Goal: Task Accomplishment & Management: Use online tool/utility

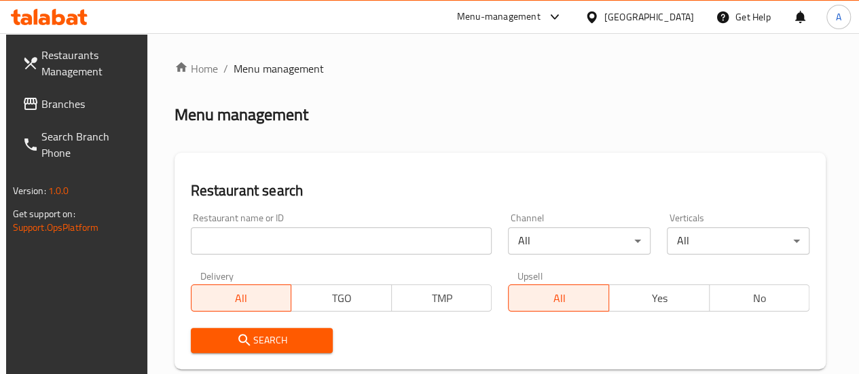
scroll to position [68, 0]
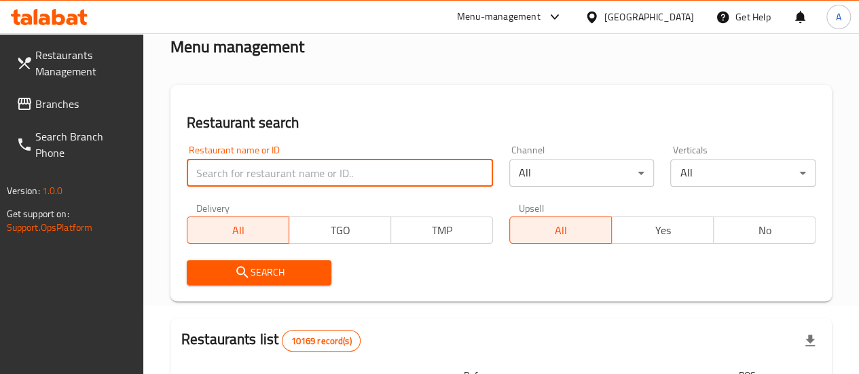
click at [285, 181] on input "search" at bounding box center [340, 173] width 306 height 27
type input "kaldi 850"
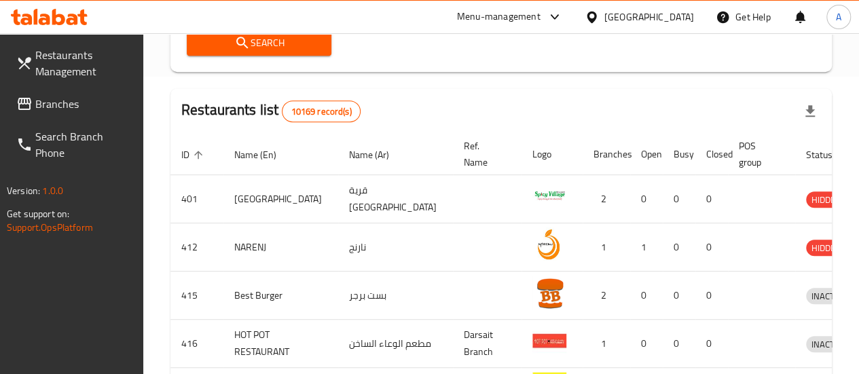
scroll to position [136, 0]
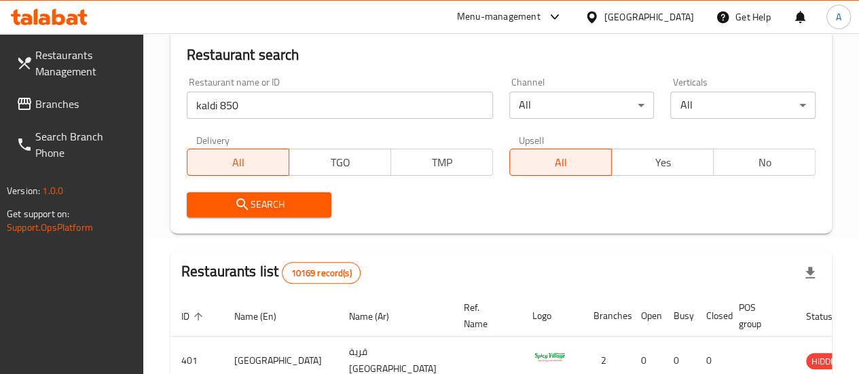
click at [310, 218] on div "Search" at bounding box center [260, 204] width 162 height 41
click at [310, 214] on button "Search" at bounding box center [259, 204] width 145 height 25
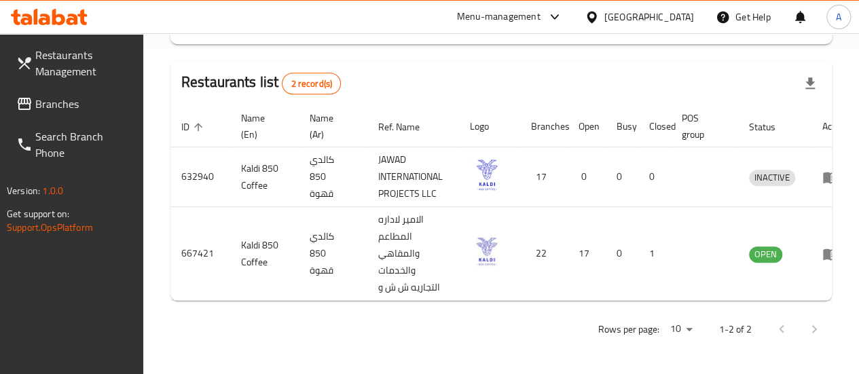
scroll to position [0, 29]
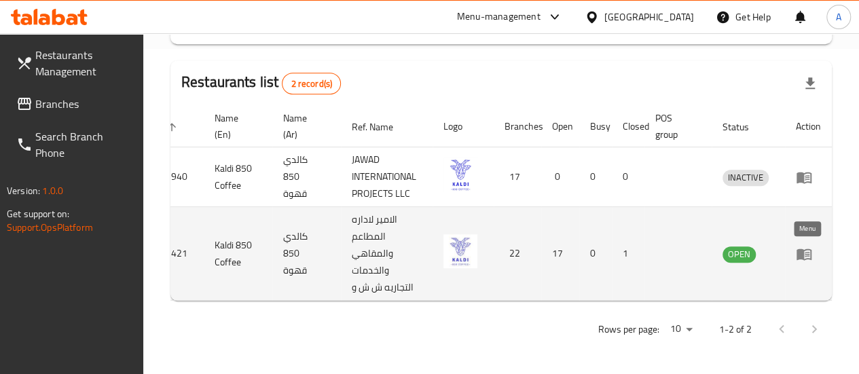
click at [804, 246] on icon "enhanced table" at bounding box center [804, 254] width 16 height 16
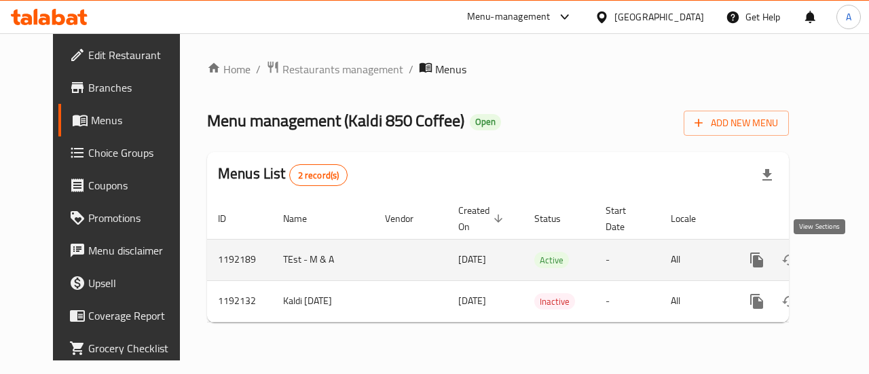
click at [846, 261] on icon "enhanced table" at bounding box center [854, 260] width 16 height 16
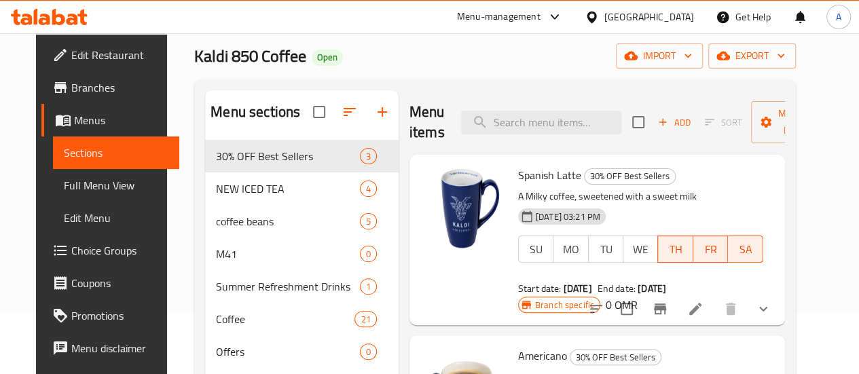
scroll to position [68, 0]
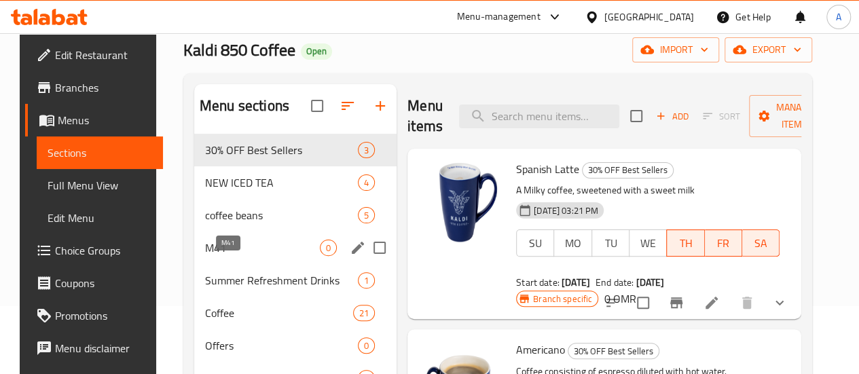
click at [225, 256] on span "M41" at bounding box center [262, 248] width 115 height 16
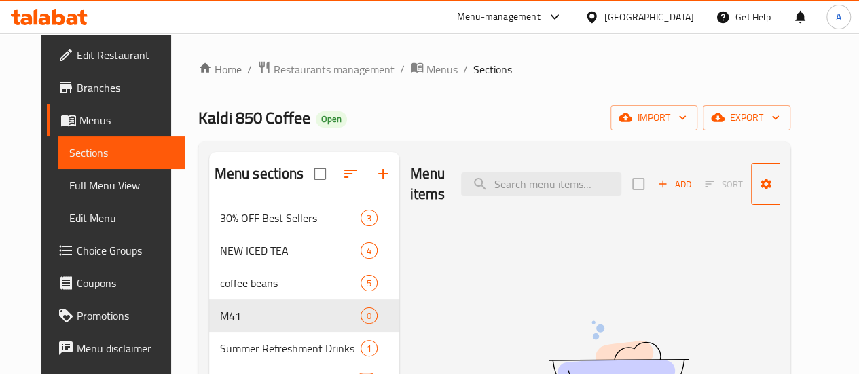
click at [779, 173] on span "Manage items" at bounding box center [796, 184] width 69 height 34
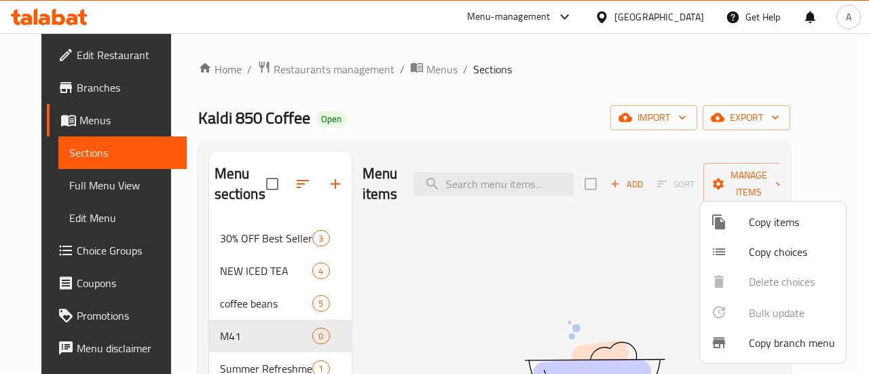
click at [646, 171] on div at bounding box center [434, 187] width 869 height 374
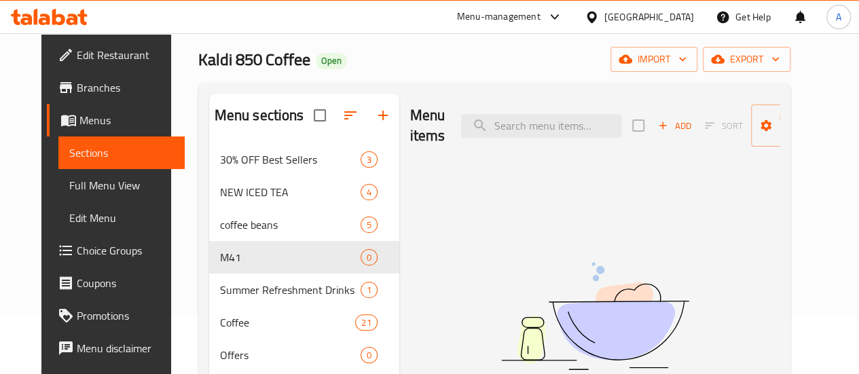
scroll to position [68, 0]
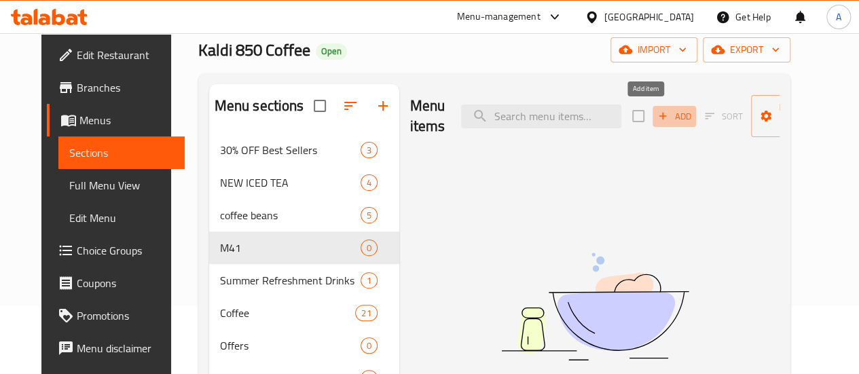
click at [656, 113] on span "Add" at bounding box center [674, 117] width 37 height 16
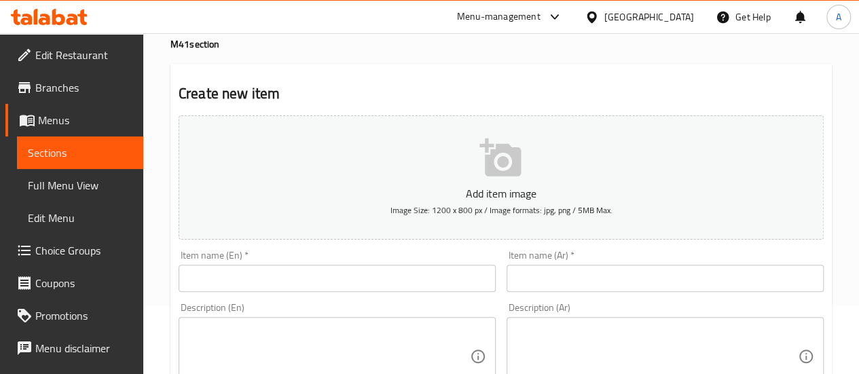
click at [293, 269] on input "text" at bounding box center [337, 278] width 317 height 27
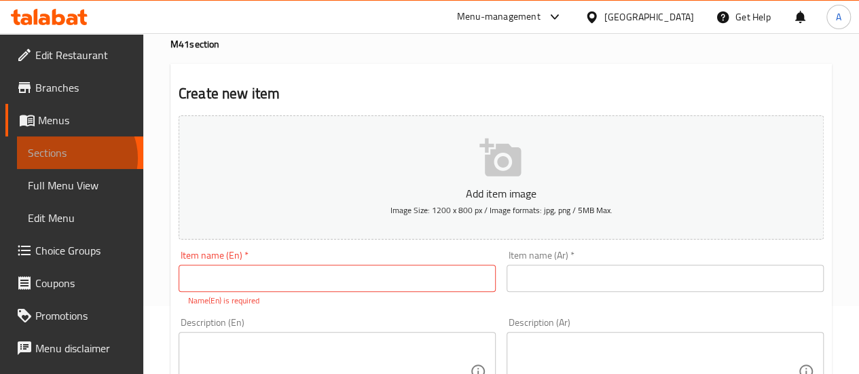
click at [71, 158] on span "Sections" at bounding box center [80, 153] width 105 height 16
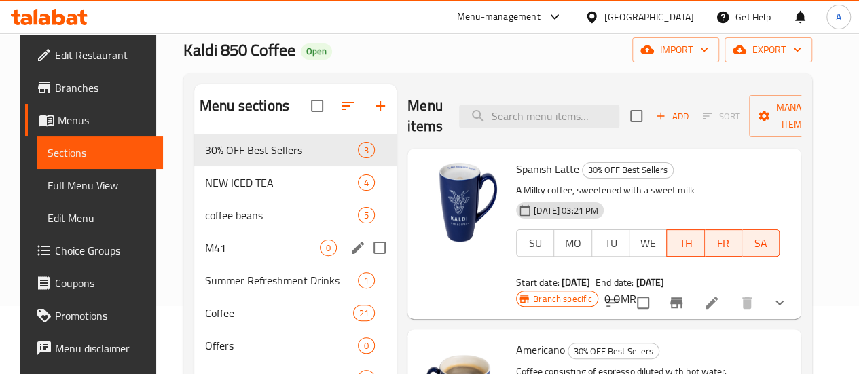
scroll to position [204, 0]
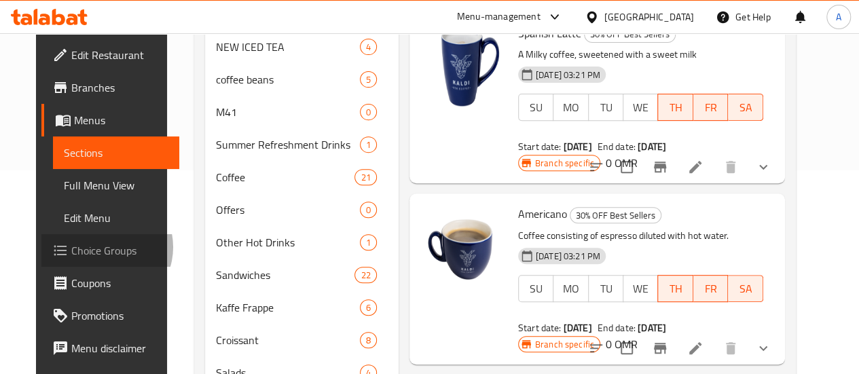
click at [71, 247] on span "Choice Groups" at bounding box center [119, 250] width 97 height 16
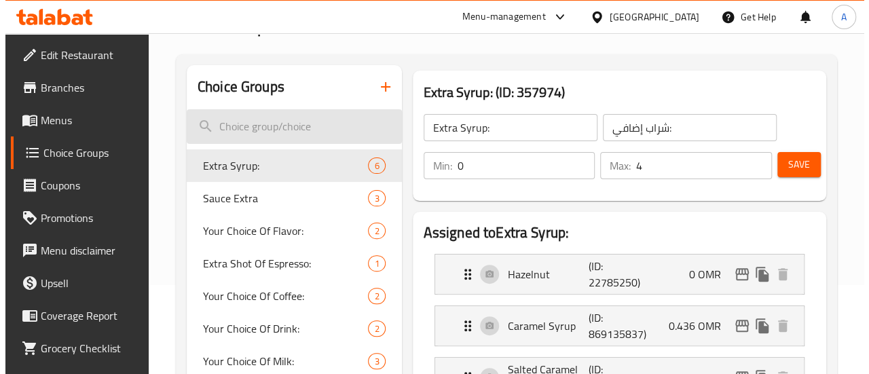
scroll to position [68, 0]
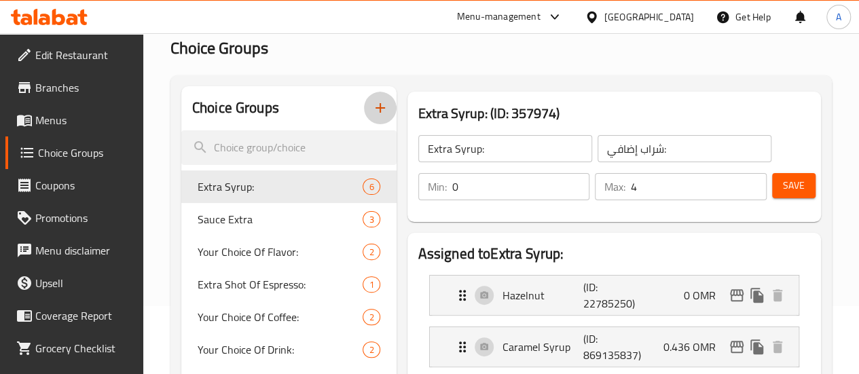
click at [372, 111] on icon "button" at bounding box center [380, 108] width 16 height 16
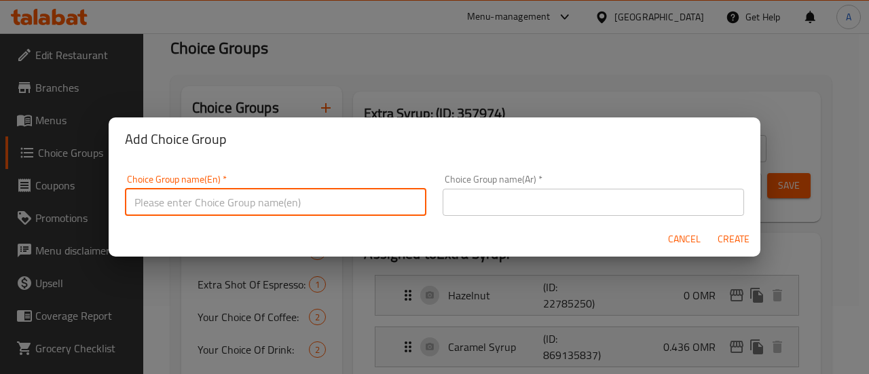
click at [334, 204] on input "text" at bounding box center [275, 202] width 301 height 27
type input "Choice of Coffee"
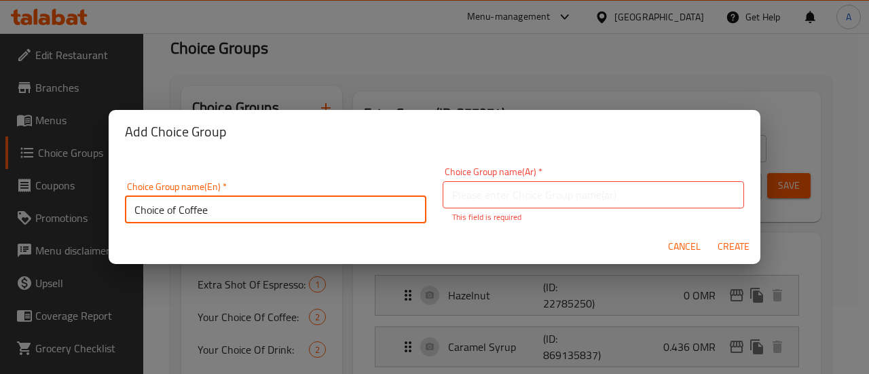
scroll to position [3, 0]
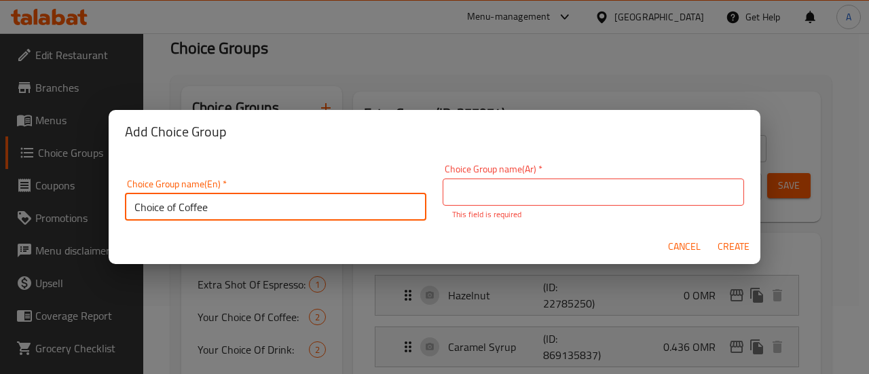
drag, startPoint x: 257, startPoint y: 206, endPoint x: 293, endPoint y: 149, distance: 67.8
click at [45, 230] on div "Add Choice Group Choice Group name(En)   * Choice of Coffee Choice Group name(E…" at bounding box center [434, 187] width 869 height 374
click at [651, 195] on input "text" at bounding box center [593, 192] width 301 height 27
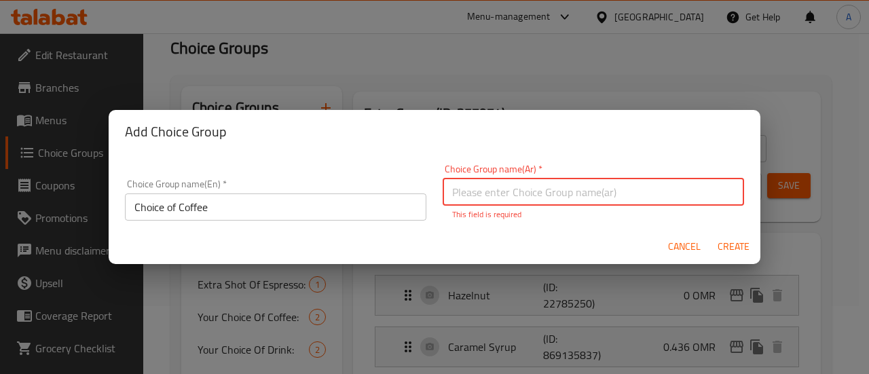
paste input "اختيار القهوة"
type input "اختيار القهوة"
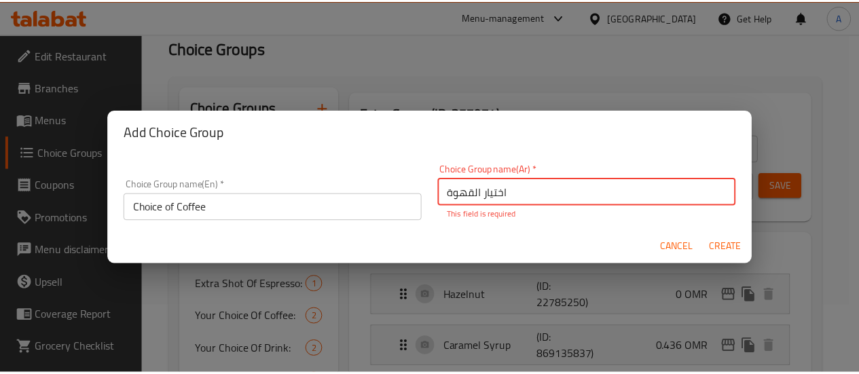
scroll to position [0, 0]
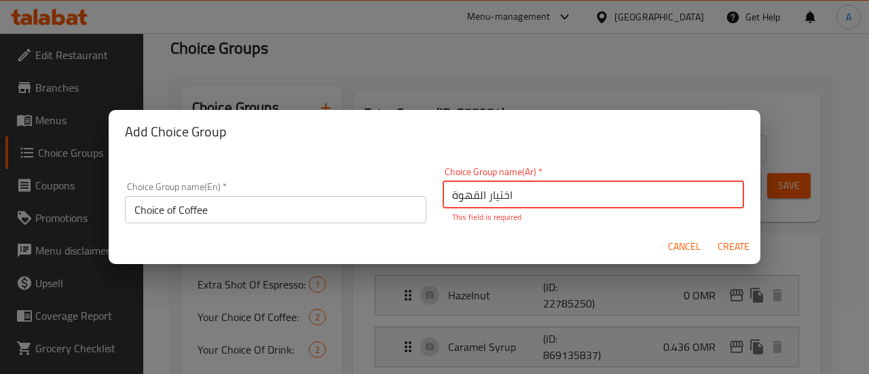
click at [737, 244] on span "Create" at bounding box center [733, 246] width 33 height 17
type input "Choice of Coffee"
type input "اختيار القهوة"
type input "0"
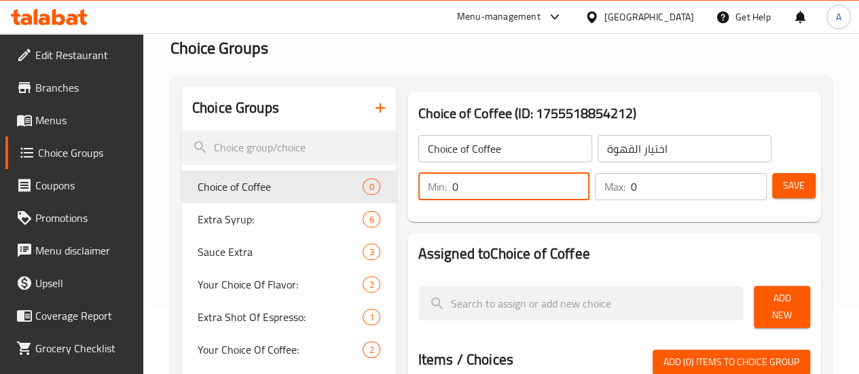
click at [493, 195] on input "0" at bounding box center [521, 186] width 138 height 27
drag, startPoint x: 493, startPoint y: 195, endPoint x: 404, endPoint y: 193, distance: 88.9
click at [452, 193] on input "0" at bounding box center [521, 186] width 138 height 27
drag, startPoint x: 445, startPoint y: 192, endPoint x: 364, endPoint y: 191, distance: 81.5
click at [418, 191] on div "Min: 01 ​" at bounding box center [504, 186] width 172 height 27
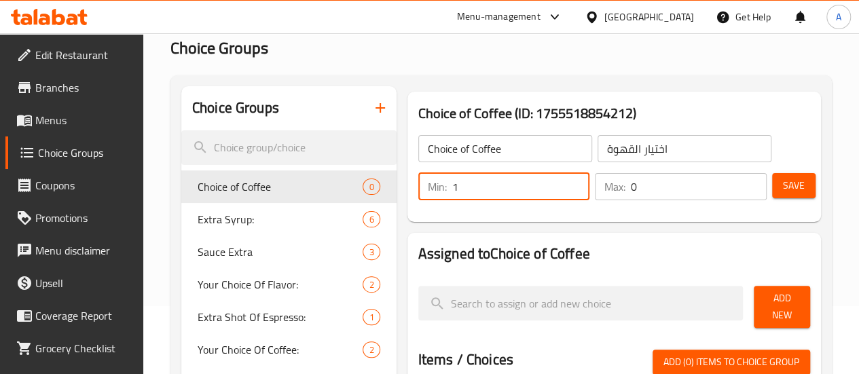
type input "1"
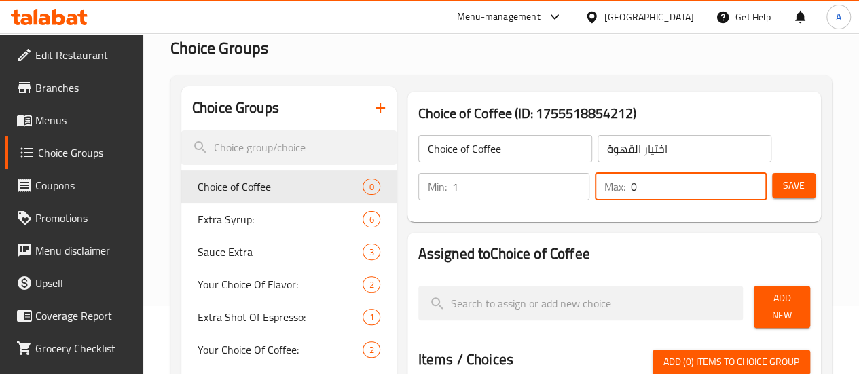
drag, startPoint x: 667, startPoint y: 191, endPoint x: 502, endPoint y: 203, distance: 165.4
click at [502, 203] on div "Min: 1 ​ Max: 0 ​" at bounding box center [592, 187] width 359 height 38
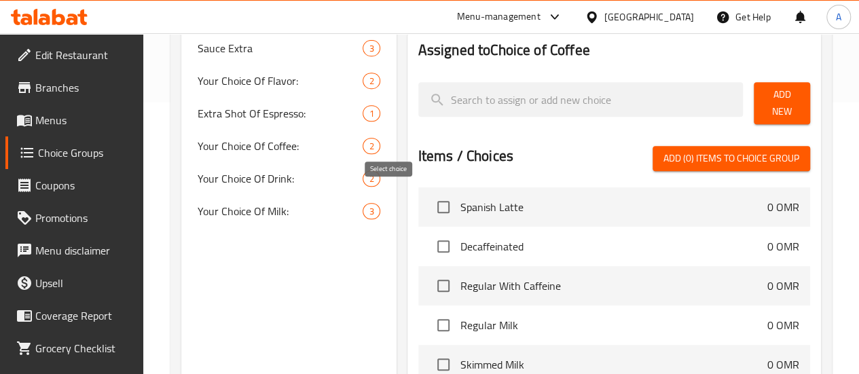
type input "1"
click at [429, 202] on input "checkbox" at bounding box center [443, 207] width 29 height 29
click at [429, 198] on input "checkbox" at bounding box center [443, 207] width 29 height 29
checkbox input "false"
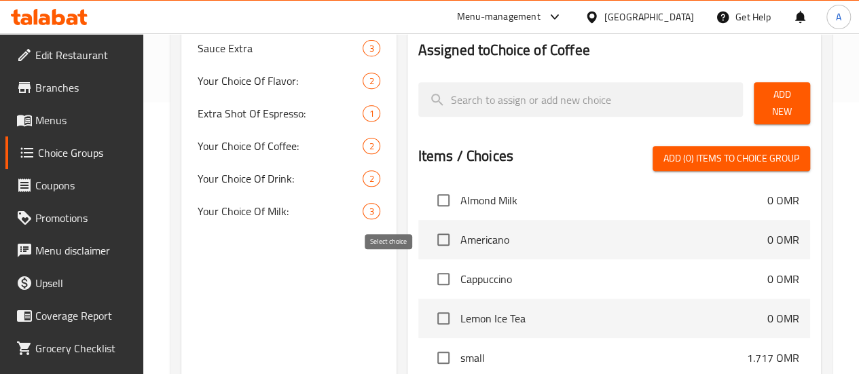
scroll to position [136, 0]
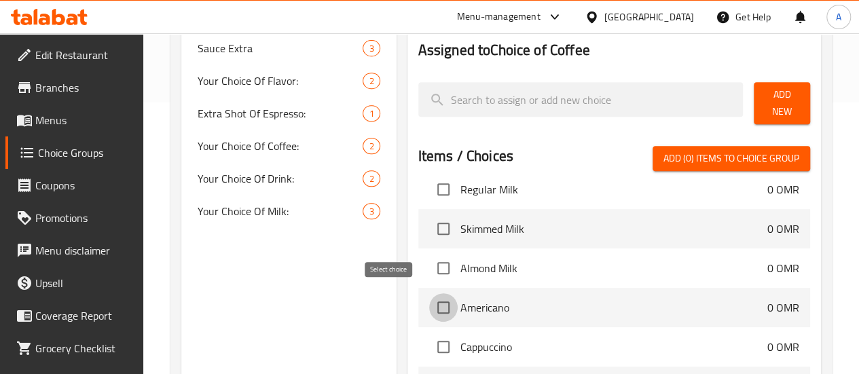
click at [429, 299] on input "checkbox" at bounding box center [443, 307] width 29 height 29
checkbox input "true"
click at [429, 343] on input "checkbox" at bounding box center [443, 347] width 29 height 29
checkbox input "true"
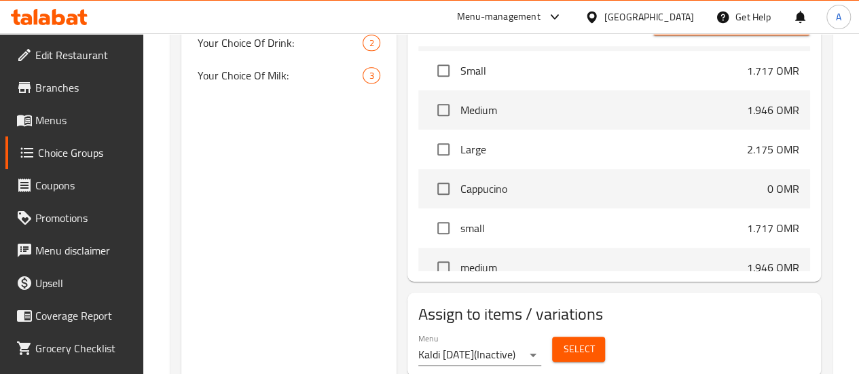
scroll to position [1358, 0]
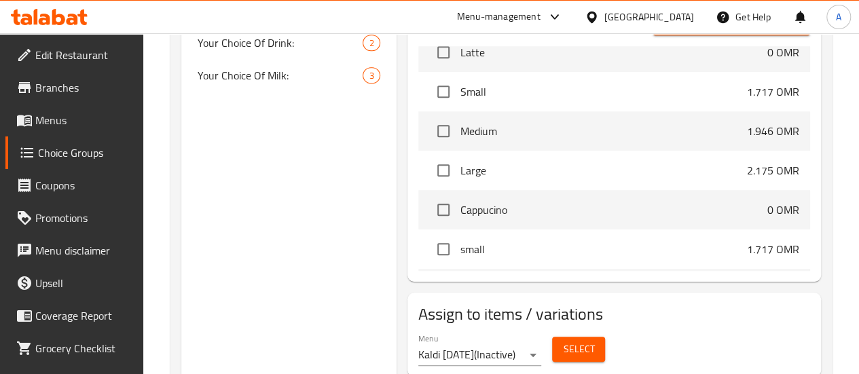
click at [429, 200] on input "checkbox" at bounding box center [443, 210] width 29 height 29
click at [429, 207] on input "checkbox" at bounding box center [443, 210] width 29 height 29
checkbox input "false"
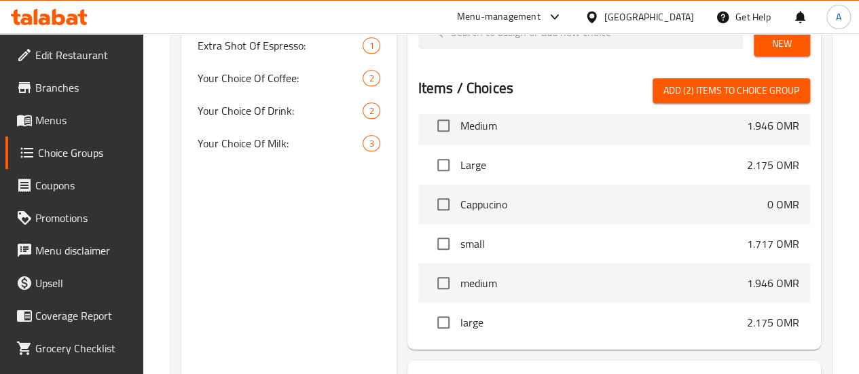
scroll to position [1561, 0]
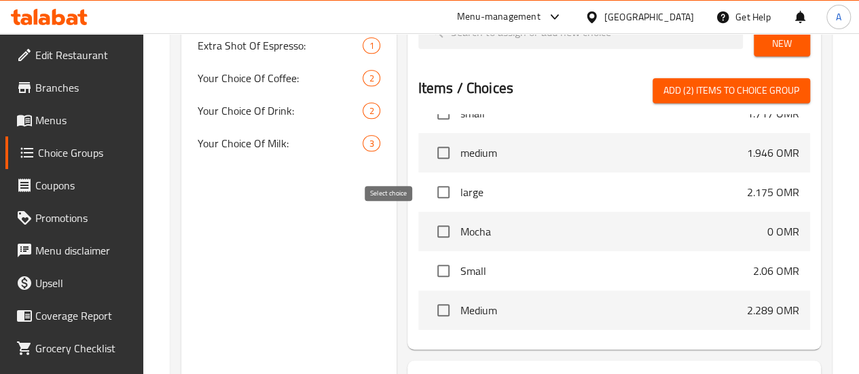
click at [429, 220] on input "checkbox" at bounding box center [443, 231] width 29 height 29
checkbox input "true"
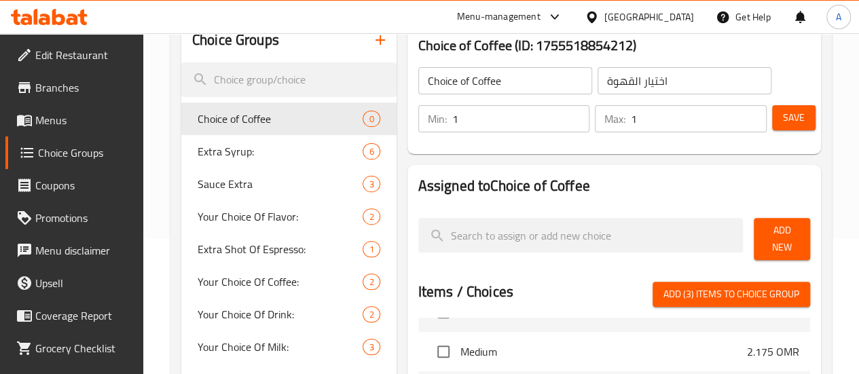
scroll to position [204, 0]
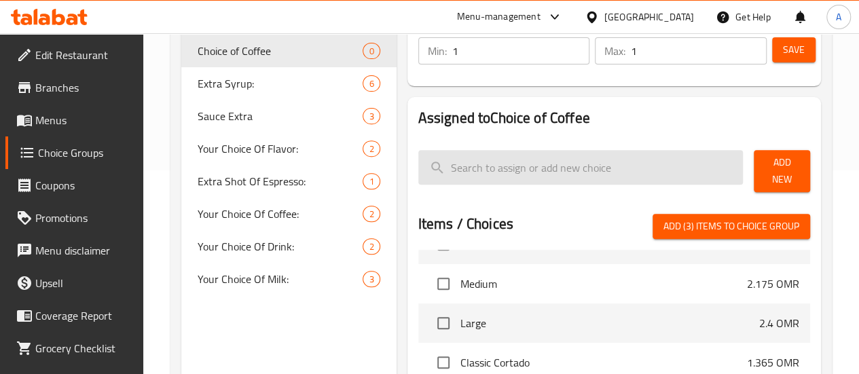
click at [635, 156] on input "search" at bounding box center [580, 167] width 325 height 35
click at [632, 162] on input "search" at bounding box center [580, 167] width 325 height 35
type input "C"
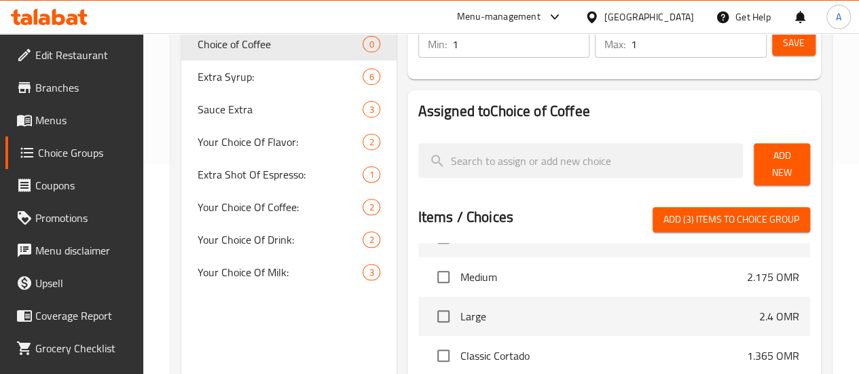
scroll to position [210, 0]
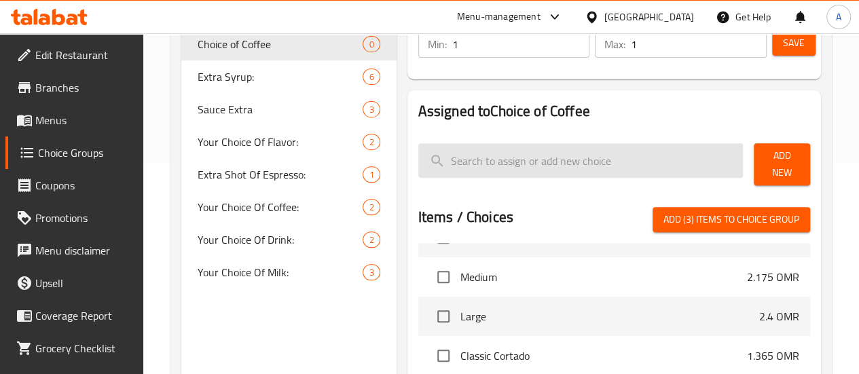
click at [572, 168] on input "search" at bounding box center [580, 160] width 325 height 35
click at [573, 162] on input "search" at bounding box center [580, 160] width 325 height 35
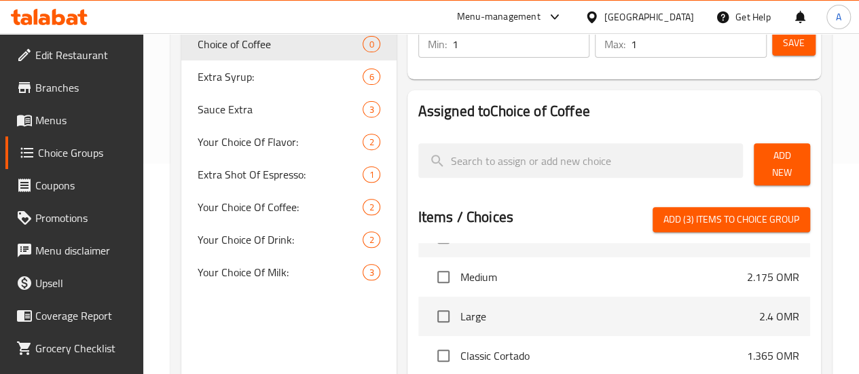
click at [755, 170] on button "Add New" at bounding box center [781, 164] width 56 height 42
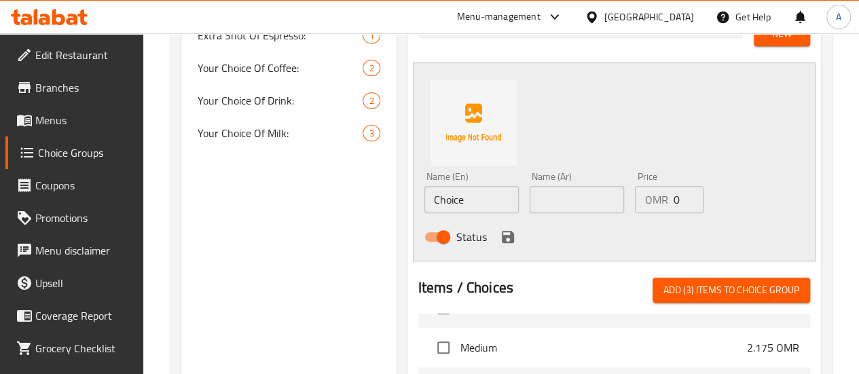
scroll to position [284, 0]
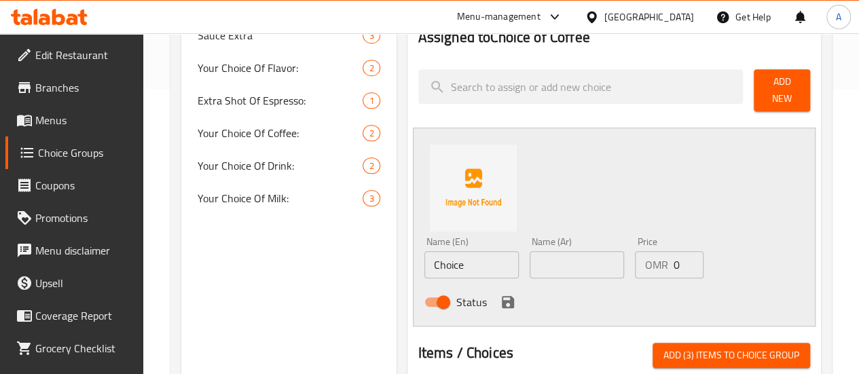
click at [437, 259] on input "Choice" at bounding box center [471, 264] width 94 height 27
drag, startPoint x: 437, startPoint y: 259, endPoint x: 345, endPoint y: 253, distance: 92.5
click at [396, 253] on div "Choice of Coffee (ID: 1755518854212) Choice of Coffee ​ اختيار القهوة ​ Min: 1 …" at bounding box center [611, 292] width 430 height 845
type input "Flat White"
click at [502, 296] on icon "save" at bounding box center [508, 302] width 12 height 12
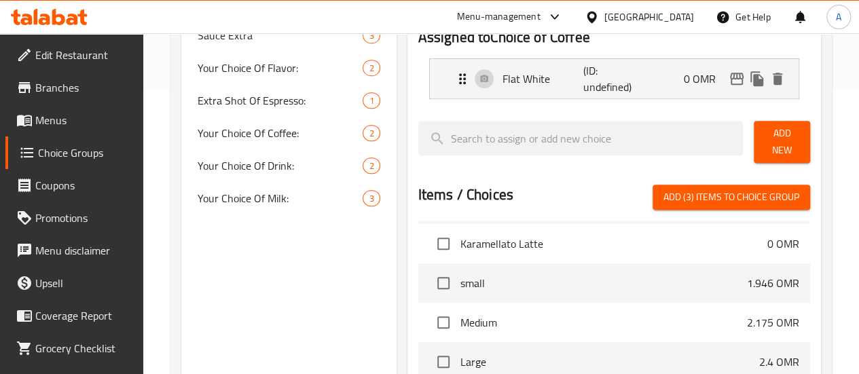
scroll to position [217, 0]
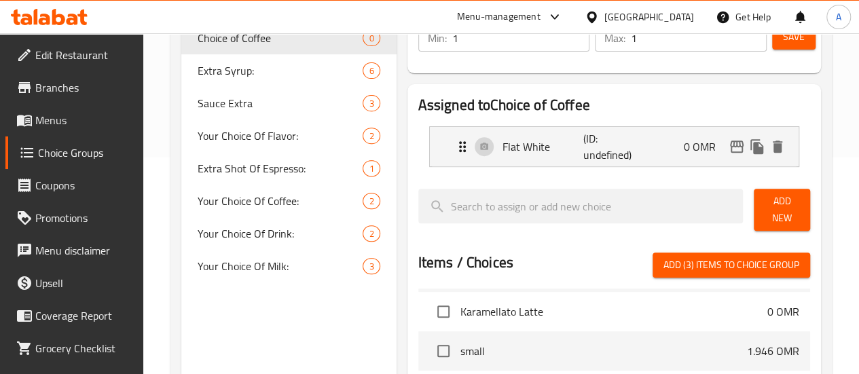
click at [771, 258] on span "Add (3) items to choice group" at bounding box center [731, 265] width 136 height 17
checkbox input "false"
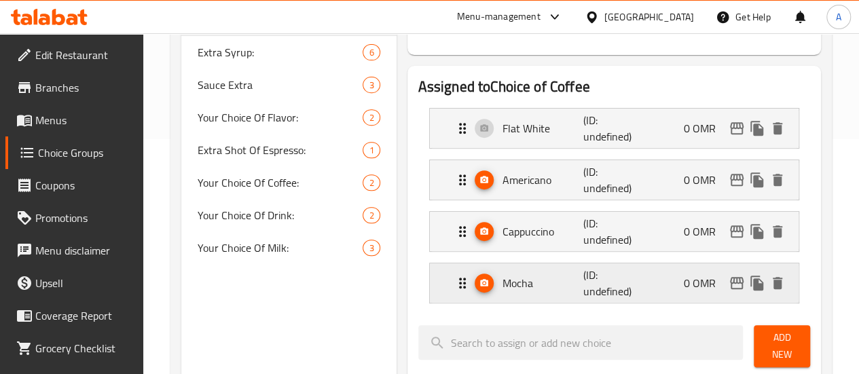
scroll to position [284, 0]
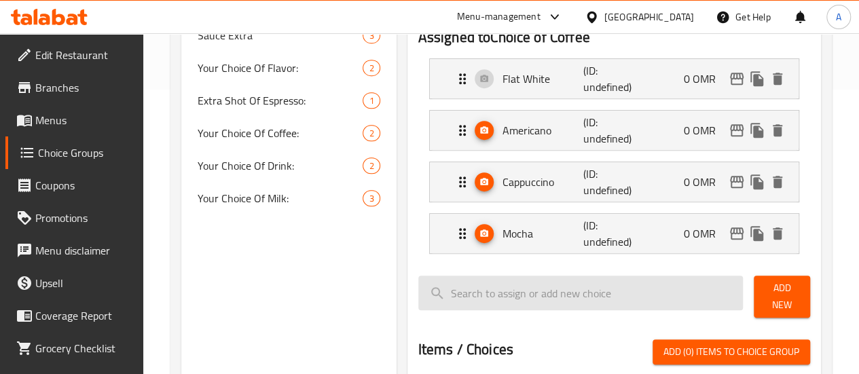
click at [500, 283] on input "search" at bounding box center [580, 293] width 325 height 35
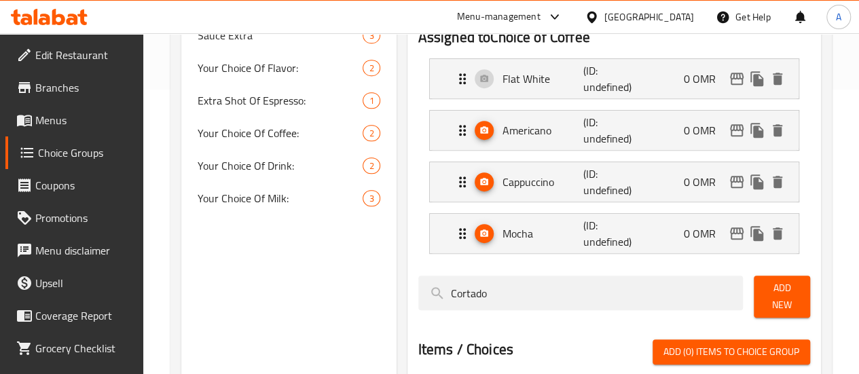
scroll to position [0, 0]
type input "Cortado"
click at [787, 285] on span "Add New" at bounding box center [781, 297] width 35 height 34
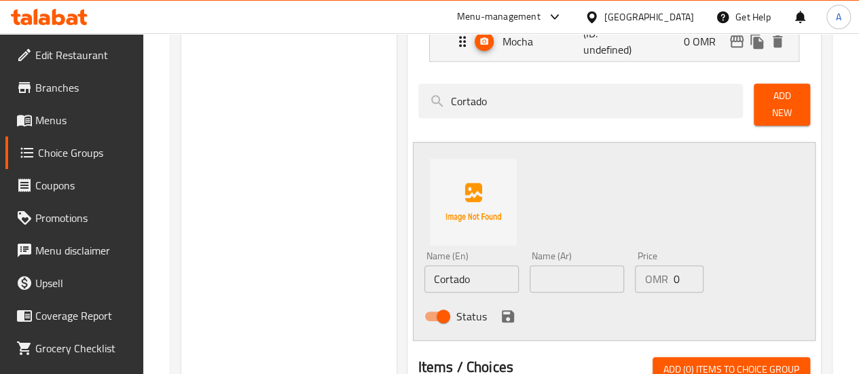
scroll to position [488, 0]
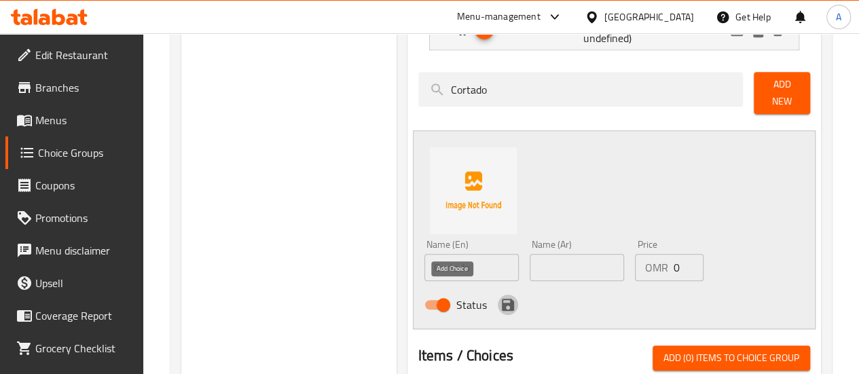
click at [500, 298] on icon "save" at bounding box center [508, 305] width 16 height 16
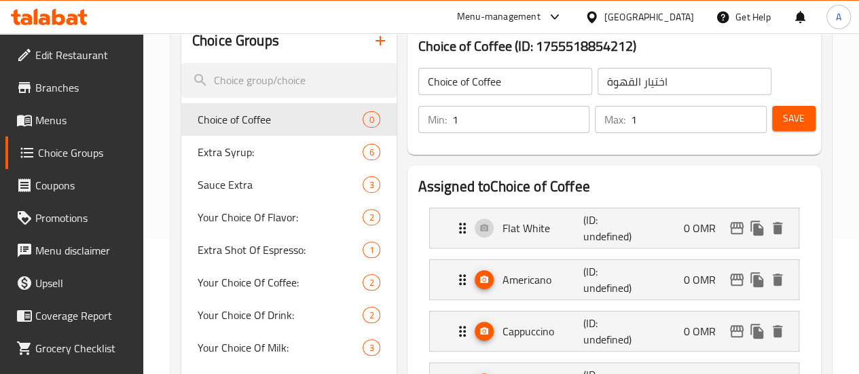
scroll to position [68, 0]
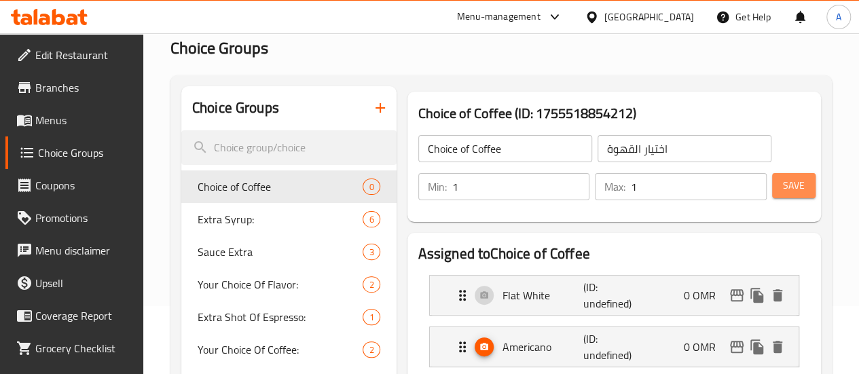
click at [775, 187] on button "Save" at bounding box center [793, 185] width 43 height 25
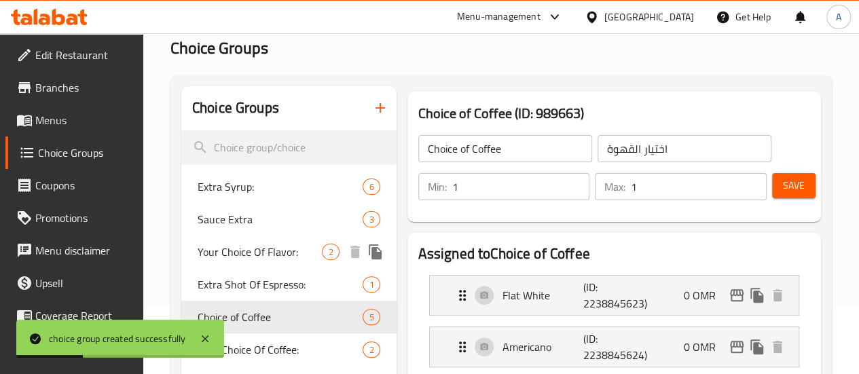
click at [255, 257] on span "Your Choice Of Flavor:" at bounding box center [260, 252] width 125 height 16
type input "Your Choice Of Flavor:"
type input "إختيارك من النكهة:"
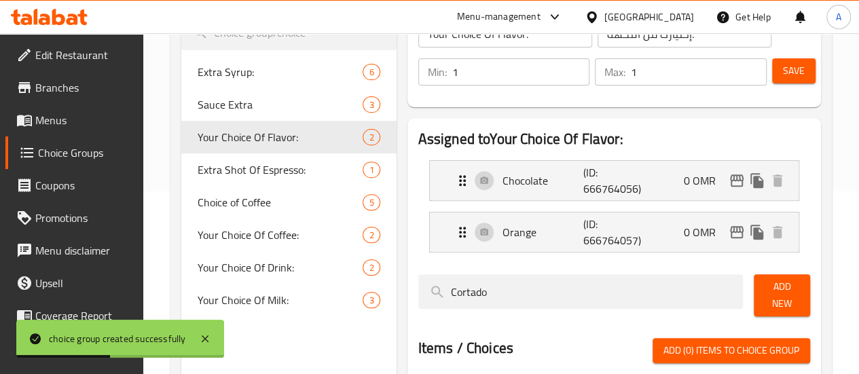
scroll to position [204, 0]
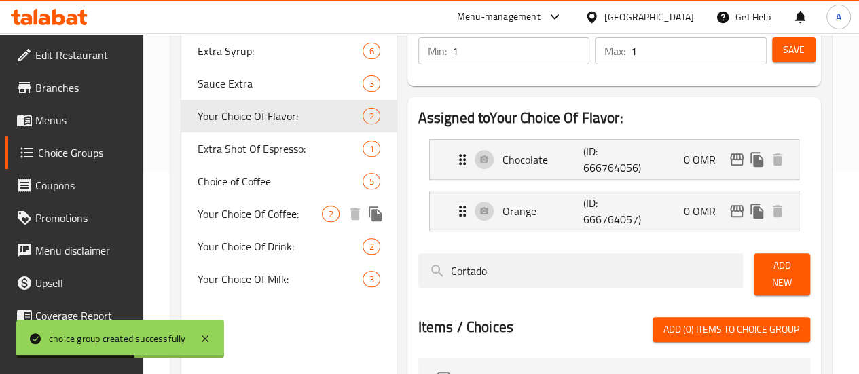
click at [228, 222] on span "Your Choice Of Coffee:" at bounding box center [260, 214] width 125 height 16
type input "Your Choice Of Coffee:"
type input "إختيارك من القهوة:"
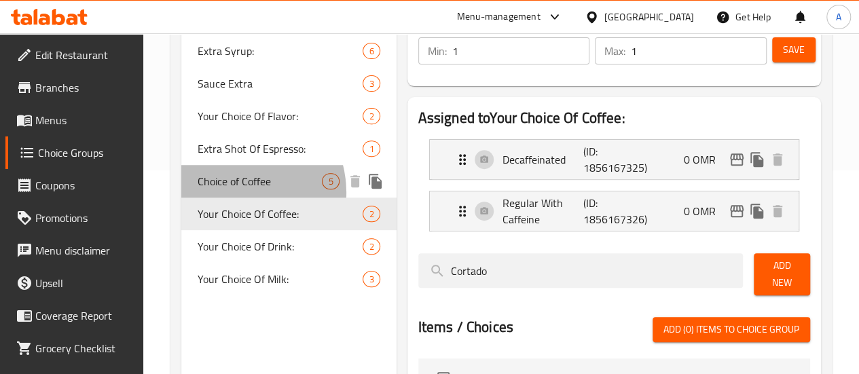
click at [235, 189] on span "Choice of Coffee" at bounding box center [260, 181] width 125 height 16
type input "Choice of Coffee"
type input "اختيار القهوة"
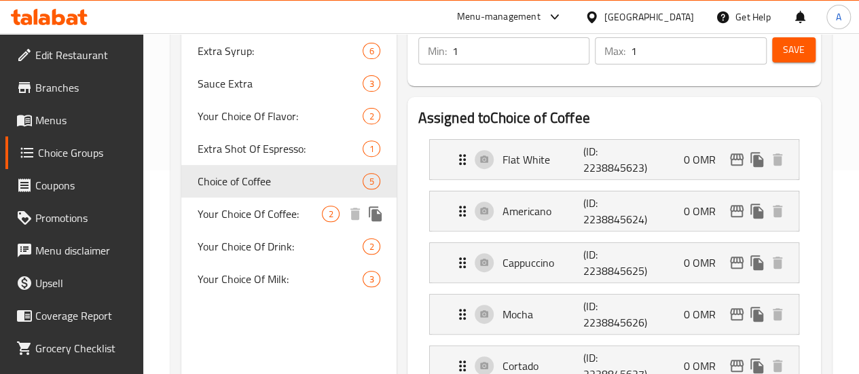
click at [248, 222] on span "Your Choice Of Coffee:" at bounding box center [260, 214] width 125 height 16
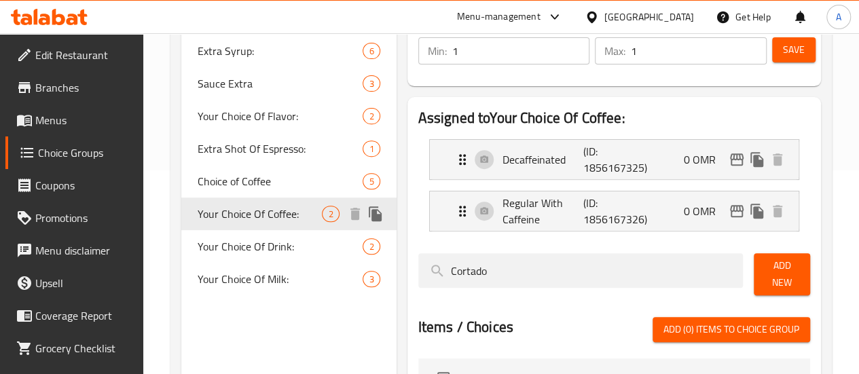
type input "Your Choice Of Coffee:"
type input "إختيارك من القهوة:"
click at [236, 287] on span "Your Choice Of Milk:" at bounding box center [260, 279] width 125 height 16
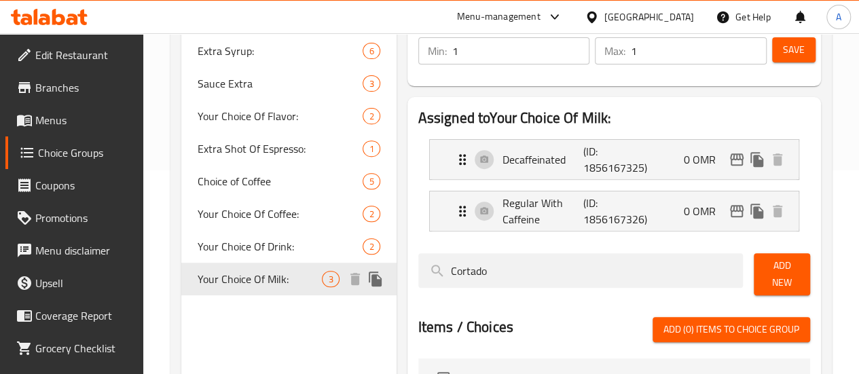
type input "Your Choice Of Milk:"
type input "إختيارك من الحليب:"
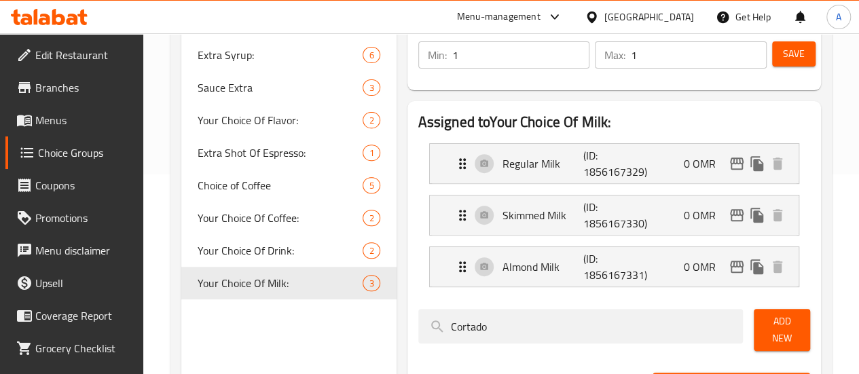
scroll to position [136, 0]
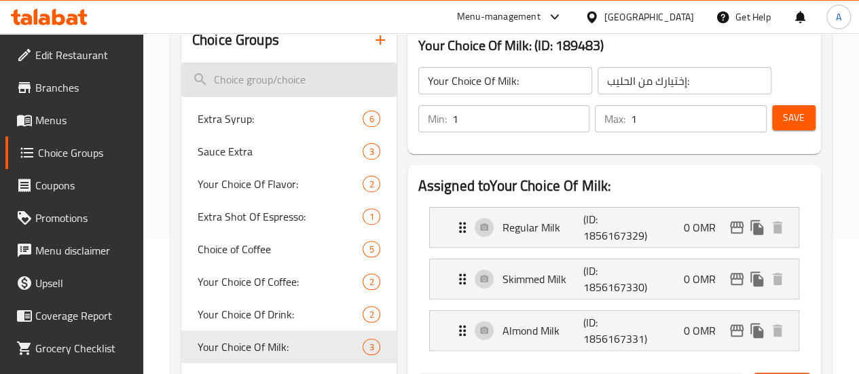
click at [269, 90] on input "search" at bounding box center [288, 79] width 215 height 35
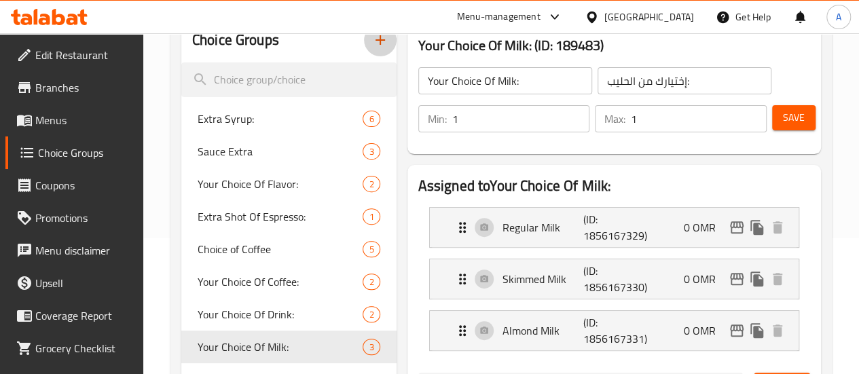
click at [372, 44] on icon "button" at bounding box center [380, 40] width 16 height 16
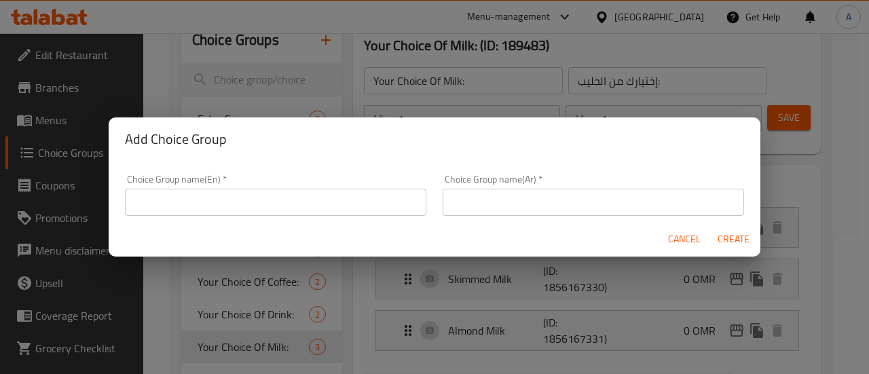
click at [355, 206] on input "text" at bounding box center [275, 202] width 301 height 27
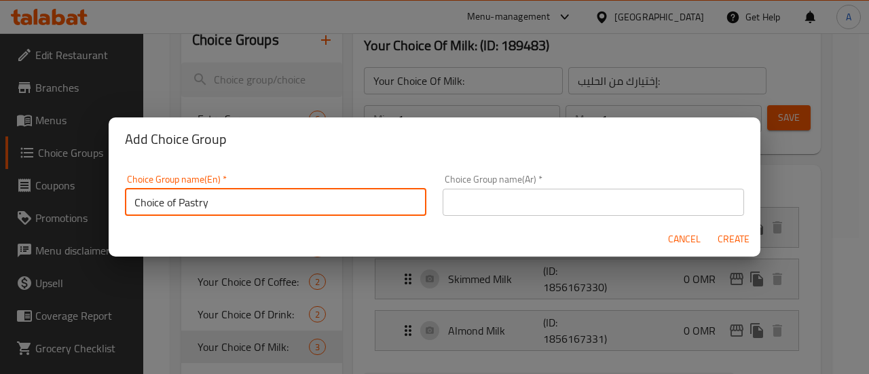
type input "Choice of Pastry"
click at [282, 200] on input "Choice of Pastry" at bounding box center [275, 202] width 301 height 27
drag, startPoint x: 509, startPoint y: 198, endPoint x: 580, endPoint y: 207, distance: 71.9
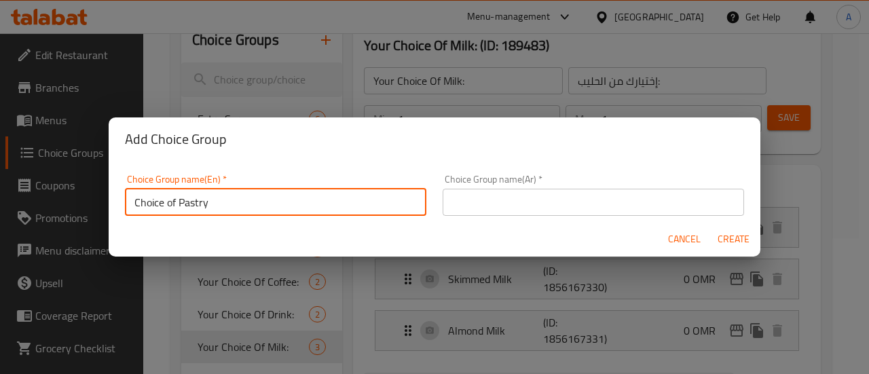
click at [509, 198] on input "text" at bounding box center [593, 202] width 301 height 27
paste input "اختيار المعجنات"
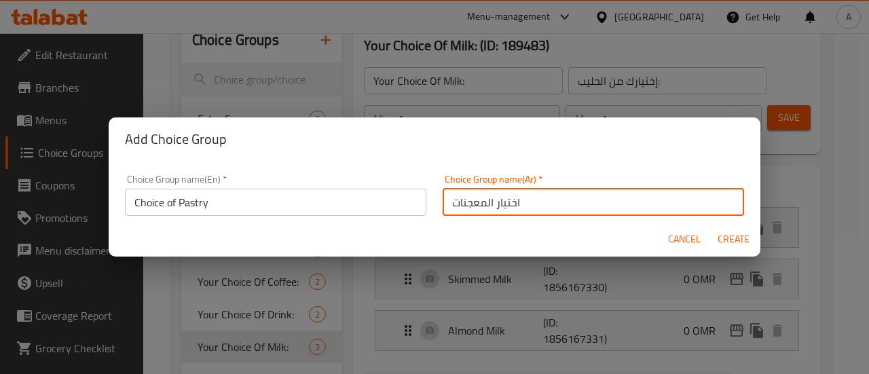
type input "اختيار المعجنات"
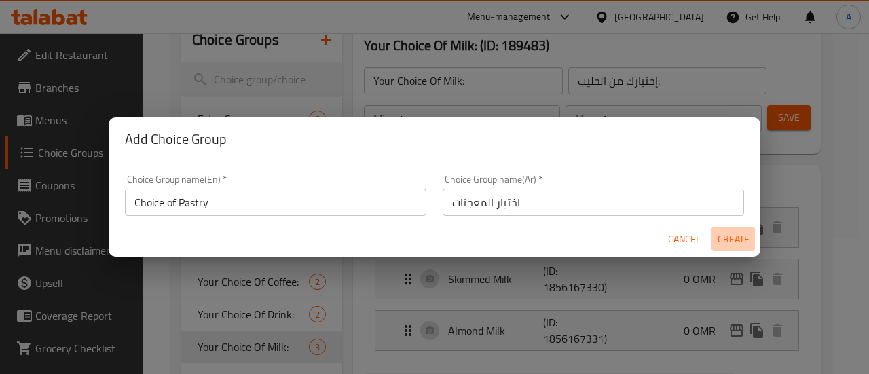
click at [734, 233] on span "Create" at bounding box center [733, 239] width 33 height 17
type input "Choice of Pastry"
type input "اختيار المعجنات"
type input "0"
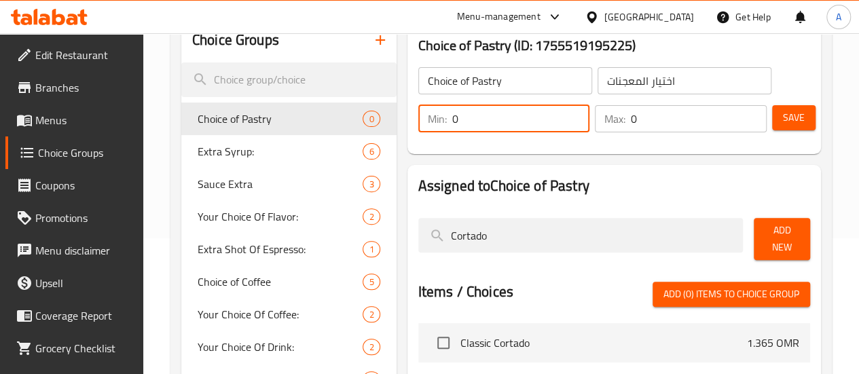
click at [316, 122] on div "Choice Groups Choice of Pastry 0 Extra Syrup: 6 Sauce Extra 3 Your Choice Of Fl…" at bounding box center [503, 307] width 645 height 579
type input "1"
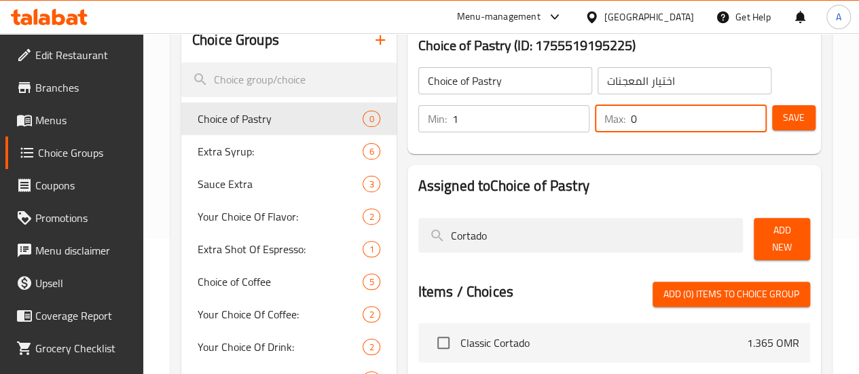
drag, startPoint x: 654, startPoint y: 108, endPoint x: 559, endPoint y: 126, distance: 96.7
click at [559, 126] on div "Min: 1 ​ Max: 0 ​" at bounding box center [592, 119] width 359 height 38
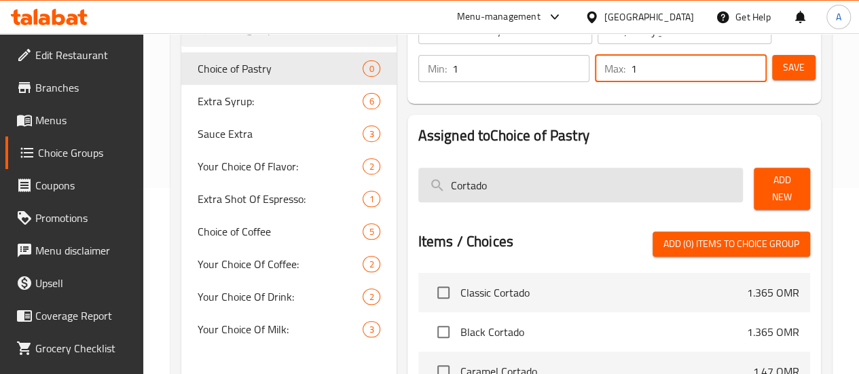
scroll to position [118, 0]
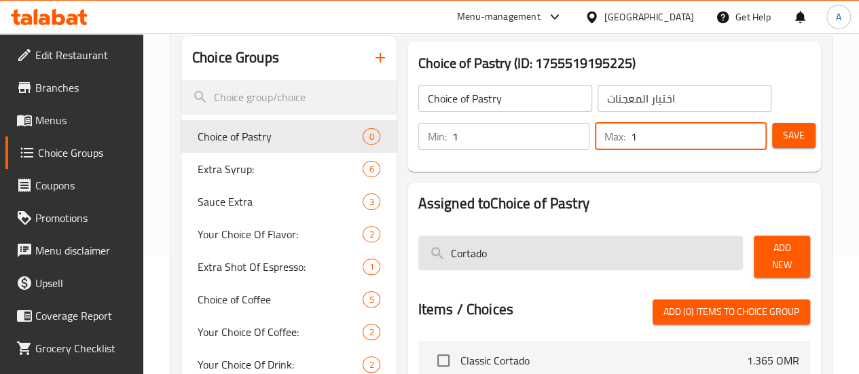
type input "1"
click at [629, 244] on input "Cortado" at bounding box center [580, 253] width 325 height 35
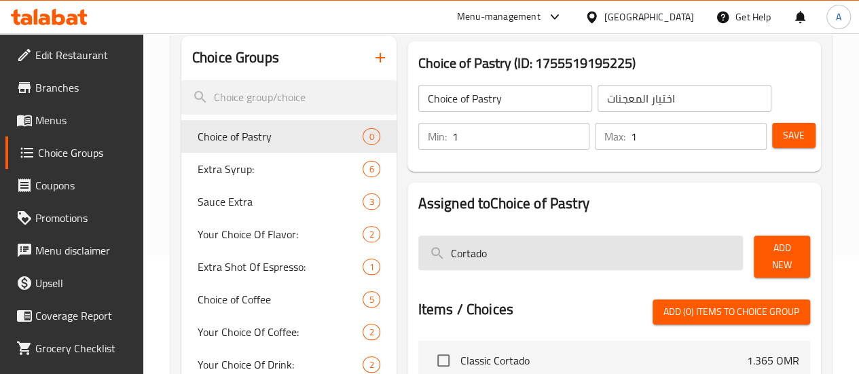
click at [629, 244] on input "Cortado" at bounding box center [580, 253] width 325 height 35
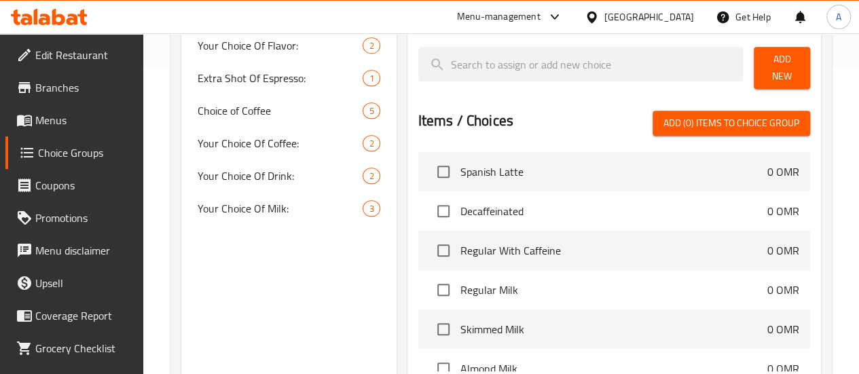
scroll to position [322, 0]
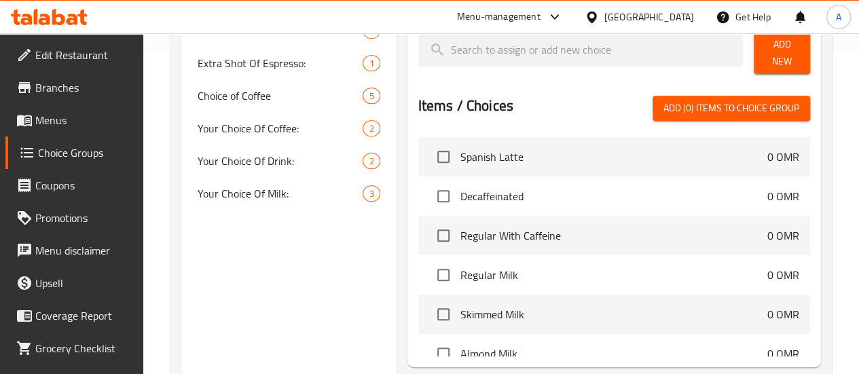
paste input "اختيار المعجنات"
type input "اختيار المعجنات"
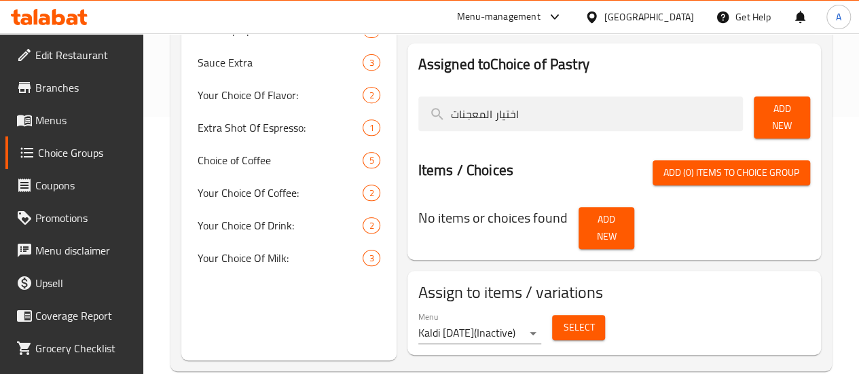
drag, startPoint x: 479, startPoint y: 109, endPoint x: 331, endPoint y: 127, distance: 148.4
click at [331, 127] on div "Choice Groups Choice of Pastry 0 Extra Syrup: 6 Sauce Extra 3 Your Choice Of Fl…" at bounding box center [503, 129] width 645 height 464
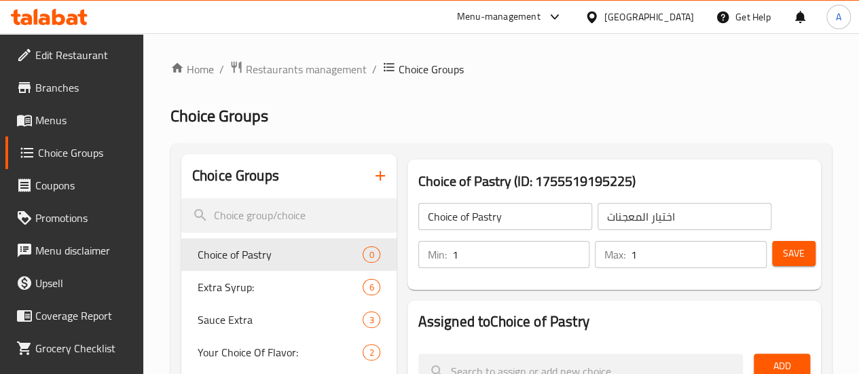
scroll to position [136, 0]
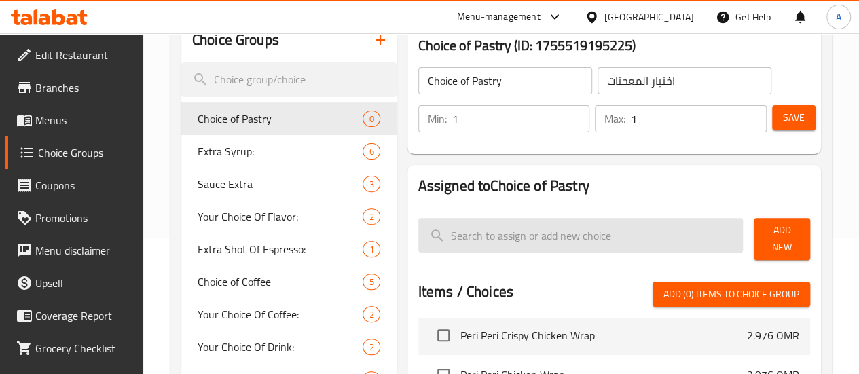
click at [500, 233] on input "search" at bounding box center [580, 235] width 325 height 35
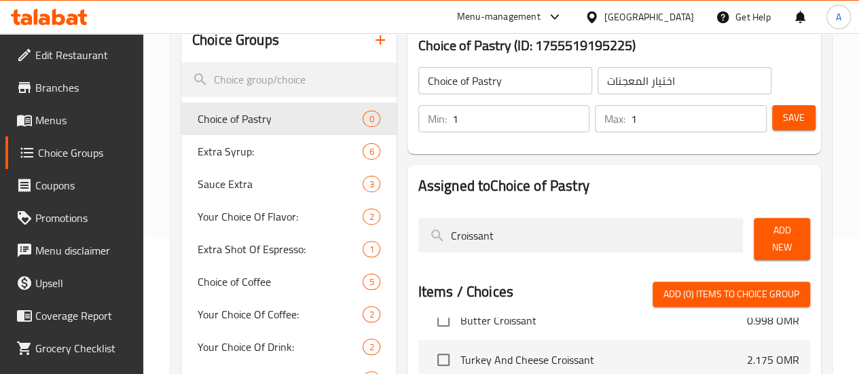
drag, startPoint x: 510, startPoint y: 232, endPoint x: 354, endPoint y: 221, distance: 156.6
click at [407, 221] on div "Assigned to Choice of Pastry Croissant Add New Items / Choices Add (0) items to…" at bounding box center [613, 359] width 413 height 388
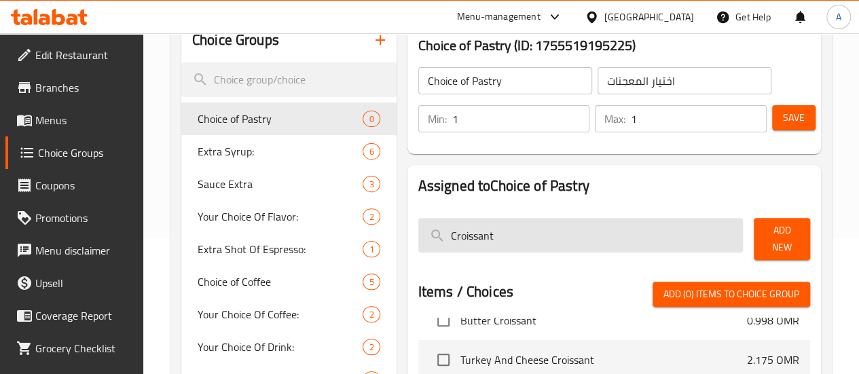
paste input "Butter"
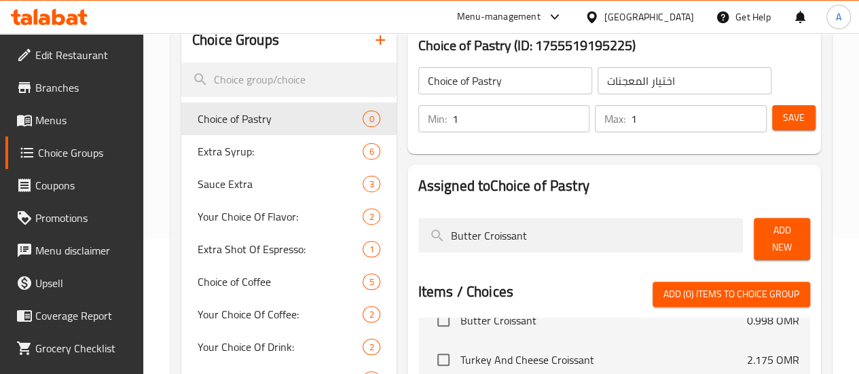
scroll to position [0, 0]
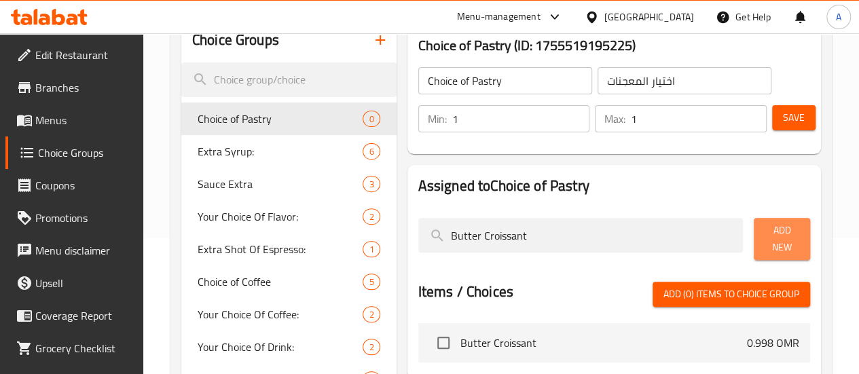
click at [764, 230] on span "Add New" at bounding box center [781, 239] width 35 height 34
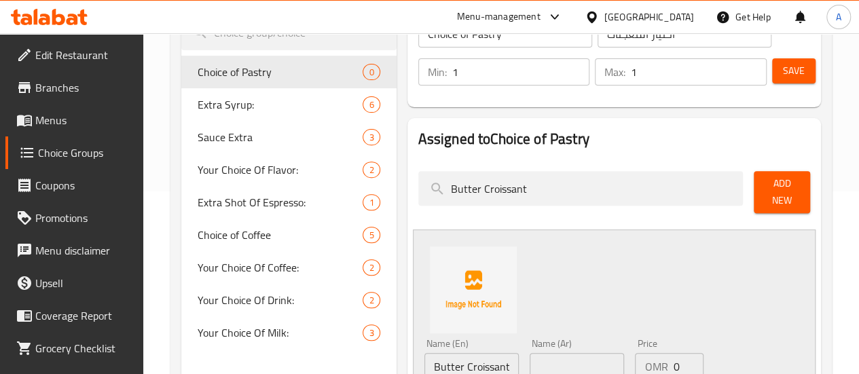
scroll to position [272, 0]
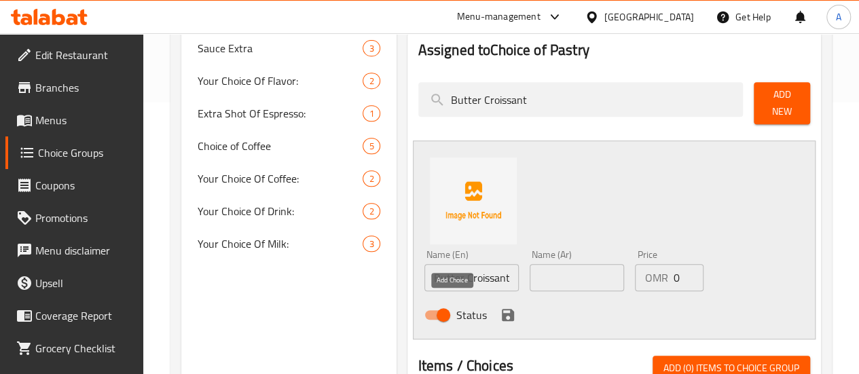
click at [502, 312] on icon "save" at bounding box center [508, 315] width 12 height 12
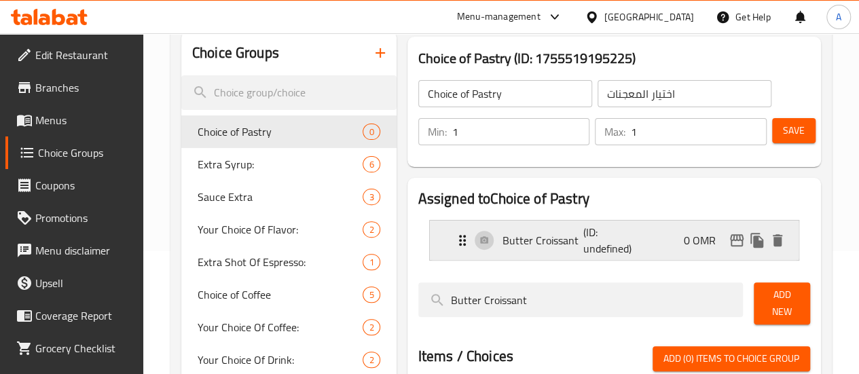
scroll to position [136, 0]
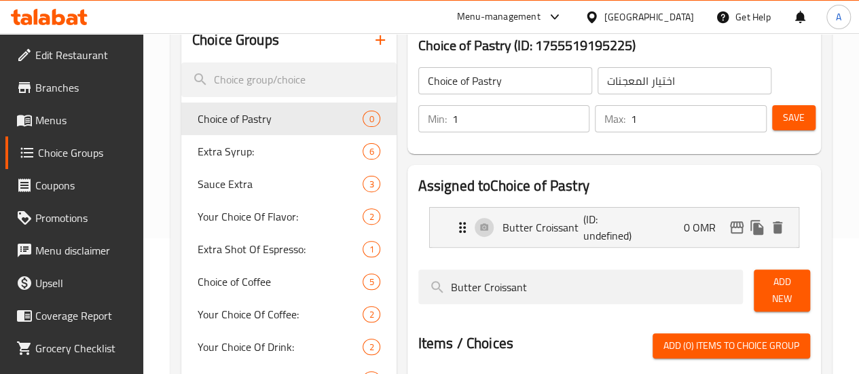
drag, startPoint x: 650, startPoint y: 288, endPoint x: 314, endPoint y: 301, distance: 337.0
click at [314, 301] on div "Choice Groups Choice of Pastry 0 Extra Syrup: 6 Sauce Extra 3 Your Choice Of Fl…" at bounding box center [503, 274] width 645 height 513
paste input "Pain Au Chocola"
click at [767, 278] on span "Add New" at bounding box center [781, 291] width 35 height 34
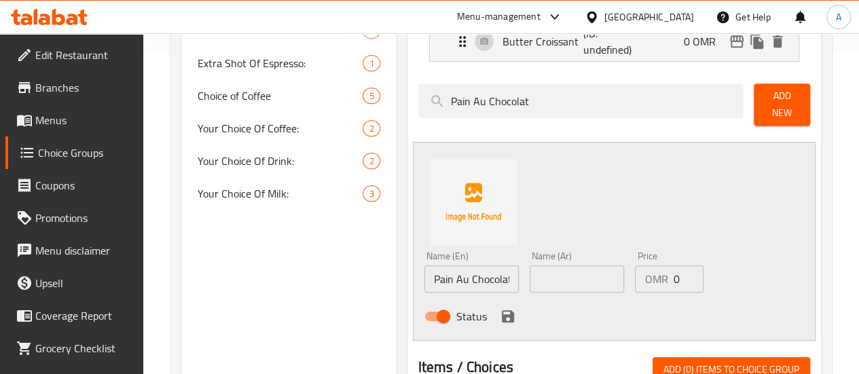
scroll to position [339, 0]
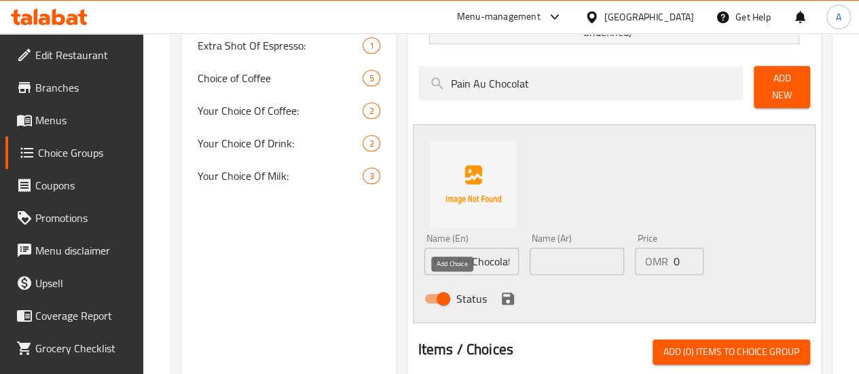
click at [502, 297] on icon "save" at bounding box center [508, 299] width 12 height 12
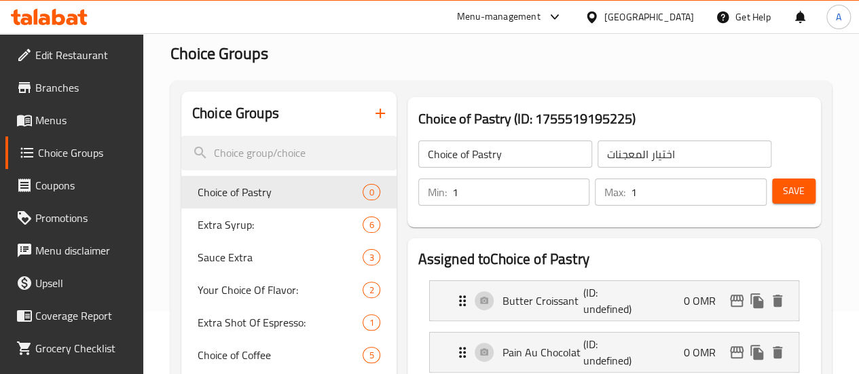
scroll to position [204, 0]
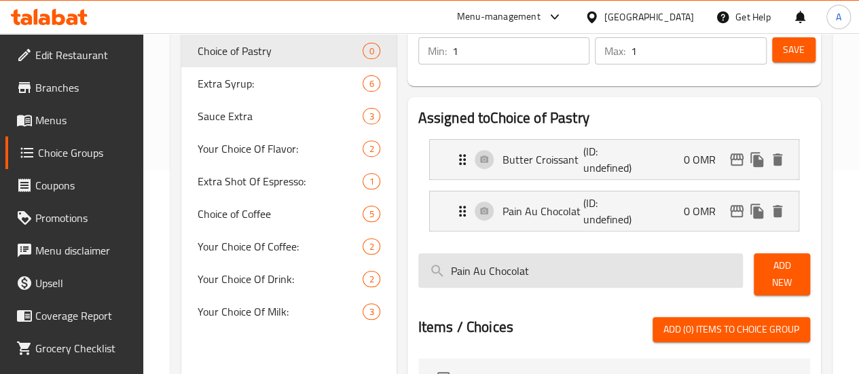
click at [614, 269] on input "Pain Au Chocolat" at bounding box center [580, 270] width 325 height 35
paste input "Turkey And [PERSON_NAME]"
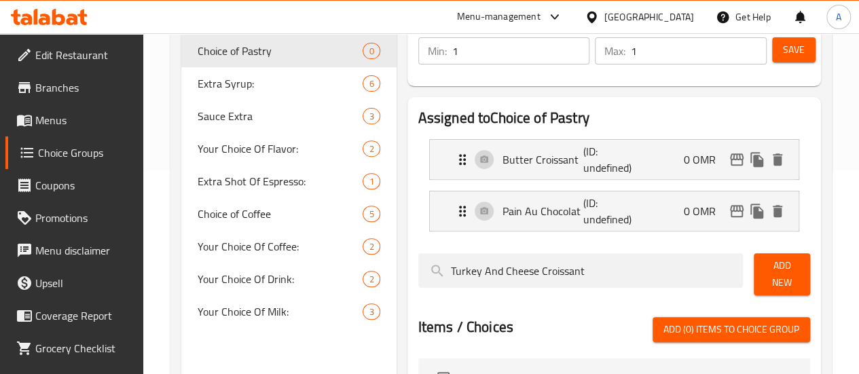
click at [768, 267] on span "Add New" at bounding box center [781, 274] width 35 height 34
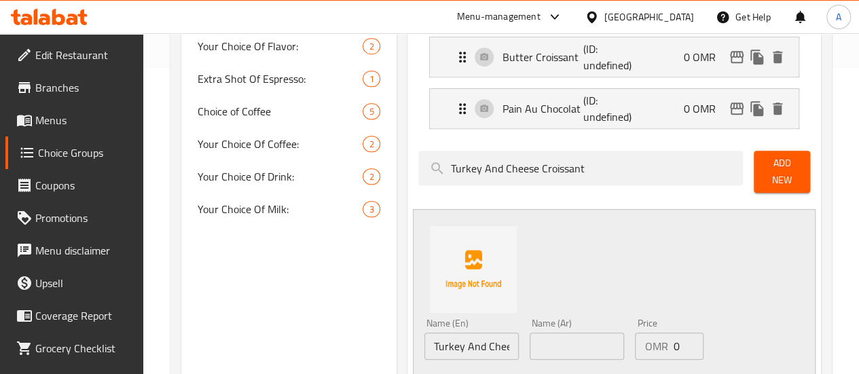
scroll to position [407, 0]
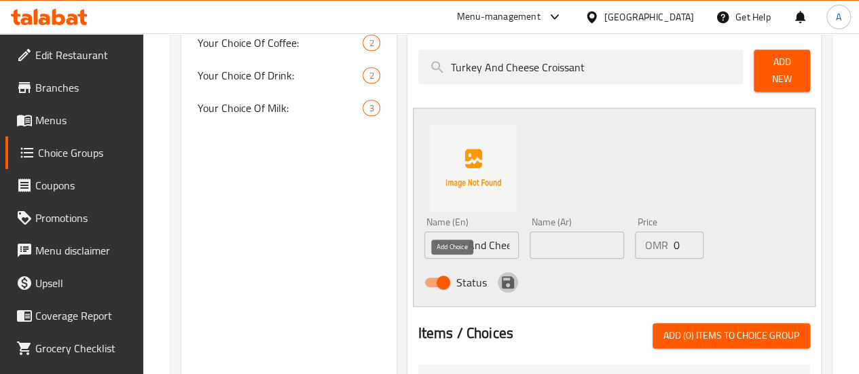
click at [502, 276] on icon "save" at bounding box center [508, 282] width 12 height 12
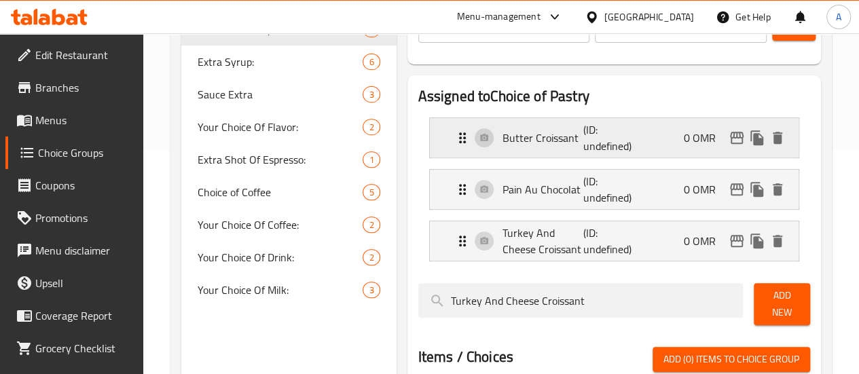
scroll to position [272, 0]
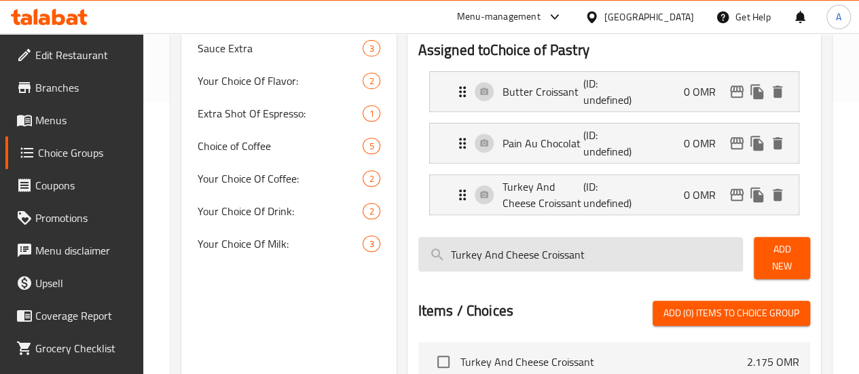
click at [698, 256] on input "Turkey And Cheese Croissant" at bounding box center [580, 254] width 325 height 35
paste input "Double"
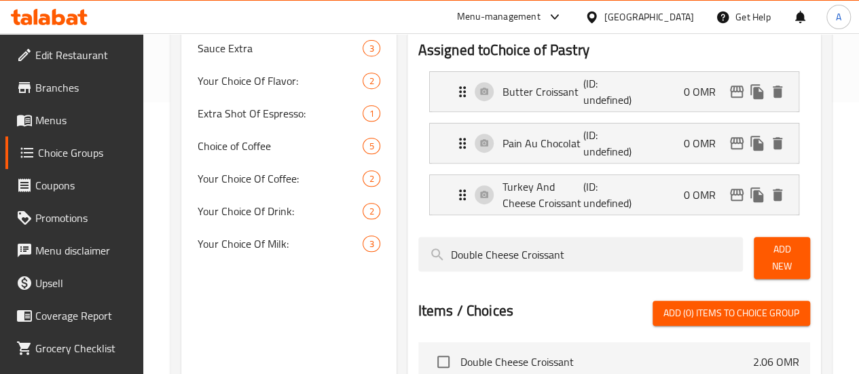
click at [800, 257] on button "Add New" at bounding box center [781, 258] width 56 height 42
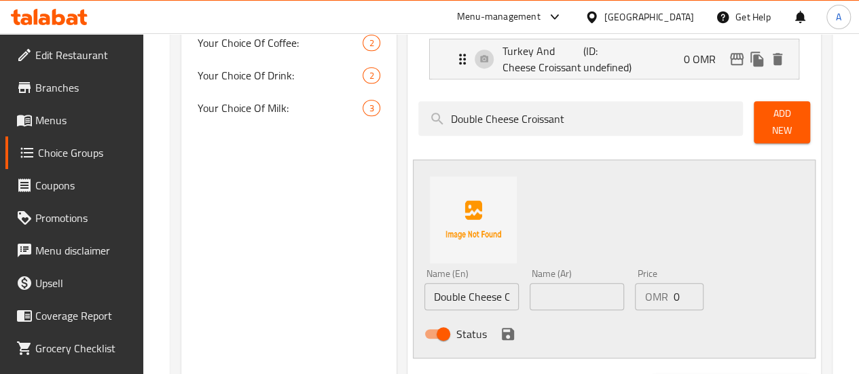
scroll to position [475, 0]
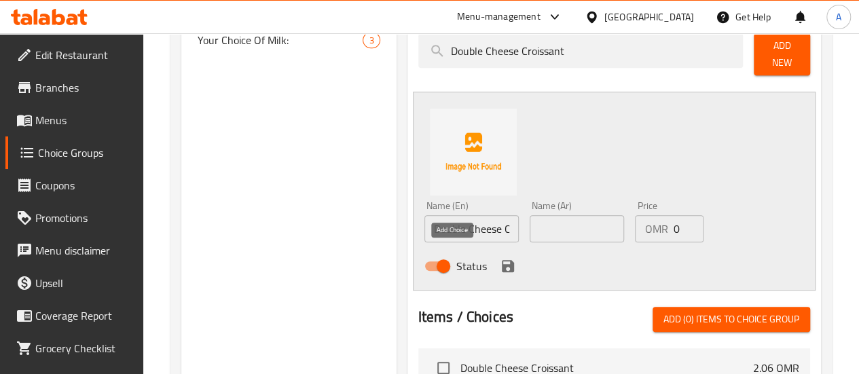
click at [500, 261] on icon "save" at bounding box center [508, 266] width 16 height 16
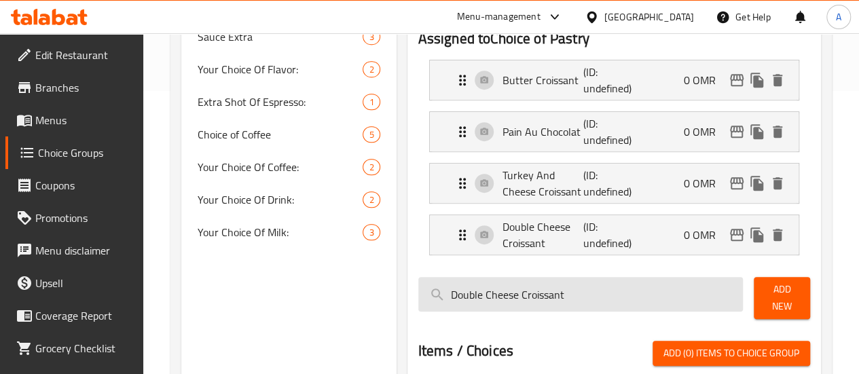
scroll to position [339, 0]
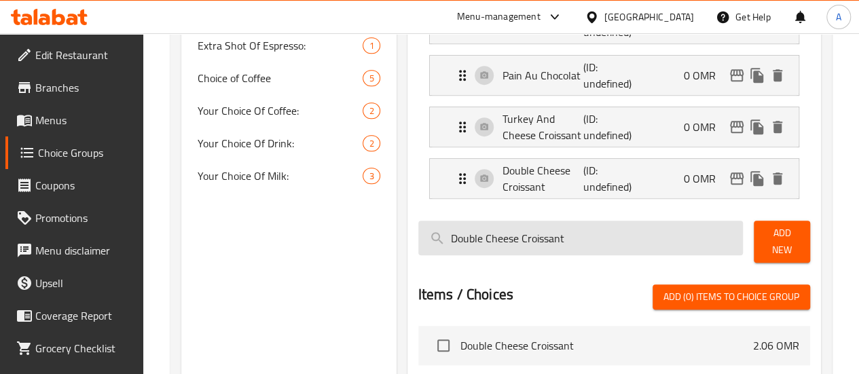
click at [620, 248] on input "Double Cheese Croissant" at bounding box center [580, 238] width 325 height 35
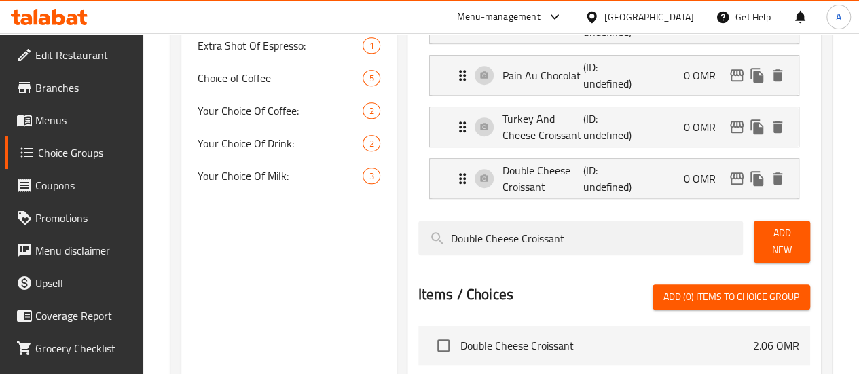
paste input "Almond"
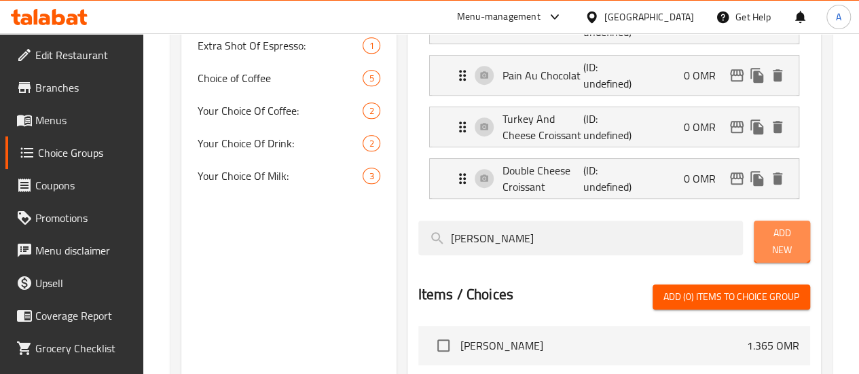
click at [773, 231] on span "Add New" at bounding box center [781, 242] width 35 height 34
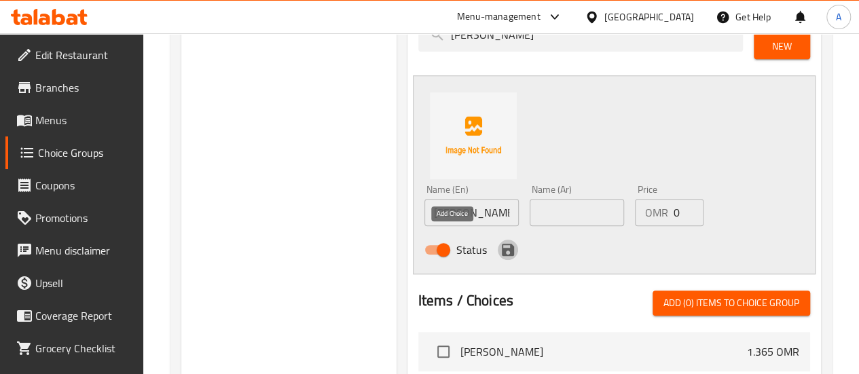
click at [502, 244] on icon "save" at bounding box center [508, 250] width 12 height 12
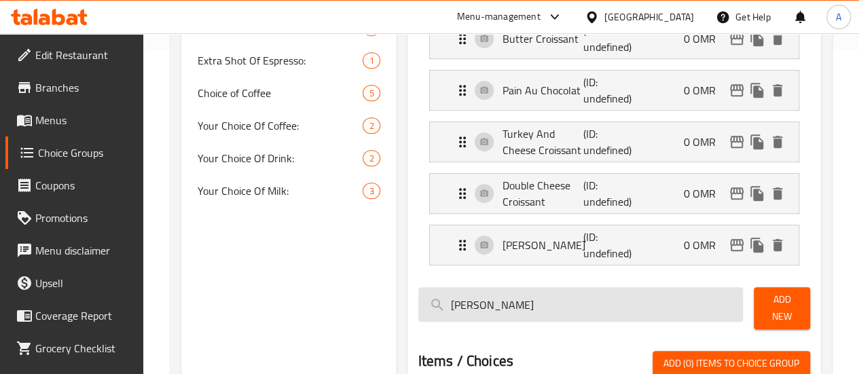
scroll to position [391, 0]
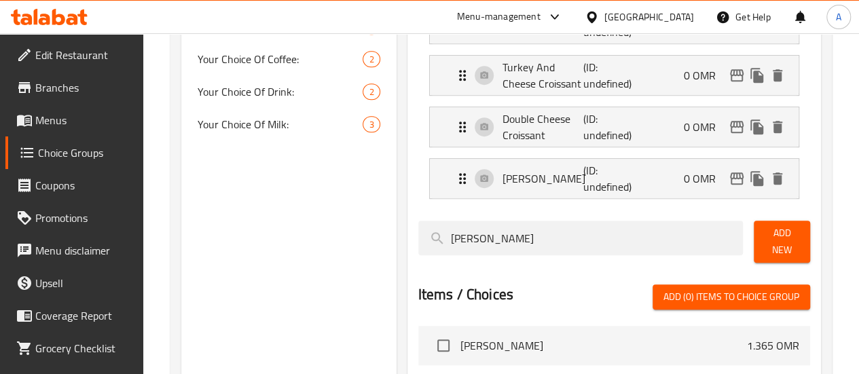
drag, startPoint x: 544, startPoint y: 226, endPoint x: 298, endPoint y: 229, distance: 246.4
click at [298, 229] on div "Choice Groups Choice of Pastry 0 Extra Syrup: 6 Sauce Extra 3 Your Choice Of Fl…" at bounding box center [503, 122] width 645 height 719
paste input "Cheese"
click at [781, 229] on span "Add New" at bounding box center [781, 242] width 35 height 34
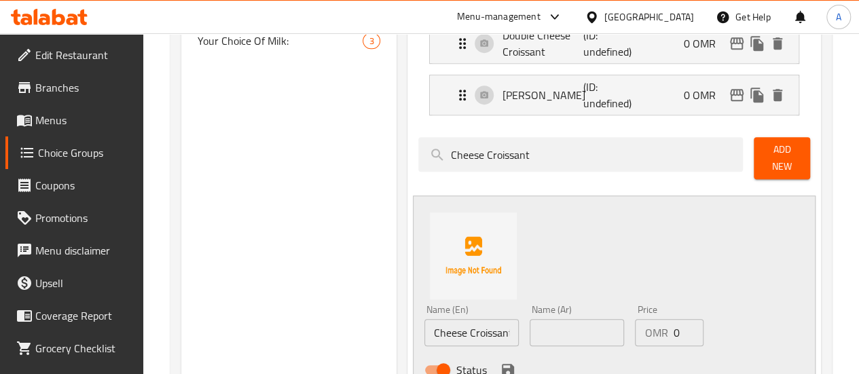
scroll to position [595, 0]
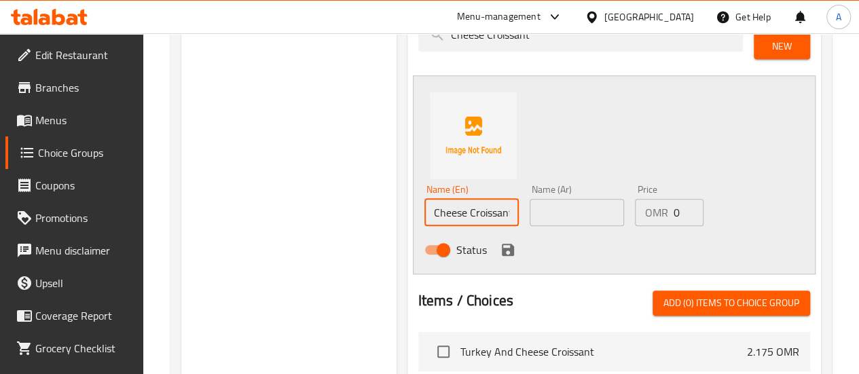
drag, startPoint x: 460, startPoint y: 200, endPoint x: 354, endPoint y: 211, distance: 106.5
click at [407, 211] on div "Assigned to Choice of Pastry Butter Croissant (ID: undefined) 0 OMR Name (En) B…" at bounding box center [613, 86] width 413 height 760
click at [502, 244] on icon "save" at bounding box center [508, 250] width 12 height 12
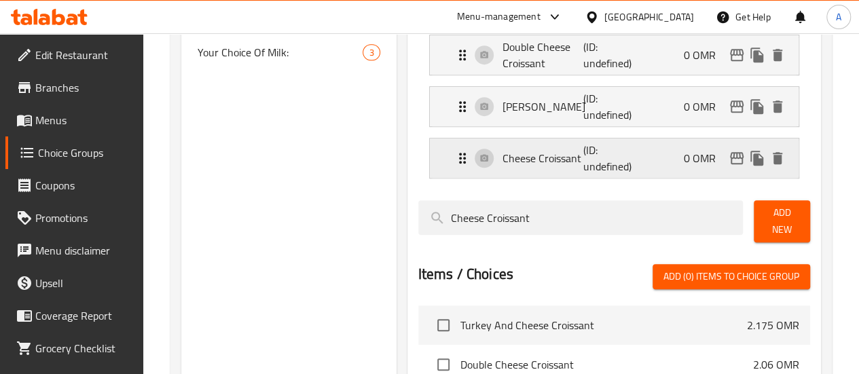
scroll to position [391, 0]
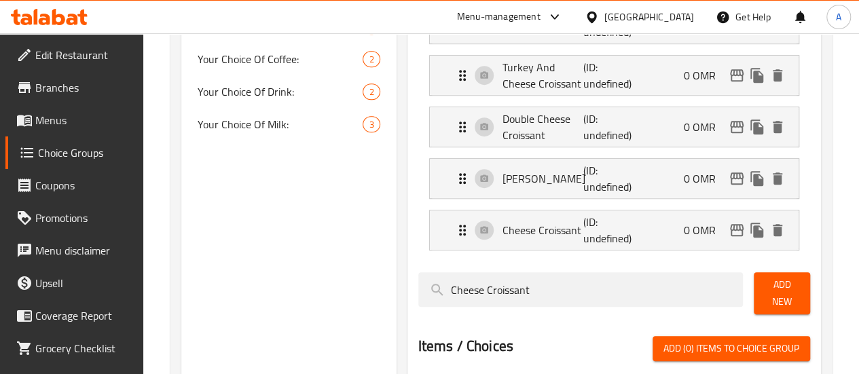
drag, startPoint x: 521, startPoint y: 278, endPoint x: 301, endPoint y: 265, distance: 220.3
click at [295, 265] on div "Choice Groups Choice of Pastry 0 Extra Syrup: 6 Sauce Extra 3 Your Choice Of Fl…" at bounding box center [503, 187] width 645 height 849
paste input "Zaatar"
type input "Zaatar Croissant"
click at [797, 280] on span "Add New" at bounding box center [781, 293] width 35 height 34
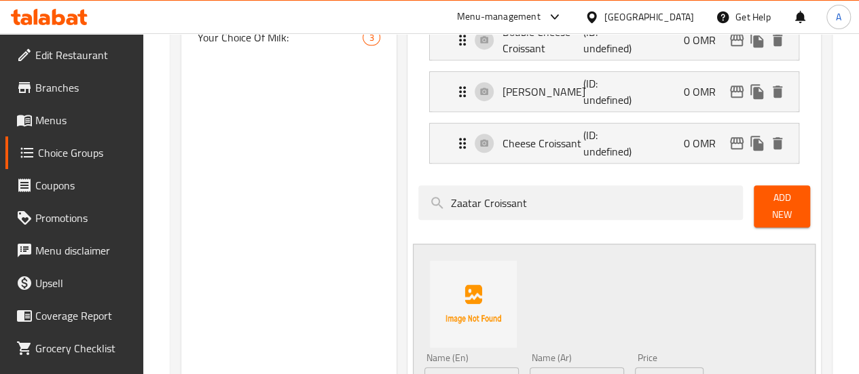
scroll to position [595, 0]
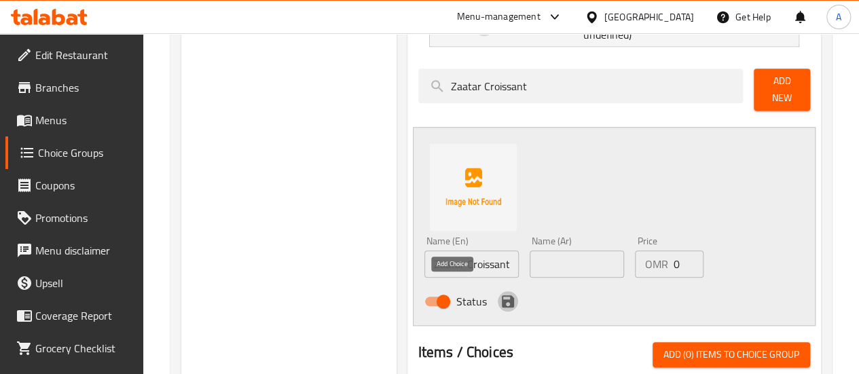
click at [500, 293] on icon "save" at bounding box center [508, 301] width 16 height 16
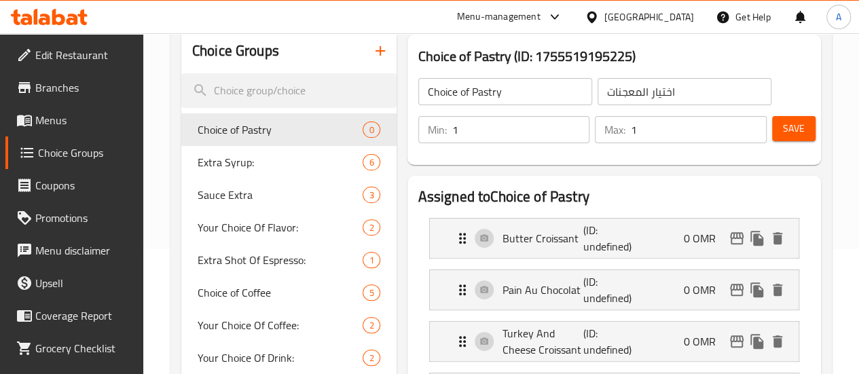
scroll to position [119, 0]
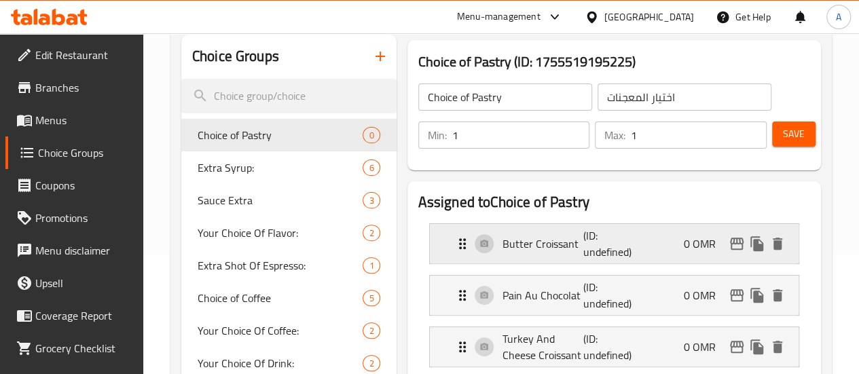
click at [502, 245] on p "Butter Croissant" at bounding box center [542, 244] width 81 height 16
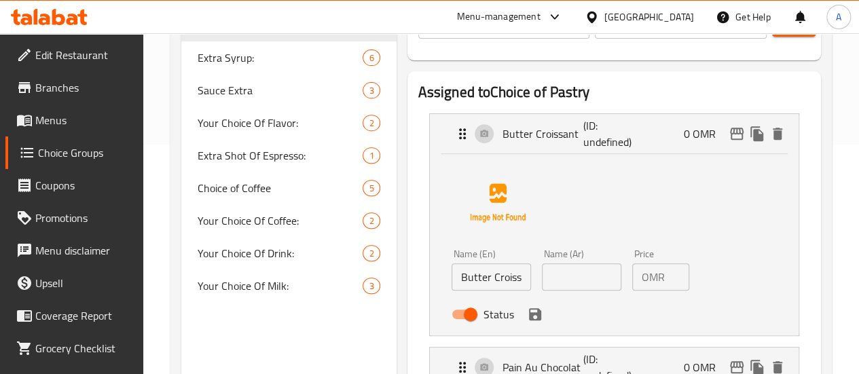
scroll to position [255, 0]
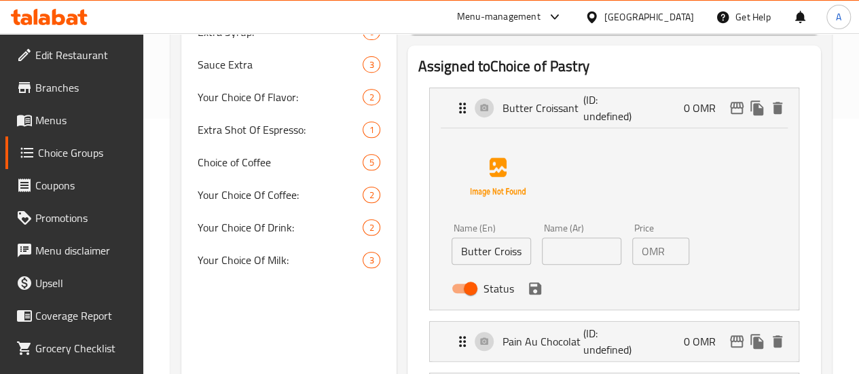
click at [460, 252] on input "Butter Croissant" at bounding box center [490, 251] width 79 height 27
click at [461, 253] on input "Butter Croissant" at bounding box center [490, 251] width 79 height 27
click at [553, 253] on input "text" at bounding box center [581, 251] width 79 height 27
paste input "كرواسون بالزبدة"
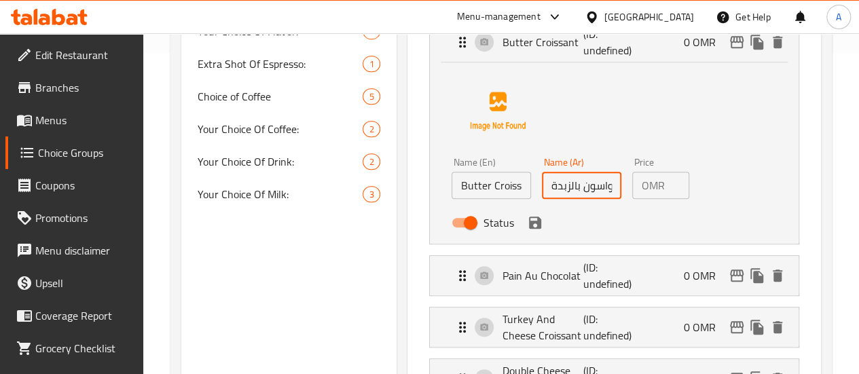
scroll to position [323, 0]
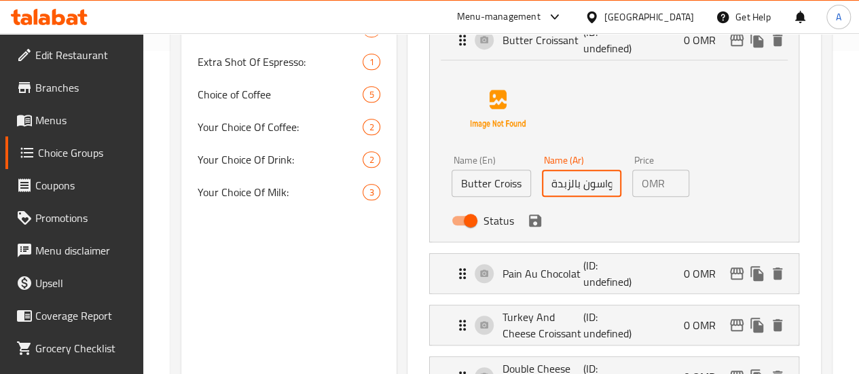
click at [529, 226] on icon "save" at bounding box center [535, 221] width 12 height 12
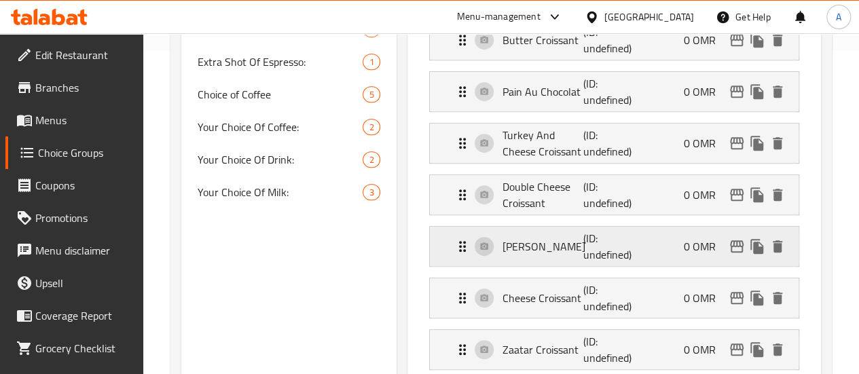
type input "كرواسون بالزبدة"
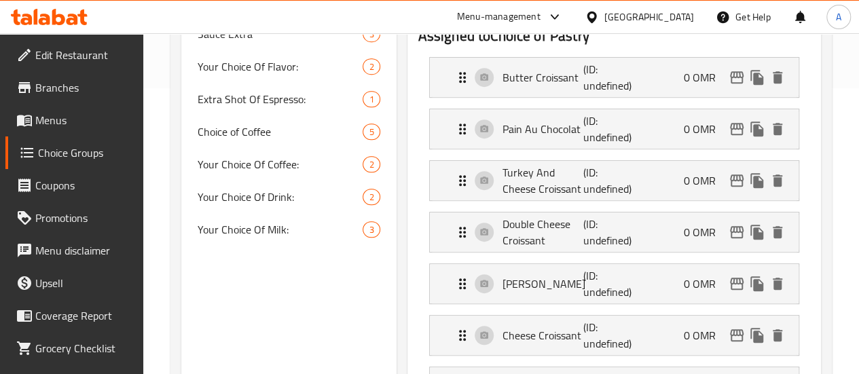
scroll to position [255, 0]
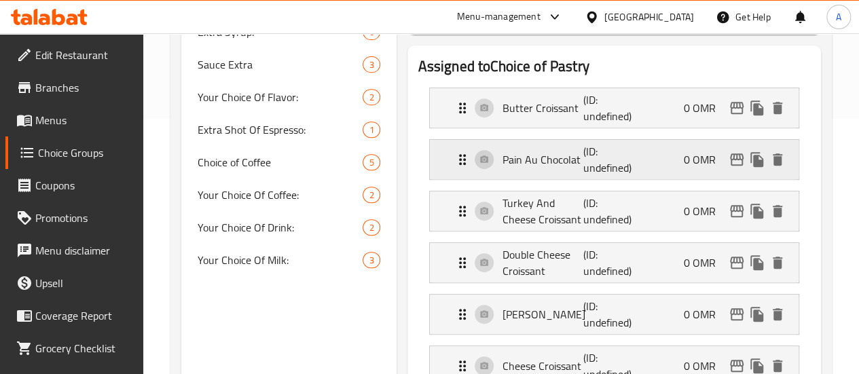
click at [583, 153] on p "(ID: undefined)" at bounding box center [610, 159] width 54 height 33
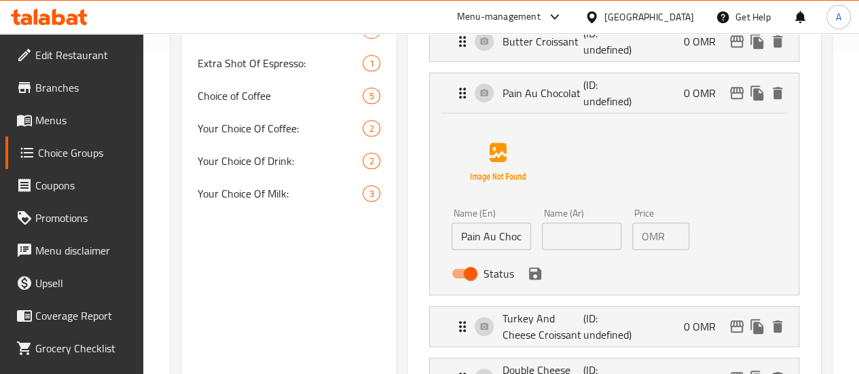
scroll to position [323, 0]
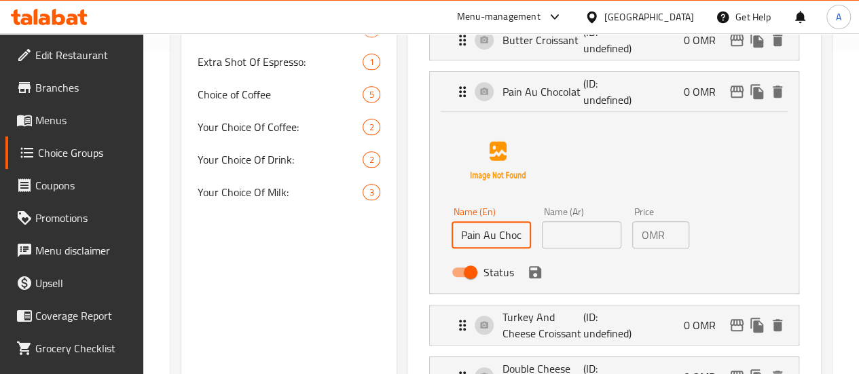
click at [475, 231] on input "Pain Au Chocolat" at bounding box center [490, 234] width 79 height 27
click at [474, 231] on input "Pain Au Chocolat" at bounding box center [490, 234] width 79 height 27
click at [542, 236] on input "text" at bounding box center [581, 234] width 79 height 27
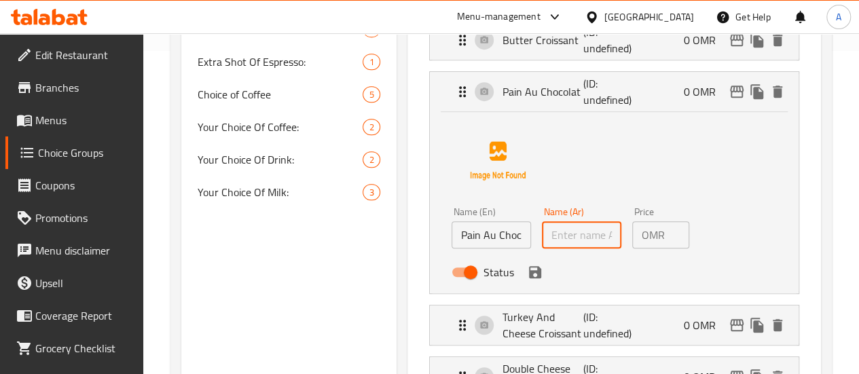
paste input "[PERSON_NAME]"
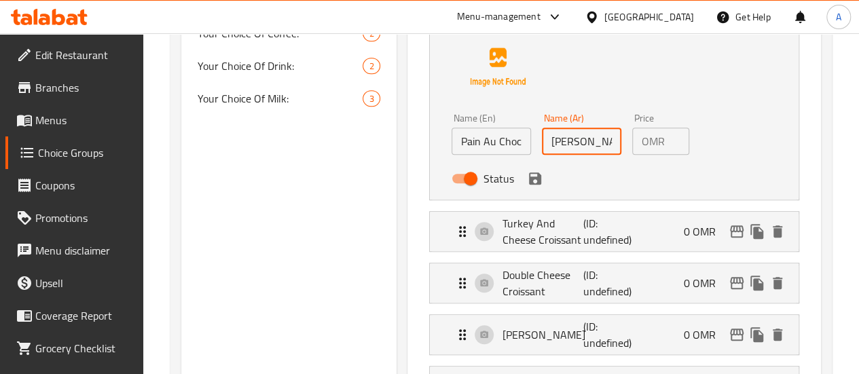
scroll to position [459, 0]
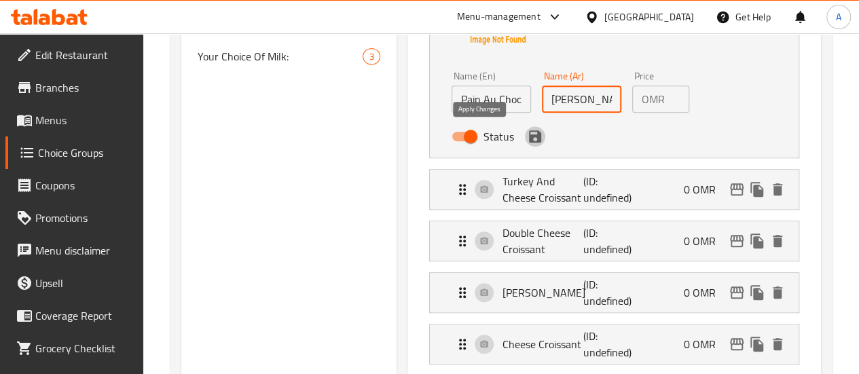
click at [529, 134] on icon "save" at bounding box center [535, 136] width 12 height 12
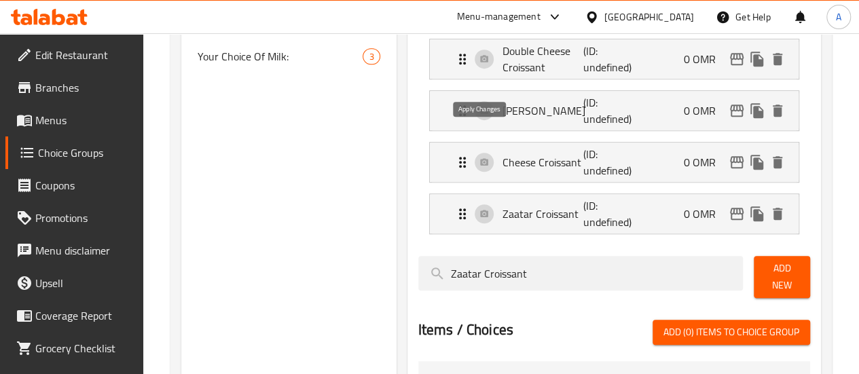
type input "[PERSON_NAME]"
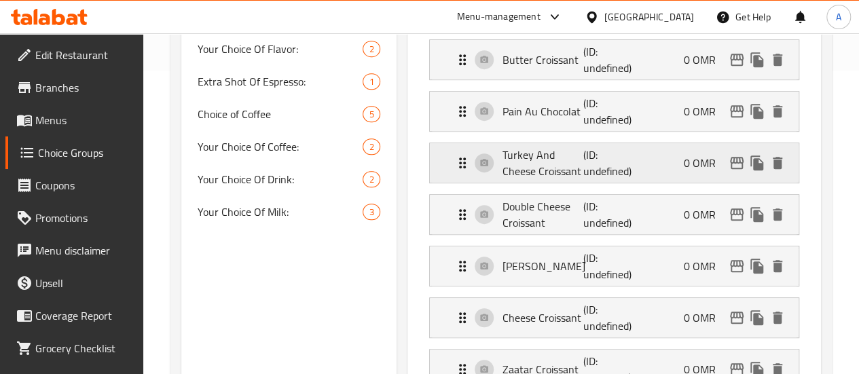
scroll to position [323, 0]
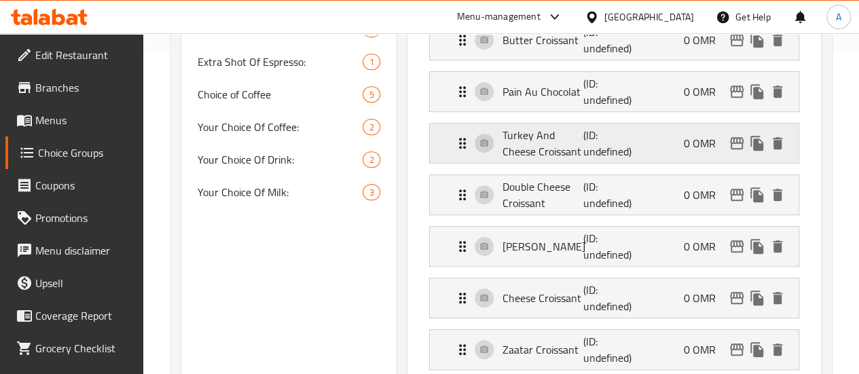
click at [525, 147] on p "Turkey And Cheese Croissant" at bounding box center [542, 143] width 81 height 33
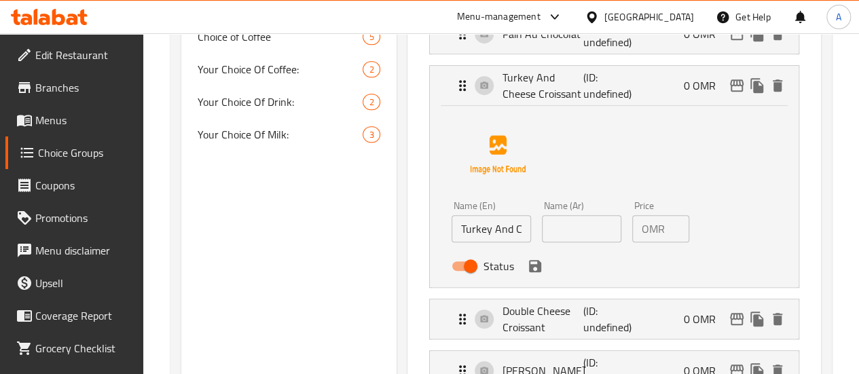
scroll to position [391, 0]
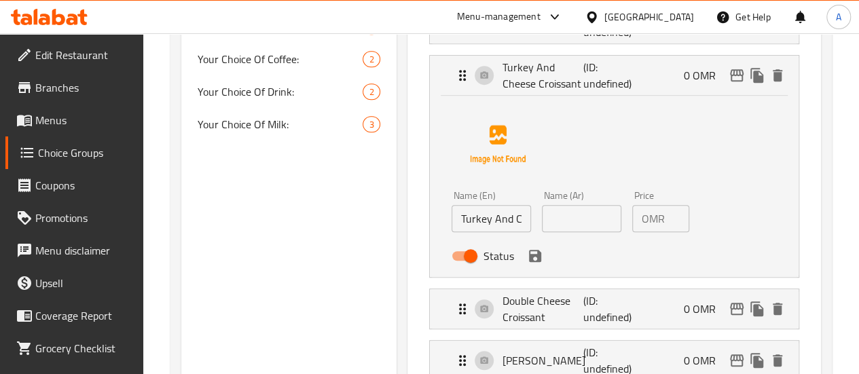
click at [464, 221] on input "Turkey And Cheese Croissant" at bounding box center [490, 218] width 79 height 27
click at [463, 221] on input "Turkey And Cheese Croissant" at bounding box center [490, 218] width 79 height 27
click at [548, 208] on input "text" at bounding box center [581, 218] width 79 height 27
paste input "كرواسون بالديك الرومي والجبن"
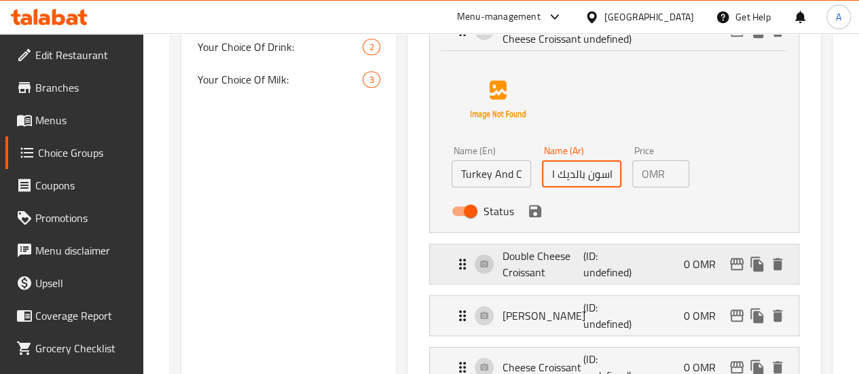
scroll to position [527, 0]
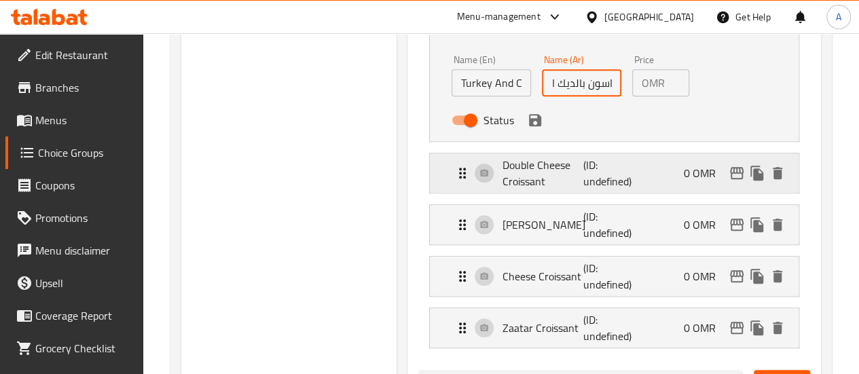
click at [502, 159] on p "Double Cheese Croissant" at bounding box center [542, 173] width 81 height 33
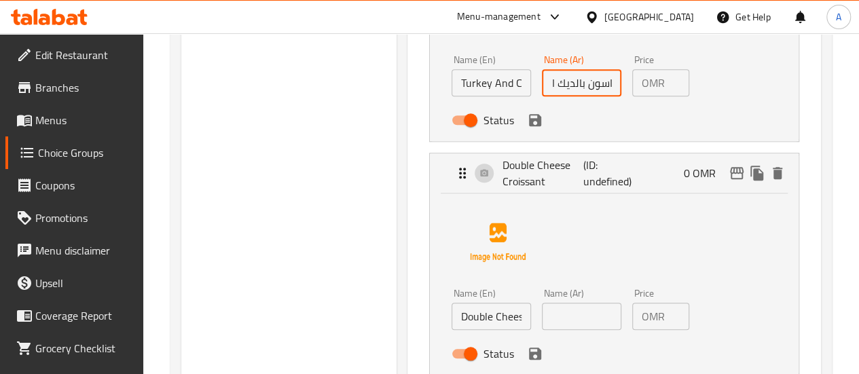
click at [527, 126] on icon "save" at bounding box center [535, 120] width 16 height 16
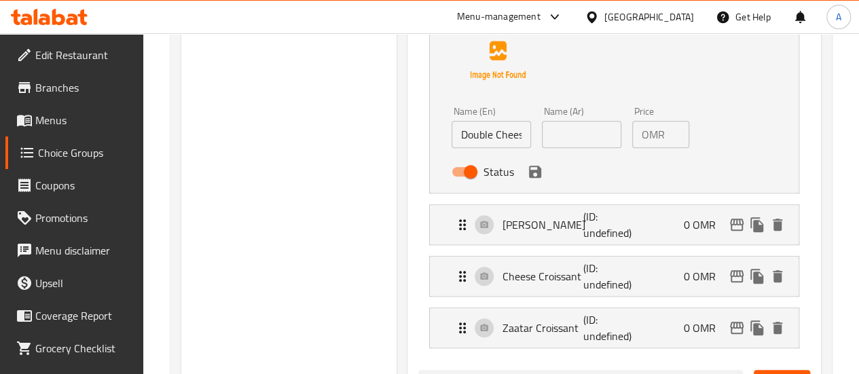
type input "كرواسون بالديك الرومي والجبن"
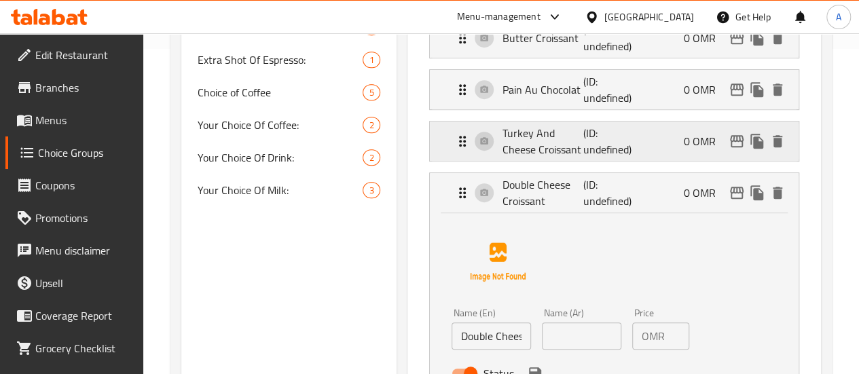
scroll to position [323, 0]
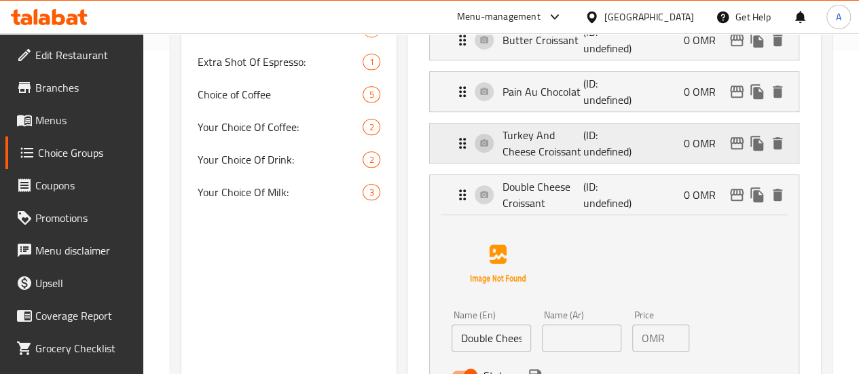
click at [518, 154] on p "Turkey And Cheese Croissant" at bounding box center [542, 143] width 81 height 33
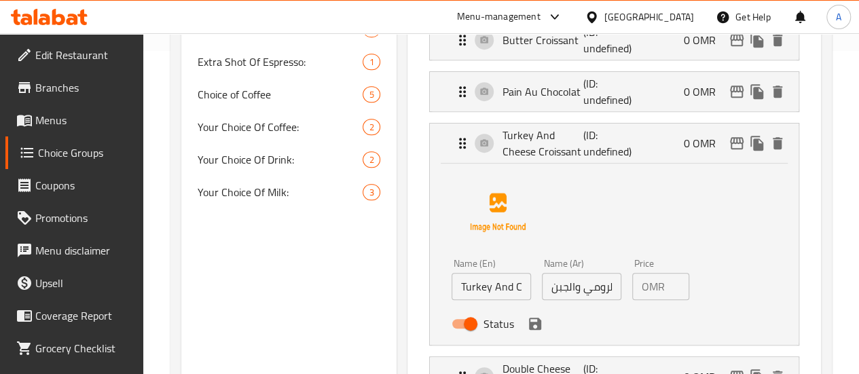
click at [513, 111] on div "Pain Au Chocolat (ID: undefined) 0 OMR Name (En) Pain Au Chocolat Name (En) Nam…" at bounding box center [614, 91] width 370 height 41
click at [583, 98] on p "(ID: undefined)" at bounding box center [610, 91] width 54 height 33
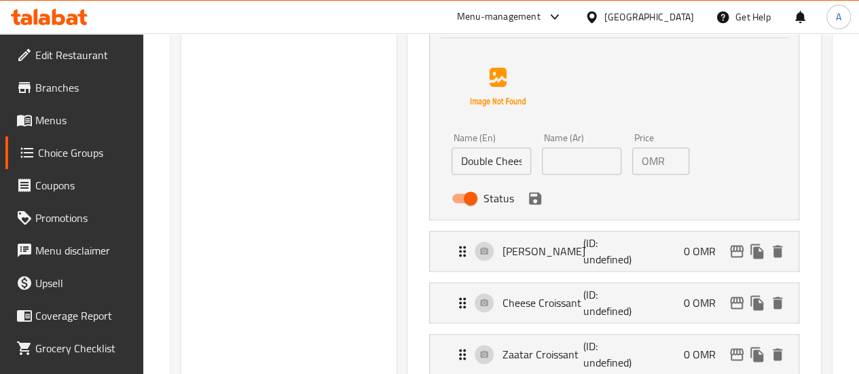
scroll to position [866, 0]
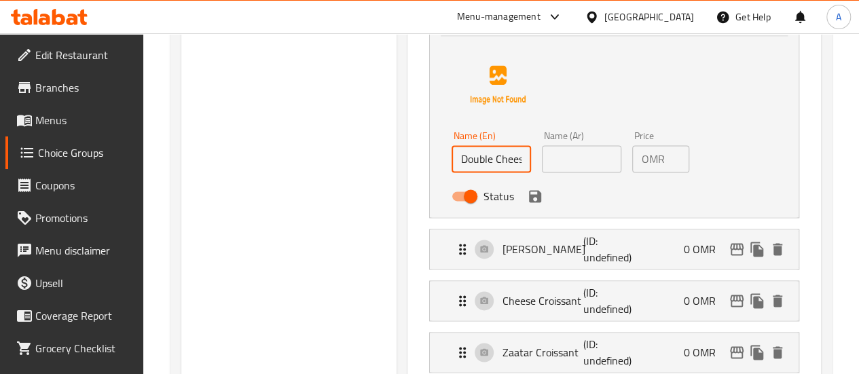
click at [472, 150] on input "Double Cheese Croissant" at bounding box center [490, 158] width 79 height 27
click at [536, 172] on div "Name (Ar) Name (Ar)" at bounding box center [581, 152] width 90 height 52
click at [542, 155] on input "text" at bounding box center [581, 158] width 79 height 27
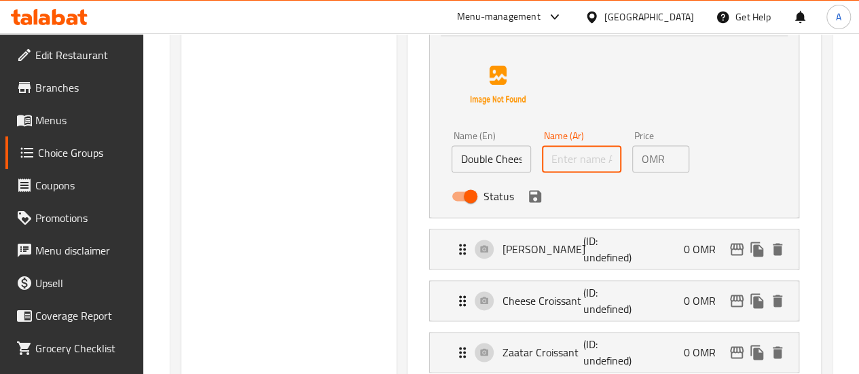
paste input "كرواسون بالجبنة المزدوجة"
click at [489, 197] on div "Status" at bounding box center [582, 196] width 272 height 37
click at [527, 199] on icon "save" at bounding box center [535, 196] width 16 height 16
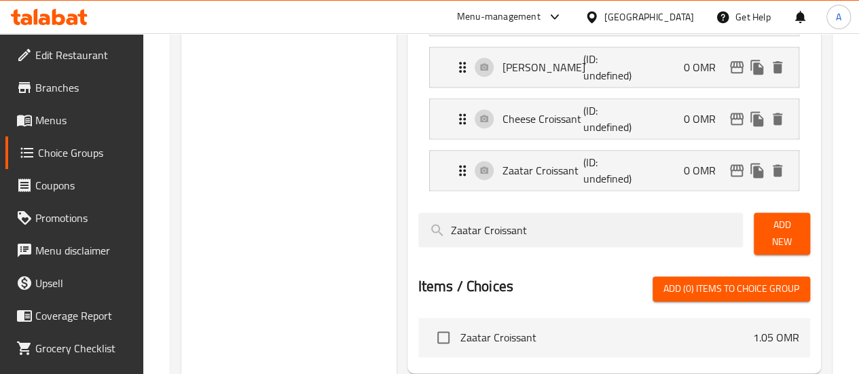
type input "كرواسون بالجبنة المزدوجة"
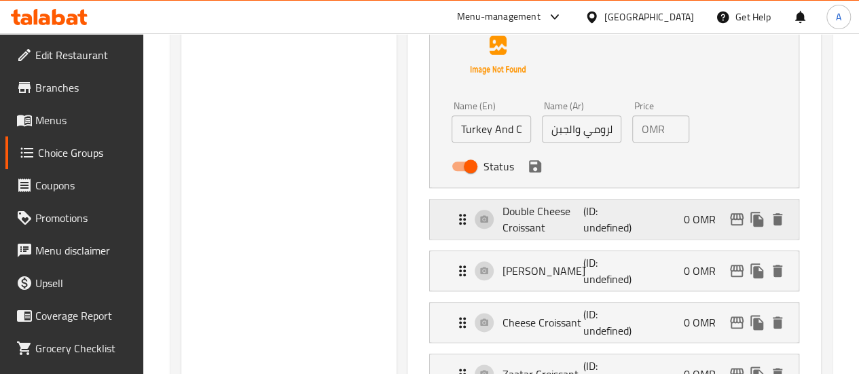
click at [502, 226] on p "Double Cheese Croissant" at bounding box center [542, 219] width 81 height 33
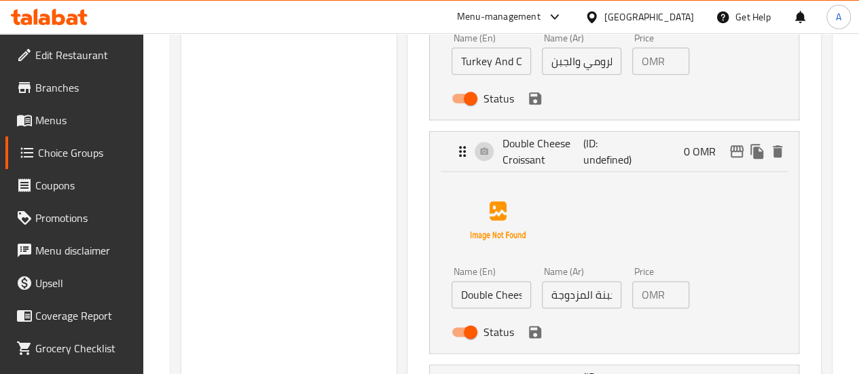
scroll to position [798, 0]
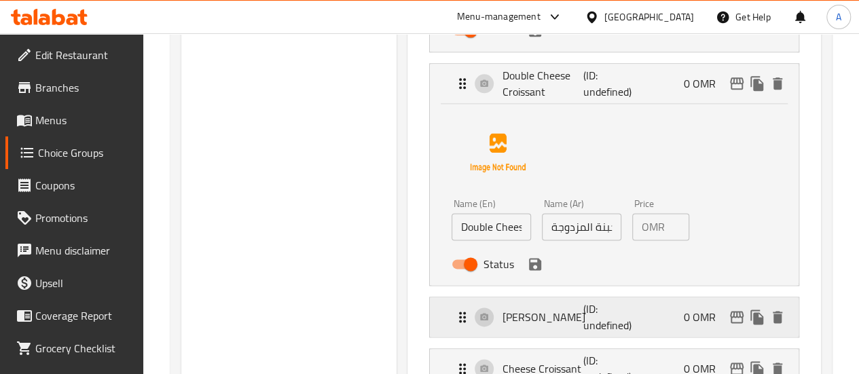
click at [502, 320] on p "[PERSON_NAME]" at bounding box center [542, 317] width 81 height 16
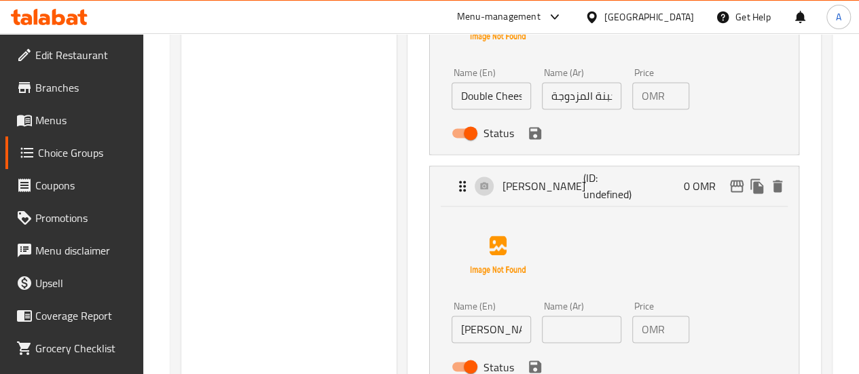
scroll to position [934, 0]
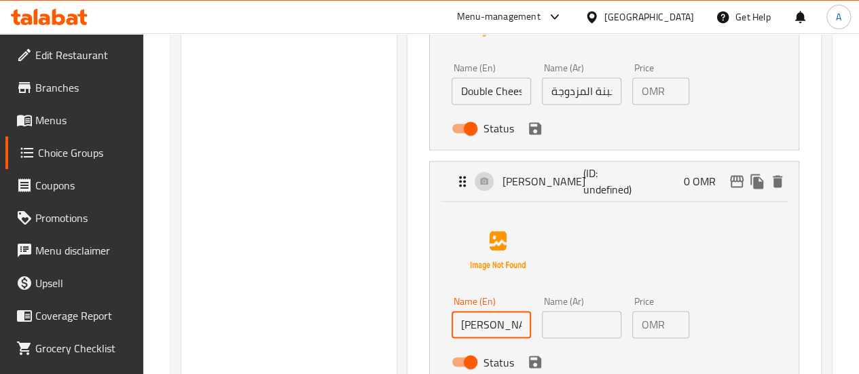
click at [468, 320] on input "[PERSON_NAME]" at bounding box center [490, 324] width 79 height 27
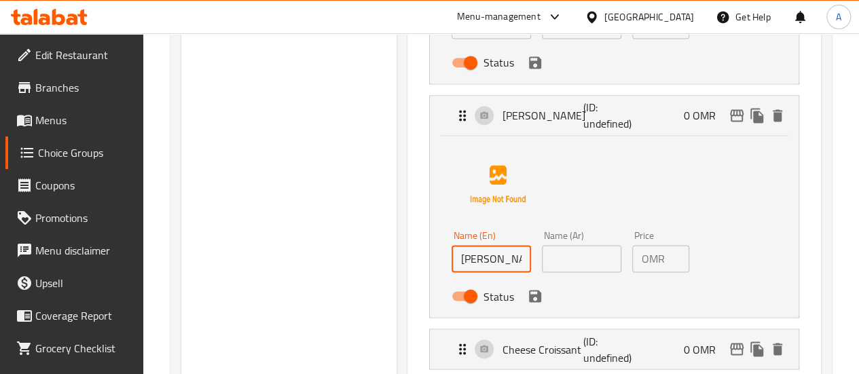
scroll to position [1002, 0]
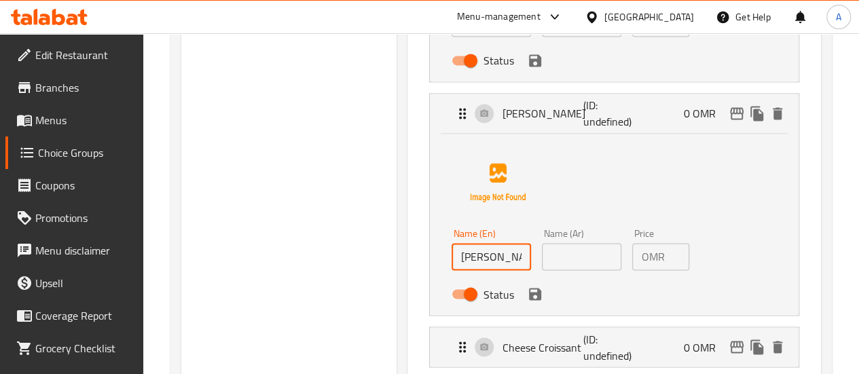
click at [553, 261] on input "text" at bounding box center [581, 256] width 79 height 27
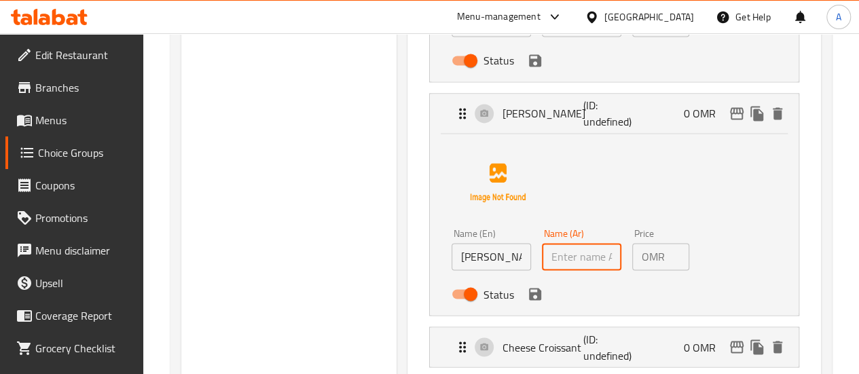
paste input "كرواسون باللوز"
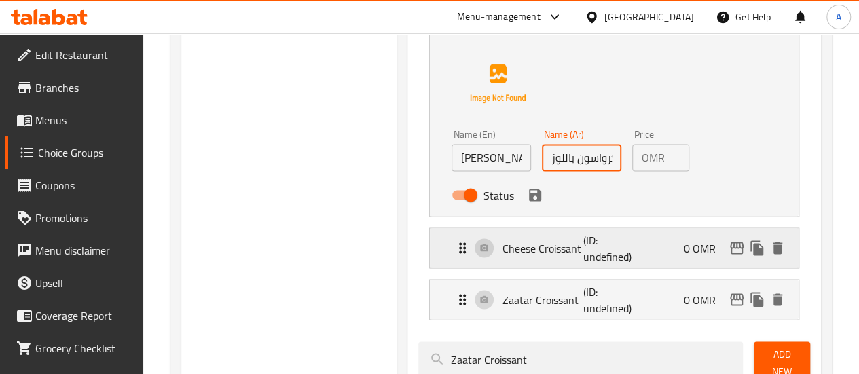
scroll to position [1138, 0]
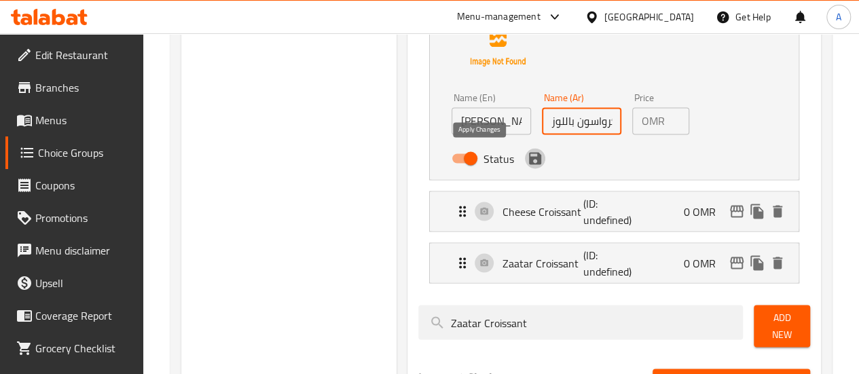
click at [529, 160] on icon "save" at bounding box center [535, 158] width 12 height 12
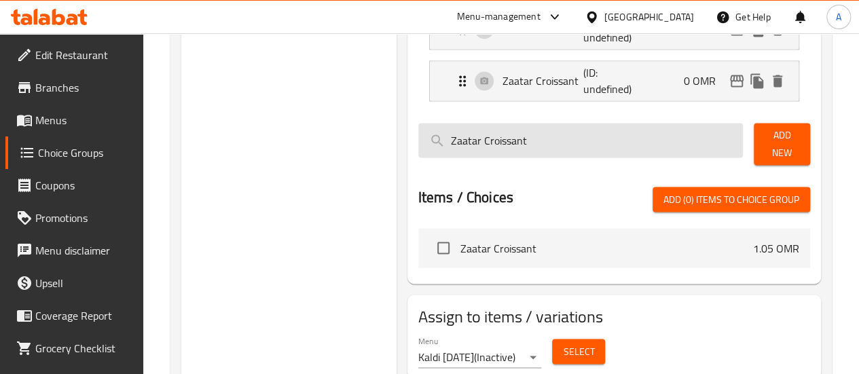
type input "كرواسون باللوز"
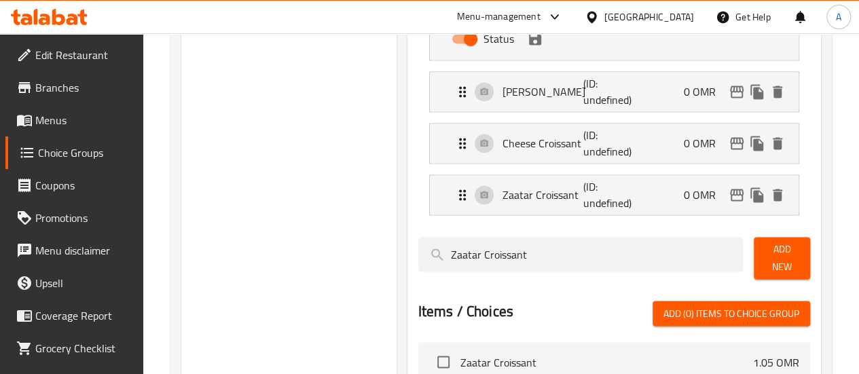
scroll to position [1002, 0]
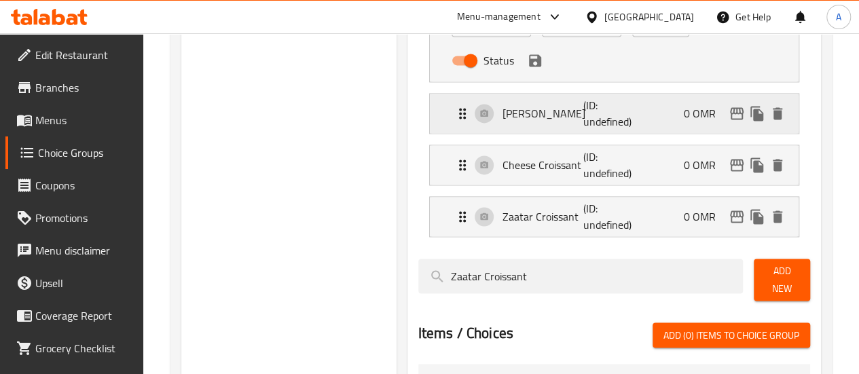
drag, startPoint x: 634, startPoint y: 114, endPoint x: 624, endPoint y: 120, distance: 11.9
click at [635, 113] on div "[PERSON_NAME] (ID: undefined) 0 OMR" at bounding box center [618, 113] width 328 height 39
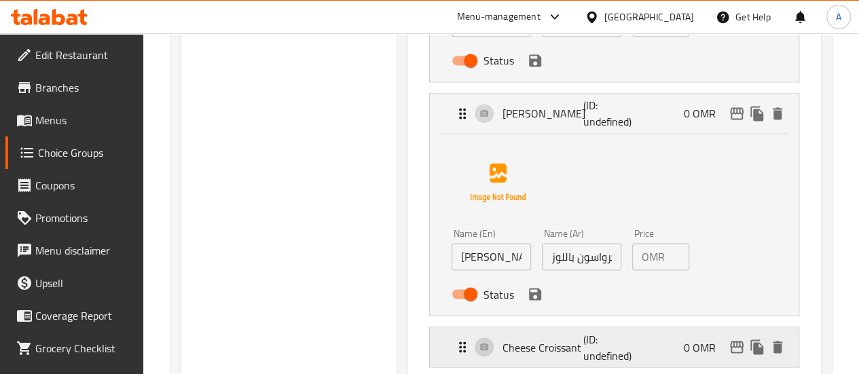
drag, startPoint x: 627, startPoint y: 335, endPoint x: 620, endPoint y: 333, distance: 7.6
click at [627, 335] on div "Cheese Croissant (ID: undefined) 0 OMR" at bounding box center [618, 346] width 328 height 39
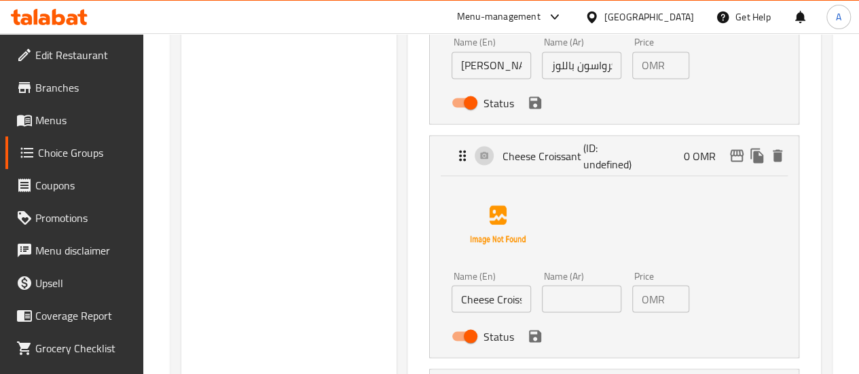
scroll to position [1206, 0]
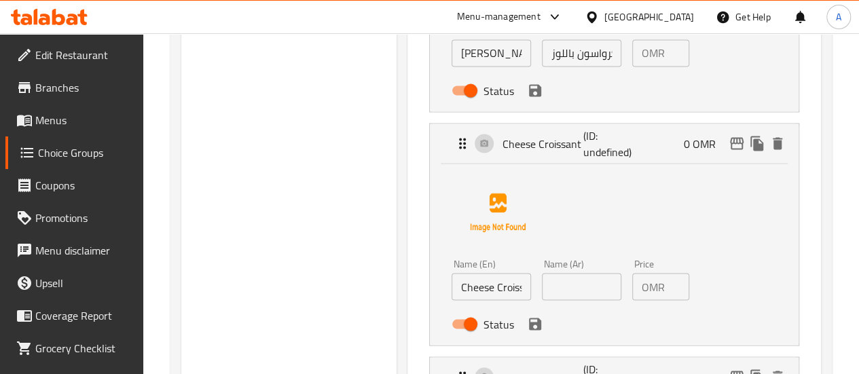
click at [451, 282] on input "Cheese Croissant" at bounding box center [490, 286] width 79 height 27
click at [451, 291] on input "Cheese Croissant" at bounding box center [490, 286] width 79 height 27
click at [451, 292] on input "Cheese Croissant" at bounding box center [490, 286] width 79 height 27
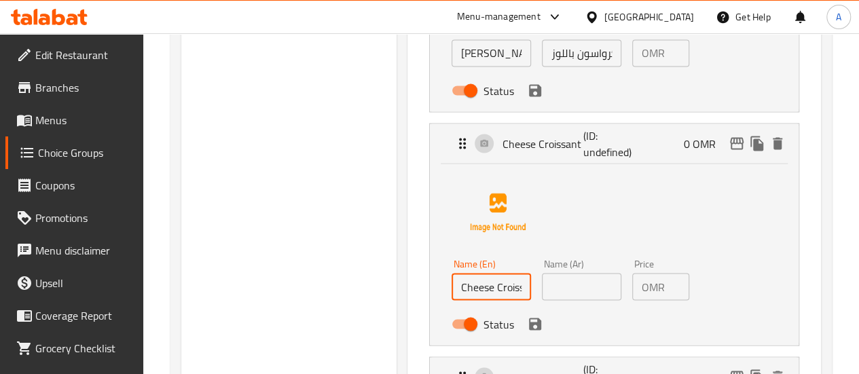
click at [451, 292] on input "Cheese Croissant" at bounding box center [490, 286] width 79 height 27
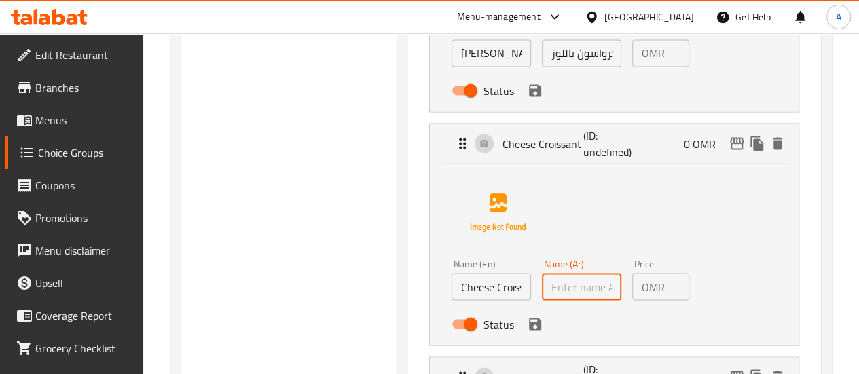
click at [542, 279] on input "text" at bounding box center [581, 286] width 79 height 27
paste input "كرواسون بالجبنة"
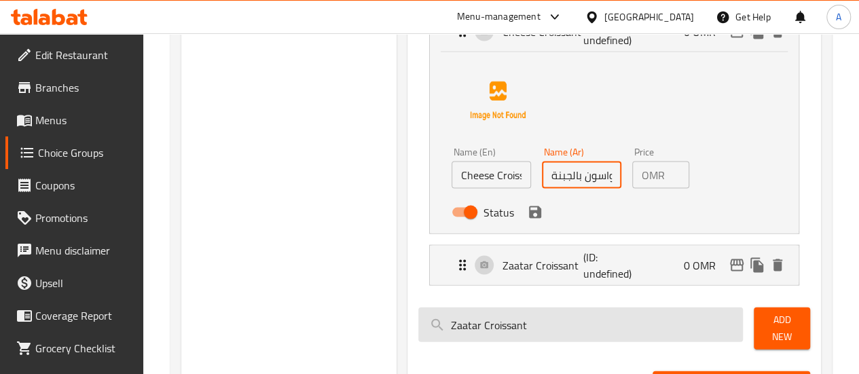
scroll to position [1341, 0]
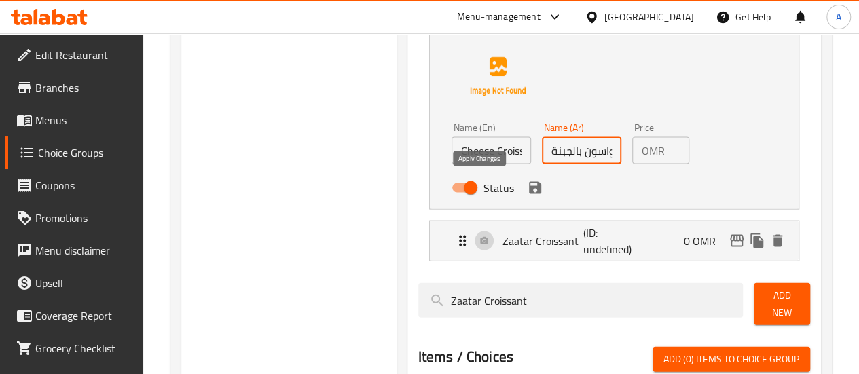
click at [529, 191] on icon "save" at bounding box center [535, 188] width 12 height 12
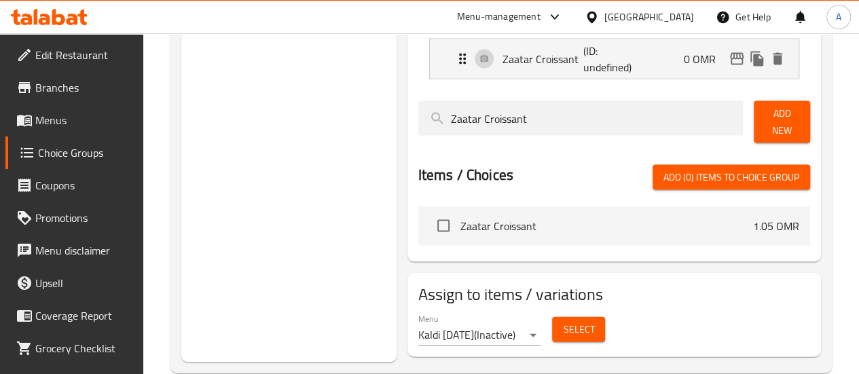
type input "كرواسون بالجبنة"
click at [534, 70] on div "Zaatar Croissant (ID: undefined) 0 OMR" at bounding box center [618, 58] width 328 height 39
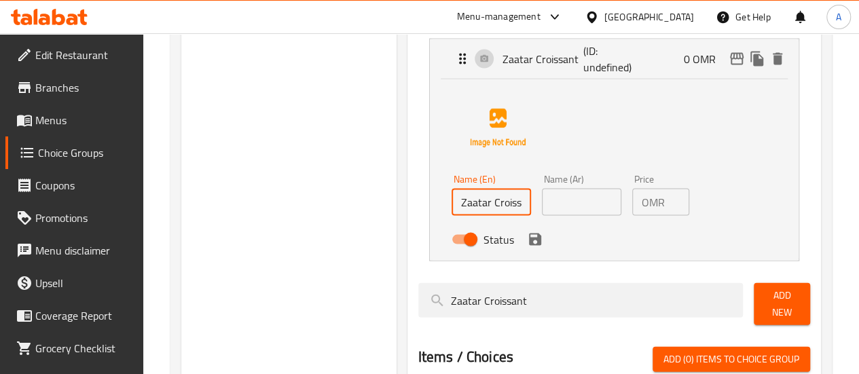
click at [479, 204] on input "Zaatar Croissant" at bounding box center [490, 202] width 79 height 27
click at [542, 206] on input "text" at bounding box center [581, 202] width 79 height 27
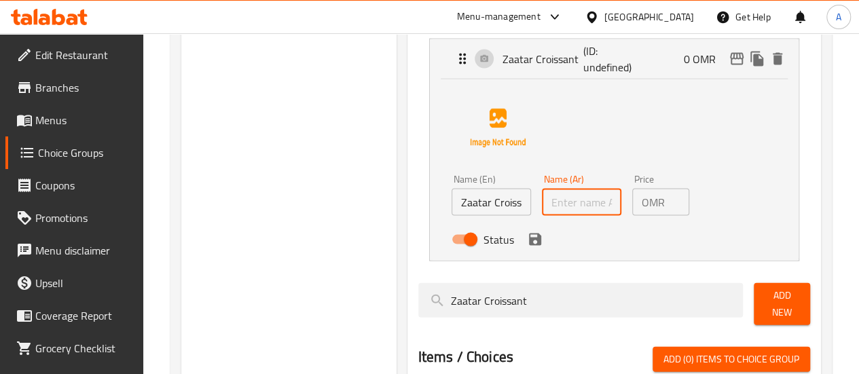
paste input "كرواسون بالزعتر"
click at [527, 239] on icon "save" at bounding box center [535, 239] width 16 height 16
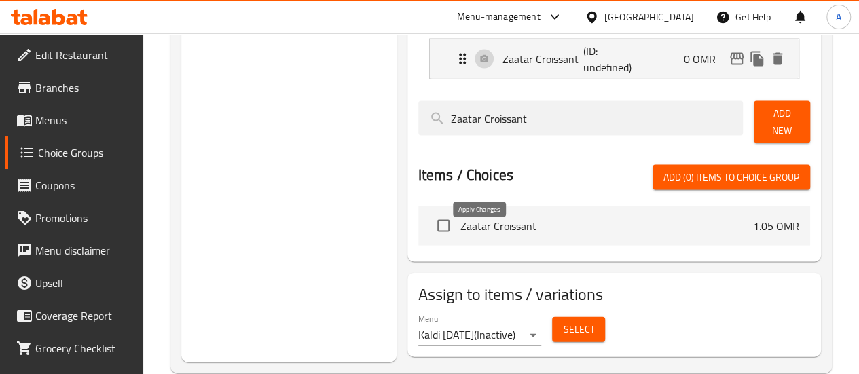
type input "كرواسون بالزعتر"
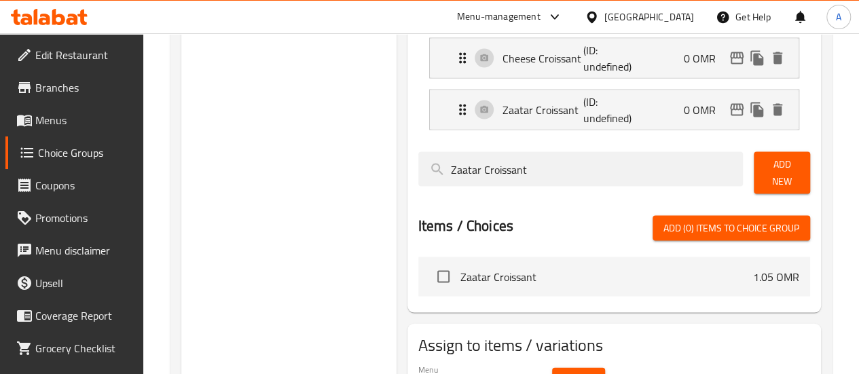
scroll to position [1289, 0]
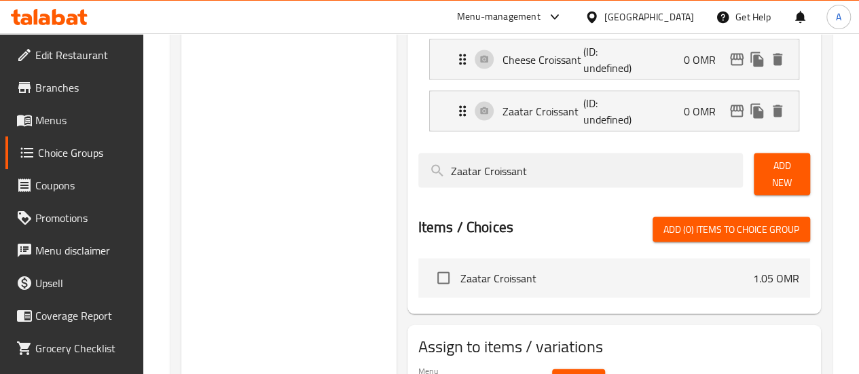
drag, startPoint x: 499, startPoint y: 174, endPoint x: 205, endPoint y: 175, distance: 293.9
paste input "Double Chocolate Muffin"
type input "Double Chocolate Muffin"
click at [764, 164] on span "Add New" at bounding box center [781, 174] width 35 height 34
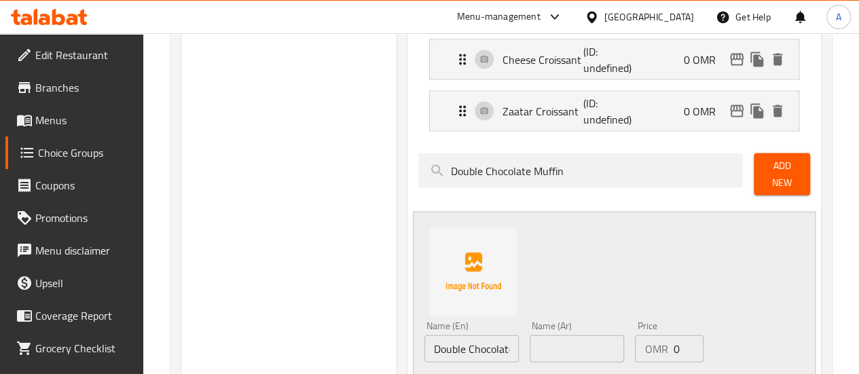
scroll to position [1425, 0]
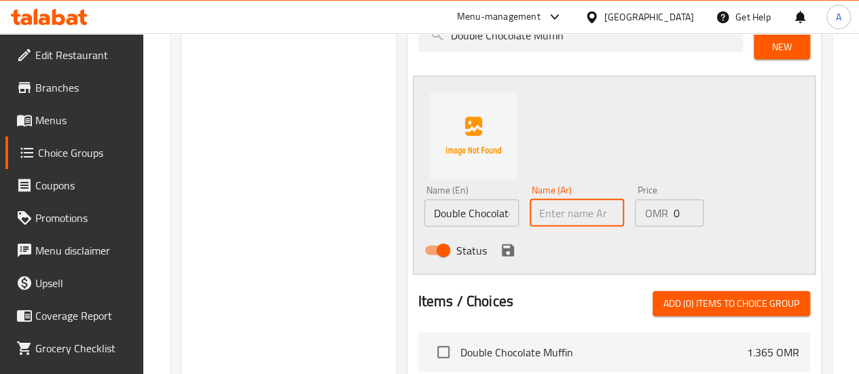
click at [546, 200] on input "text" at bounding box center [576, 213] width 94 height 27
click at [553, 200] on input "text" at bounding box center [576, 213] width 94 height 27
paste input "مافن بالشوكولاتة المزدوجة"
type input "مافن بالشوكولاتة المزدوجة"
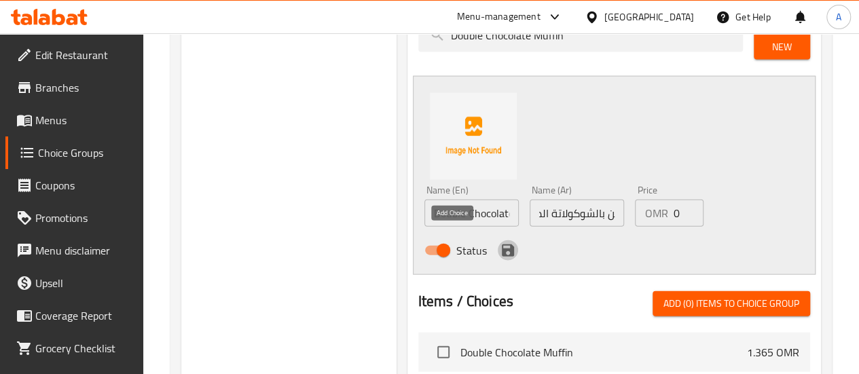
scroll to position [0, 0]
click at [500, 242] on icon "save" at bounding box center [508, 250] width 16 height 16
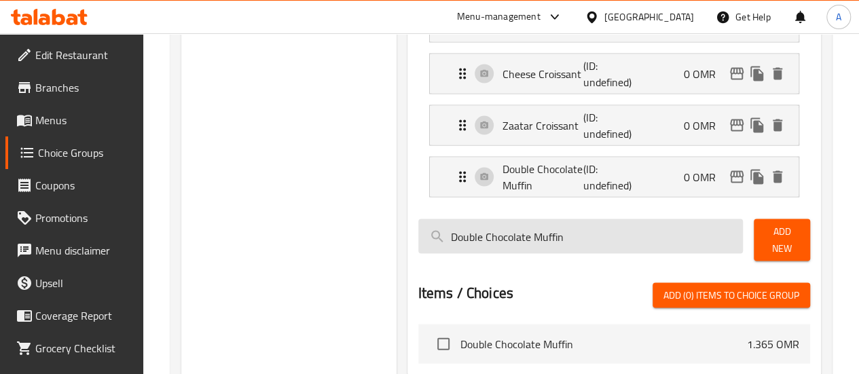
scroll to position [1272, 0]
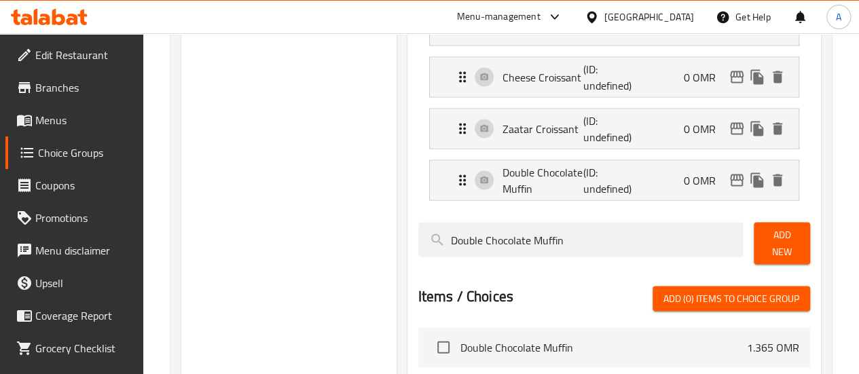
drag, startPoint x: 517, startPoint y: 246, endPoint x: 333, endPoint y: 250, distance: 184.0
paste input "Blueberry"
type input "Blueberry Muffin"
click at [789, 240] on span "Add New" at bounding box center [781, 243] width 35 height 34
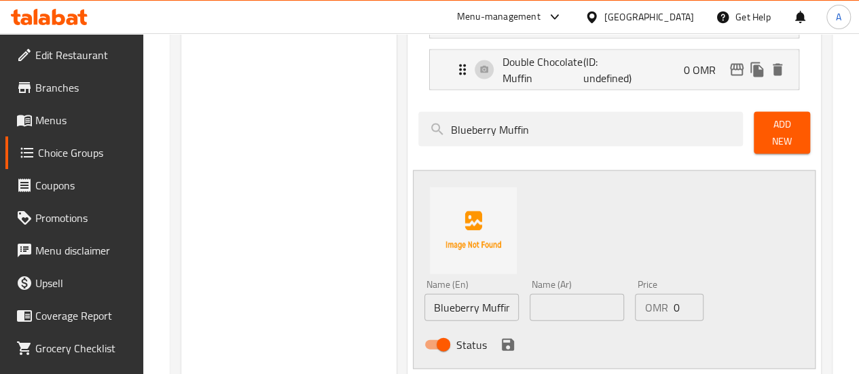
scroll to position [1476, 0]
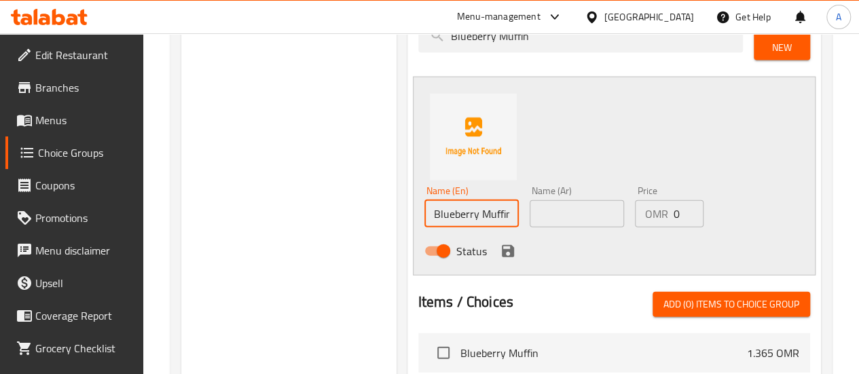
click at [445, 215] on input "Blueberry Muffin" at bounding box center [471, 213] width 94 height 27
click at [445, 212] on input "Blueberry Muffin" at bounding box center [471, 213] width 94 height 27
click at [551, 202] on input "text" at bounding box center [576, 213] width 94 height 27
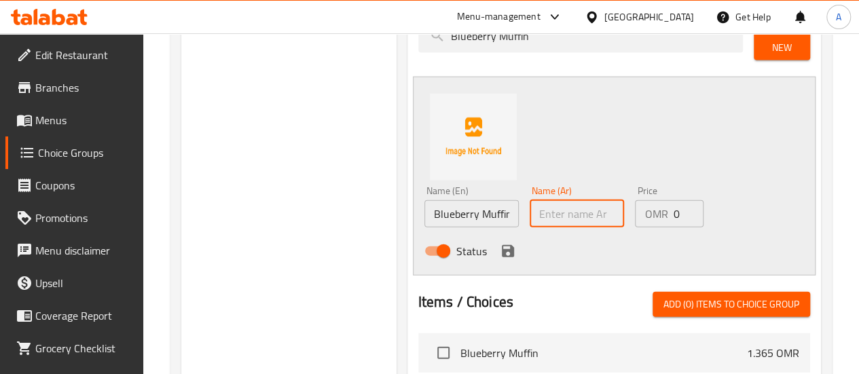
paste input "مافن بالتوت الأزرق"
type input "مافن بالتوت الأزرق"
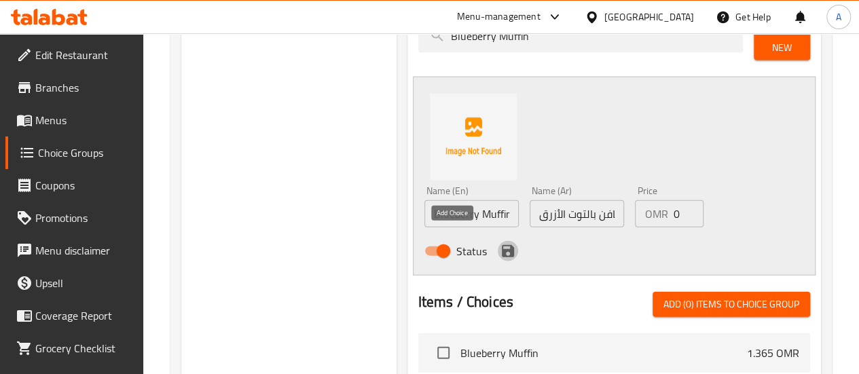
click at [500, 243] on icon "save" at bounding box center [508, 251] width 16 height 16
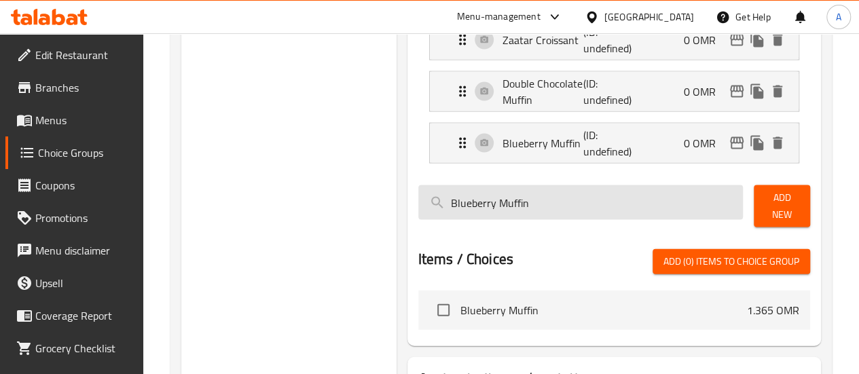
scroll to position [1392, 0]
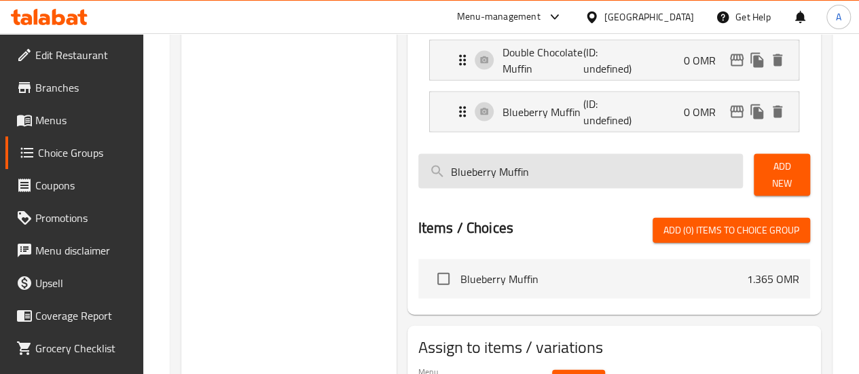
click at [591, 166] on input "Blueberry Muffin" at bounding box center [580, 171] width 325 height 35
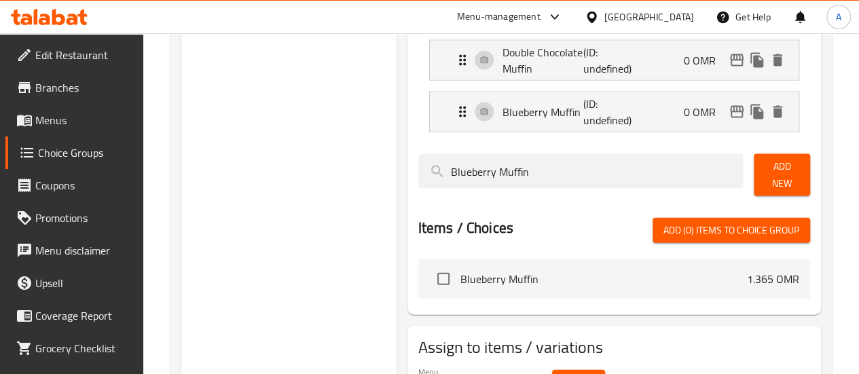
paste input "Low Fat Apple Cinnamon"
type input "Low Fat Apple Cinnamon Muffin"
click at [787, 164] on span "Add New" at bounding box center [781, 175] width 35 height 34
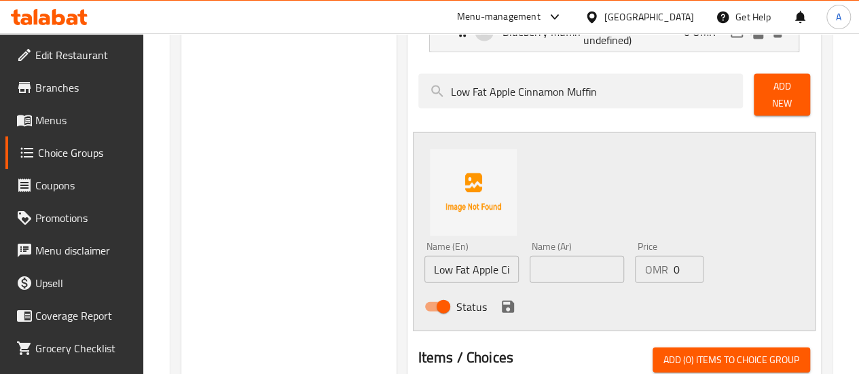
scroll to position [1527, 0]
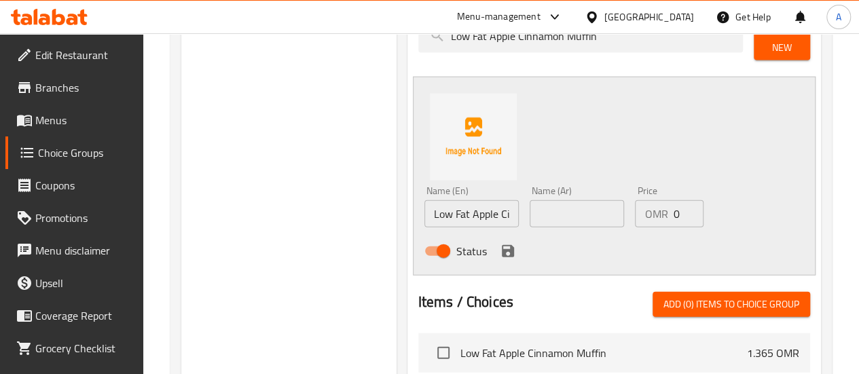
drag, startPoint x: 518, startPoint y: 200, endPoint x: 516, endPoint y: 187, distance: 13.1
click at [529, 200] on input "text" at bounding box center [576, 213] width 94 height 27
paste input "مافن التفاح بالقرفة قليل الدسم"
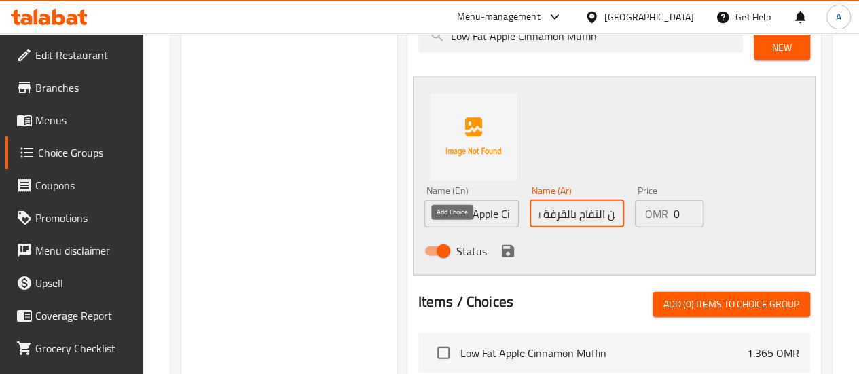
type input "مافن التفاح بالقرفة قليل الدسم"
click at [502, 245] on icon "save" at bounding box center [508, 251] width 12 height 12
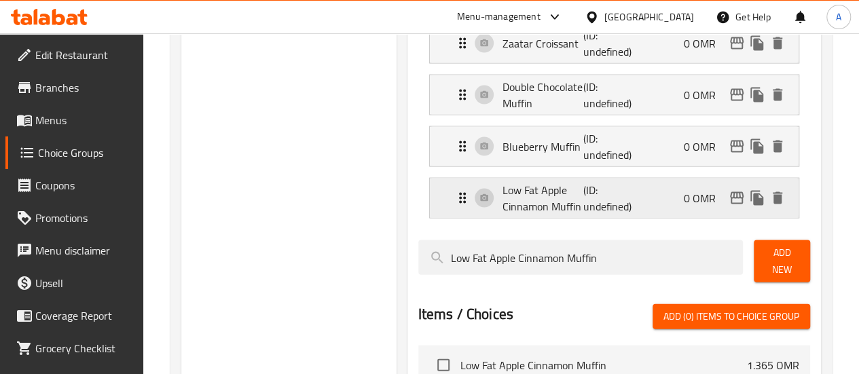
scroll to position [1375, 0]
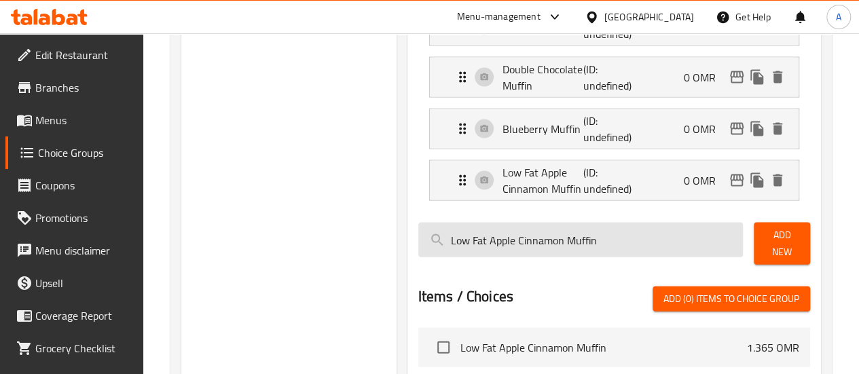
click at [598, 234] on input "Low Fat Apple Cinnamon Muffin" at bounding box center [580, 240] width 325 height 35
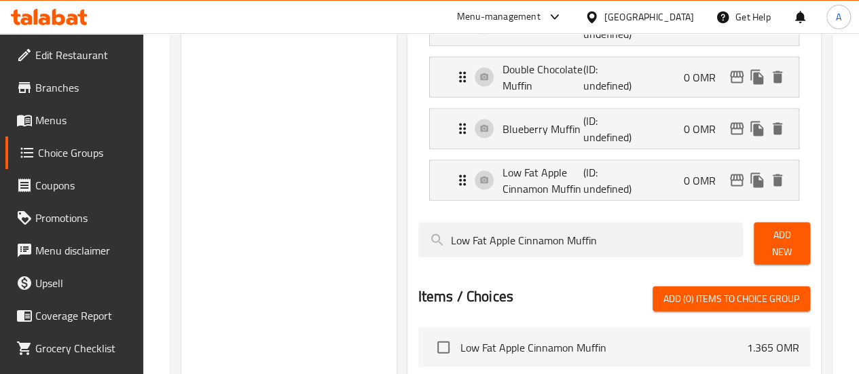
paste input "Caramel Walnut"
type input "Caramel Walnut Muffin"
click at [764, 240] on span "Add New" at bounding box center [781, 244] width 35 height 34
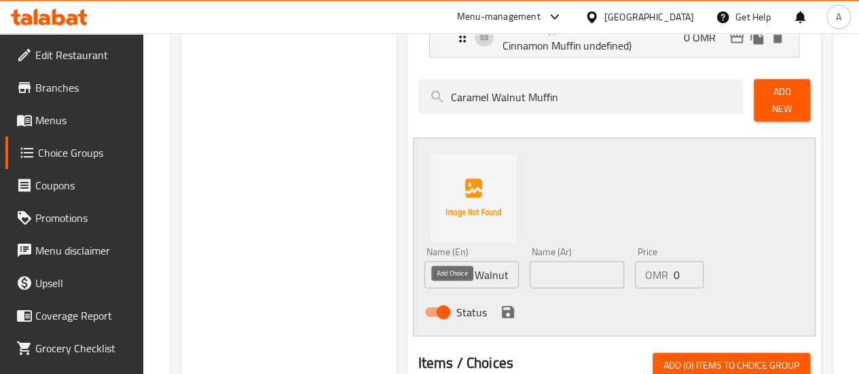
scroll to position [1578, 0]
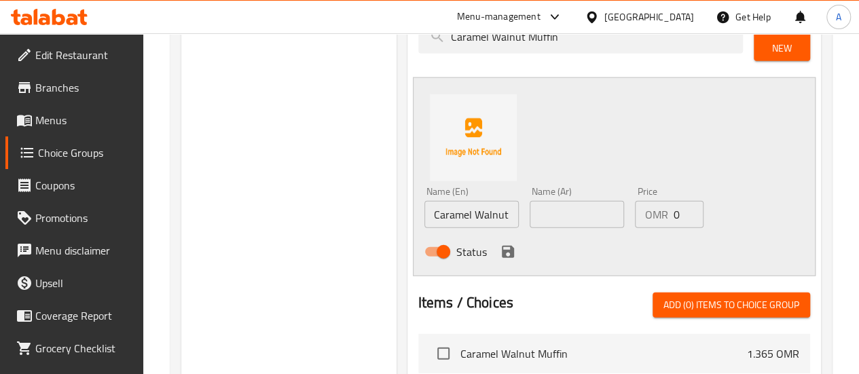
click at [566, 201] on input "text" at bounding box center [576, 214] width 94 height 27
paste input "مافن كراميل بالجوز"
type input "مافن كراميل بالجوز"
click at [500, 244] on icon "save" at bounding box center [508, 252] width 16 height 16
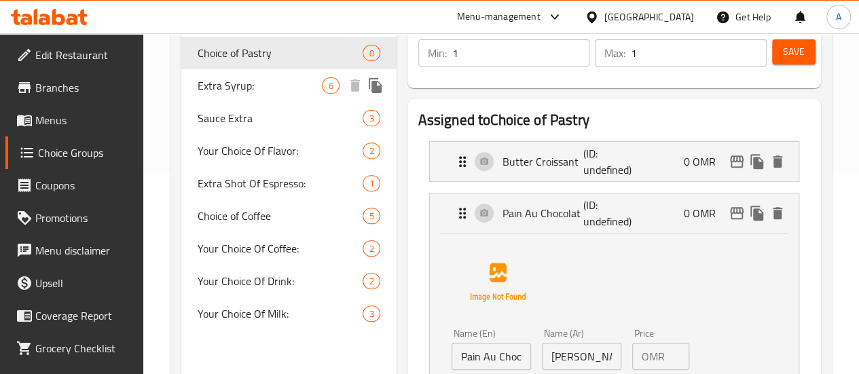
scroll to position [204, 0]
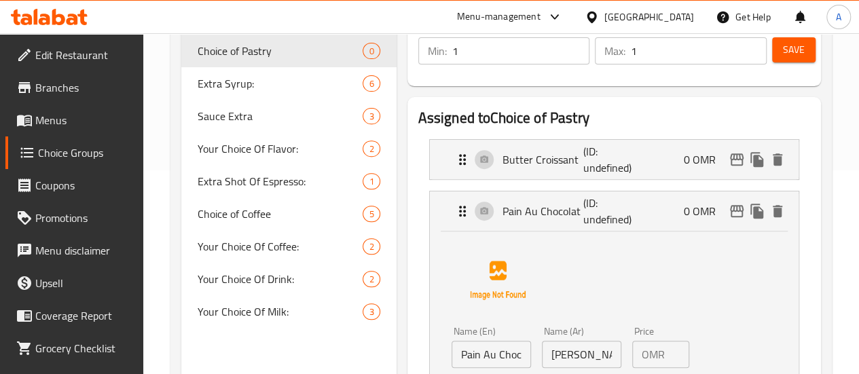
click at [238, 278] on span "Your Choice Of Drink:" at bounding box center [260, 279] width 125 height 16
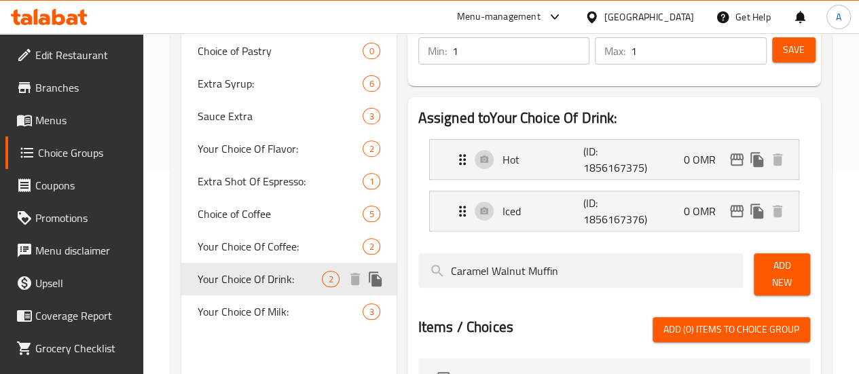
type input "Your Choice Of Drink:"
type input "اختيارك للمشروب :"
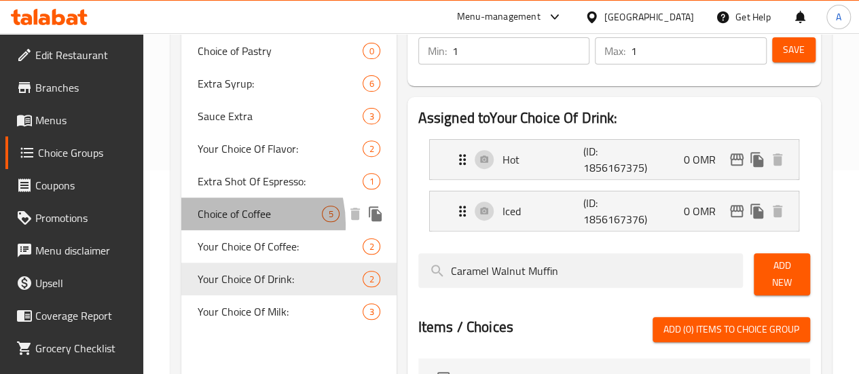
click at [220, 222] on span "Choice of Coffee" at bounding box center [260, 214] width 125 height 16
type input "Choice of Coffee"
type input "اختيار القهوة"
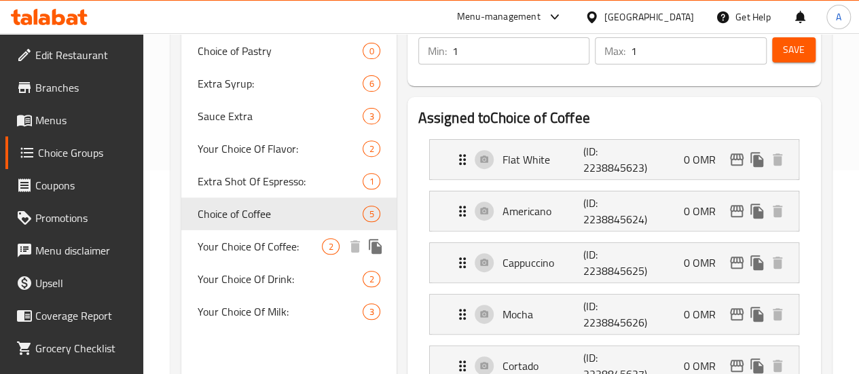
click at [234, 255] on span "Your Choice Of Coffee:" at bounding box center [260, 246] width 125 height 16
type input "Your Choice Of Coffee:"
type input "إختيارك من القهوة:"
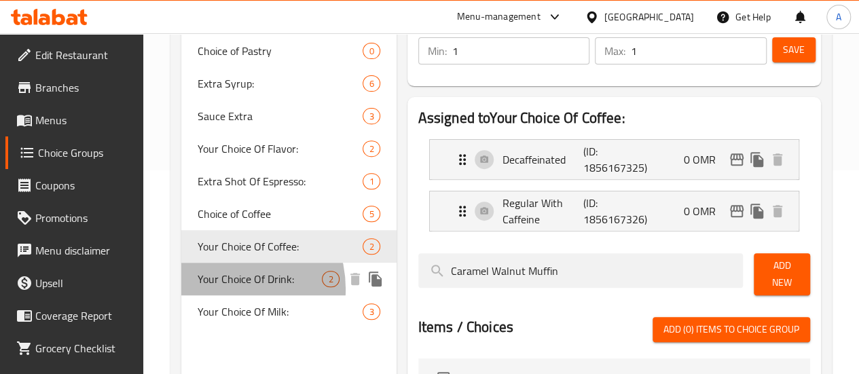
click at [224, 287] on span "Your Choice Of Drink:" at bounding box center [260, 279] width 125 height 16
type input "Your Choice Of Drink:"
type input "اختيارك للمشروب :"
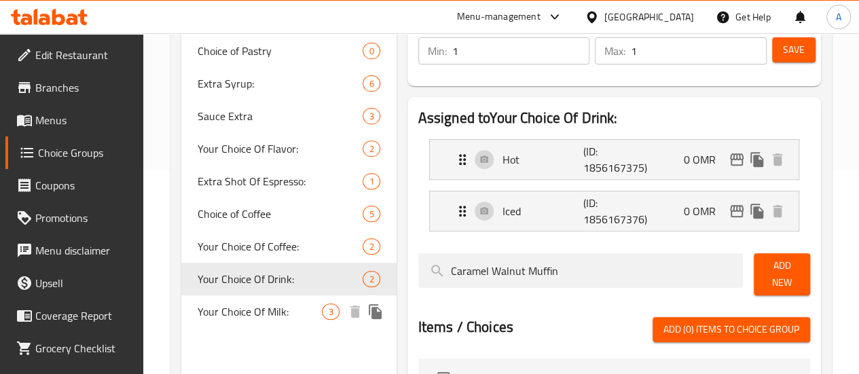
click at [225, 320] on span "Your Choice Of Milk:" at bounding box center [260, 311] width 125 height 16
type input "Your Choice Of Milk:"
type input "إختيارك من الحليب:"
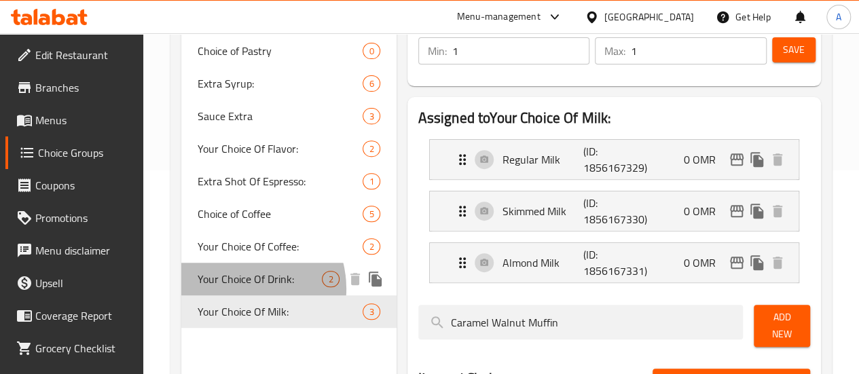
click at [240, 287] on span "Your Choice Of Drink:" at bounding box center [260, 279] width 125 height 16
type input "Your Choice Of Drink:"
type input "اختيارك للمشروب :"
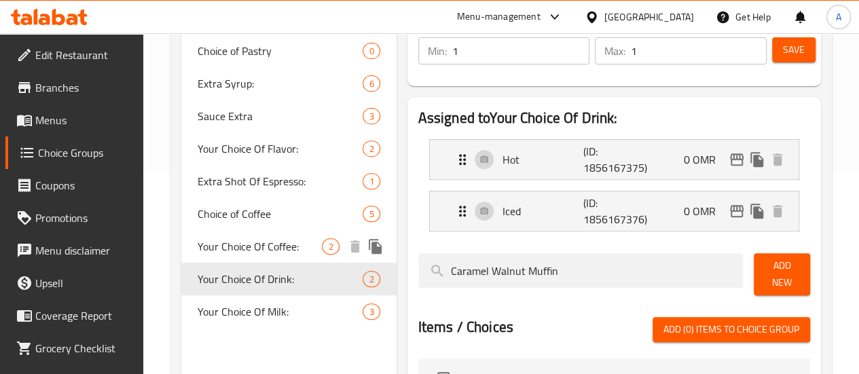
click at [250, 255] on span "Your Choice Of Coffee:" at bounding box center [260, 246] width 125 height 16
type input "Your Choice Of Coffee:"
type input "إختيارك من القهوة:"
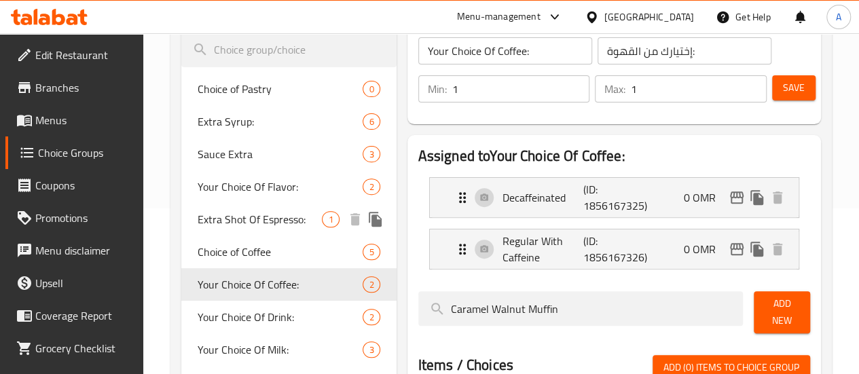
scroll to position [136, 0]
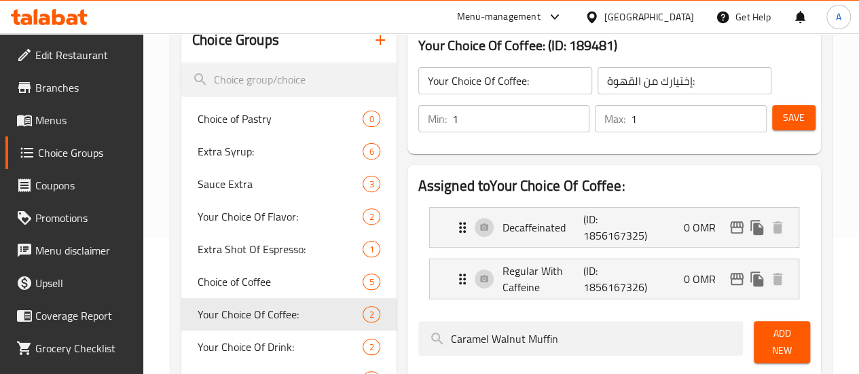
click at [418, 54] on h3 "Your Choice Of Coffee: (ID: 189481)" at bounding box center [614, 46] width 392 height 22
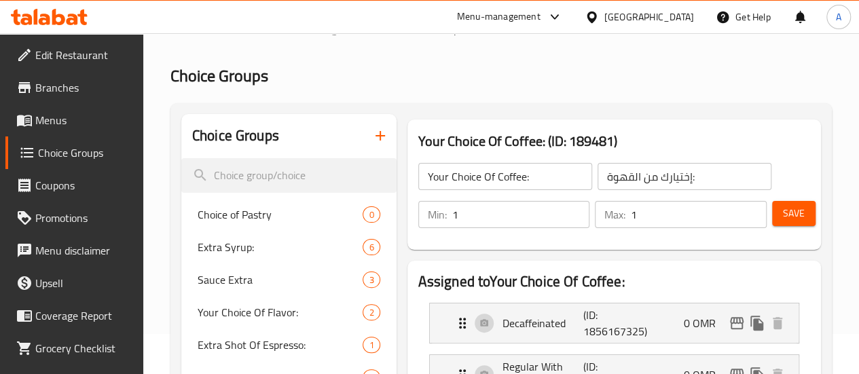
scroll to position [0, 0]
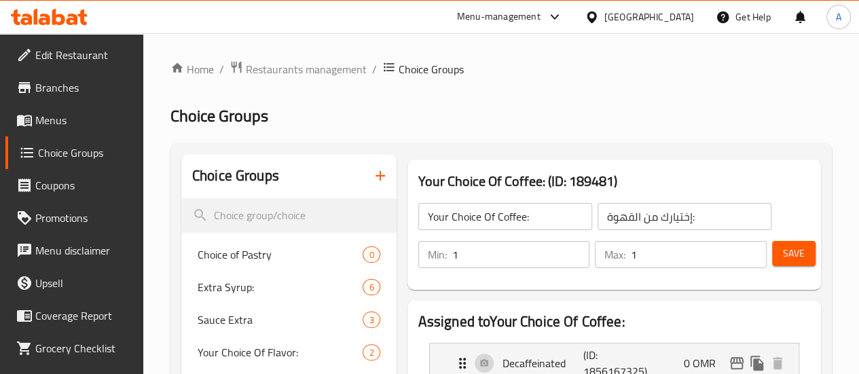
click at [31, 123] on icon at bounding box center [24, 120] width 16 height 16
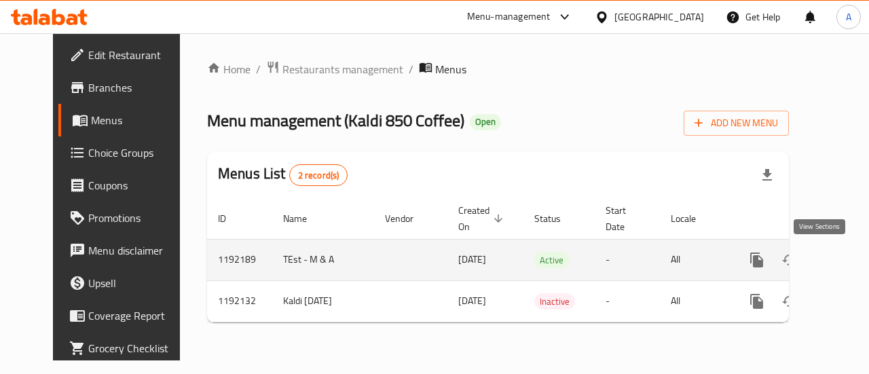
click at [849, 259] on icon "enhanced table" at bounding box center [855, 260] width 12 height 12
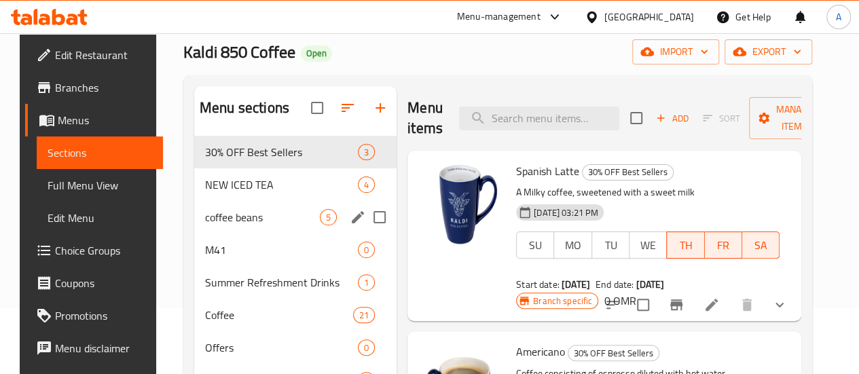
scroll to position [68, 0]
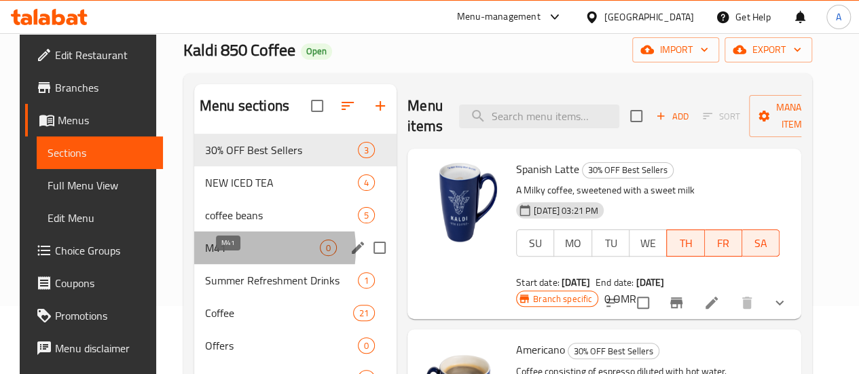
click at [223, 256] on span "M41" at bounding box center [262, 248] width 115 height 16
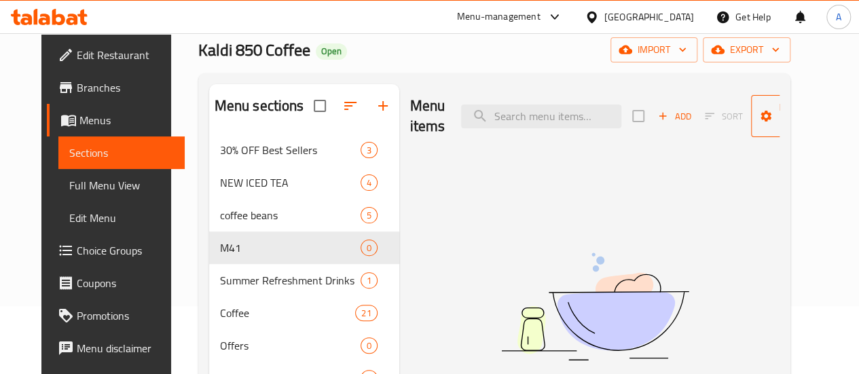
click at [762, 108] on span "Manage items" at bounding box center [796, 116] width 69 height 34
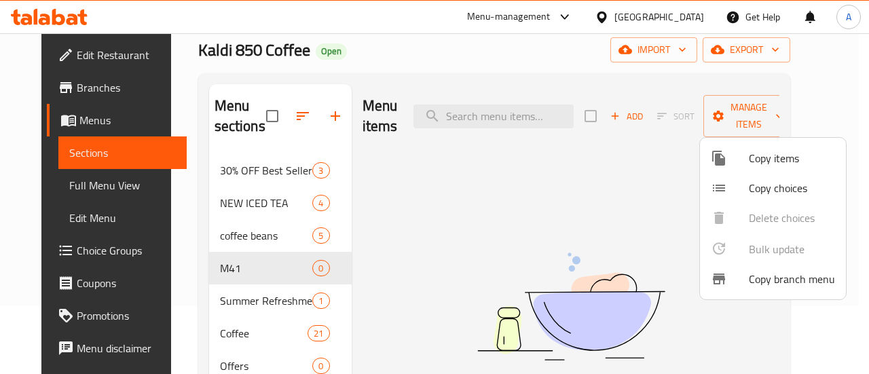
drag, startPoint x: 720, startPoint y: 59, endPoint x: 629, endPoint y: 181, distance: 152.3
click at [633, 172] on div at bounding box center [434, 187] width 869 height 374
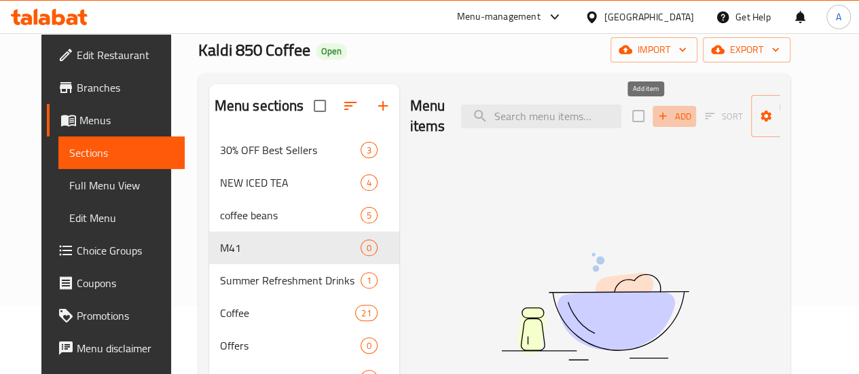
click at [656, 119] on icon "button" at bounding box center [662, 116] width 12 height 12
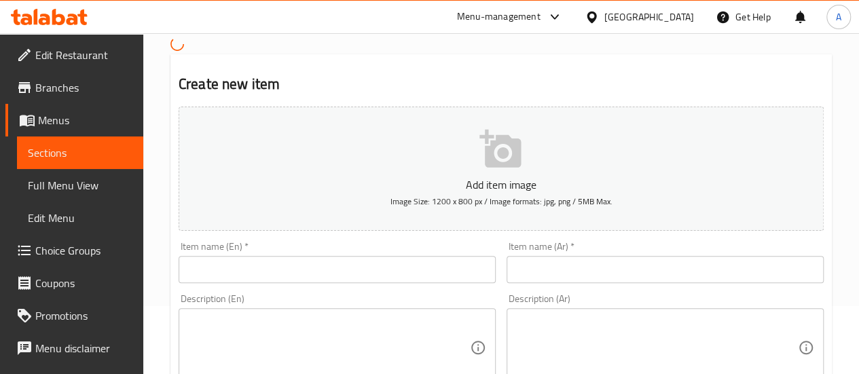
scroll to position [136, 0]
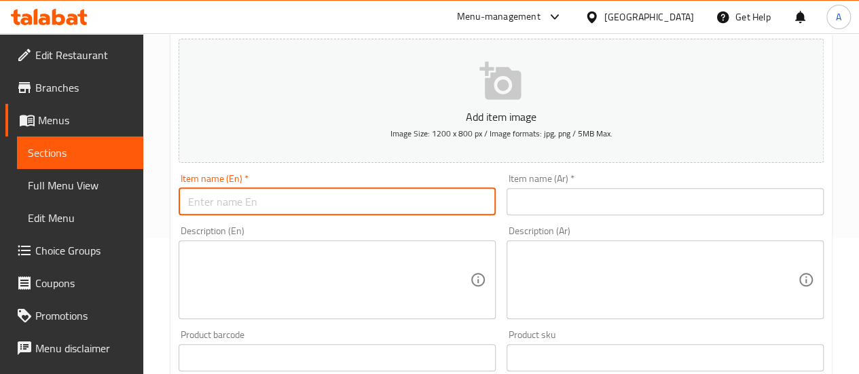
click at [260, 193] on input "text" at bounding box center [337, 201] width 317 height 27
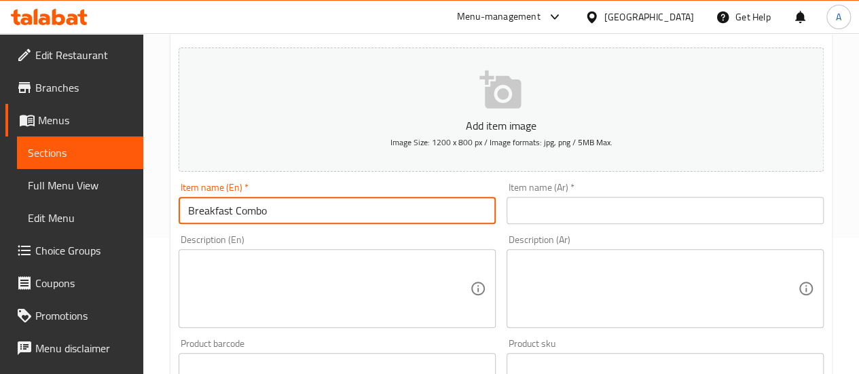
type input "Breakfast Combo"
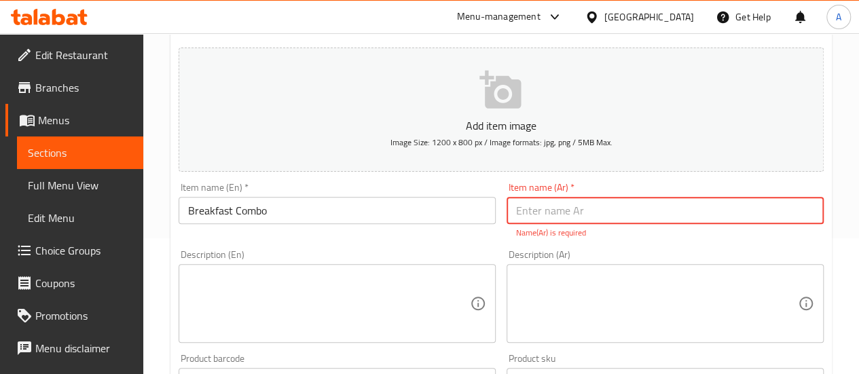
click at [253, 212] on input "Breakfast Combo" at bounding box center [337, 210] width 317 height 27
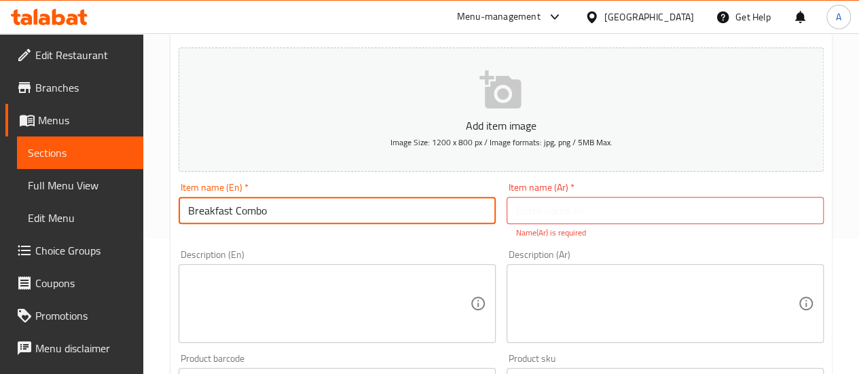
click at [253, 212] on input "Breakfast Combo" at bounding box center [337, 210] width 317 height 27
click at [576, 208] on input "text" at bounding box center [664, 210] width 317 height 27
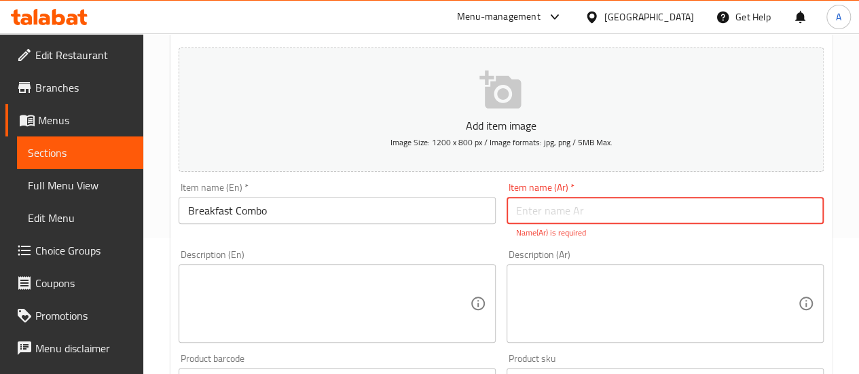
paste input "وجبة إفطار كومبو"
type input "وجبة إفطار كومبو"
click at [310, 299] on textarea at bounding box center [329, 304] width 282 height 64
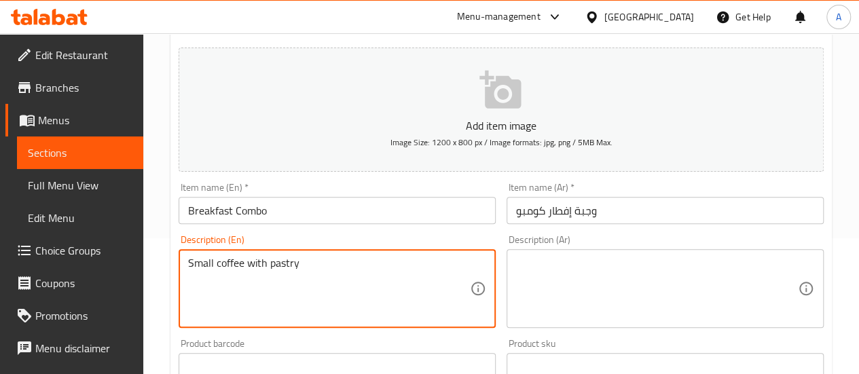
drag, startPoint x: 314, startPoint y: 272, endPoint x: 167, endPoint y: 265, distance: 146.8
click at [103, 255] on div "Edit Restaurant Branches Menus Sections Full Menu View Edit Menu Choice Groups …" at bounding box center [429, 360] width 859 height 926
click at [373, 267] on textarea "Small coffee with pastry" at bounding box center [329, 289] width 282 height 64
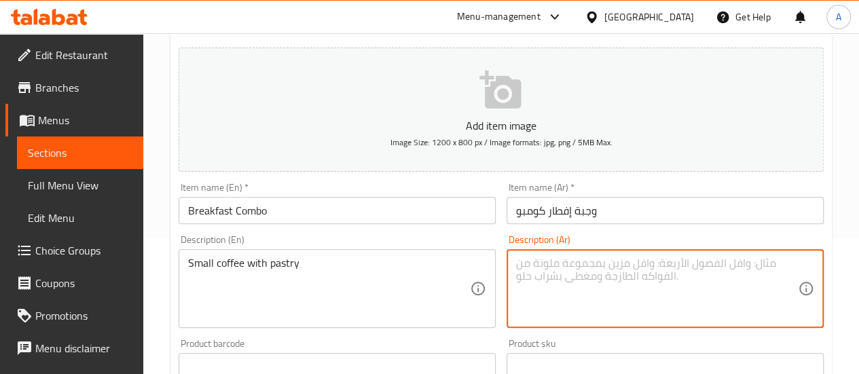
click at [536, 273] on textarea at bounding box center [657, 289] width 282 height 64
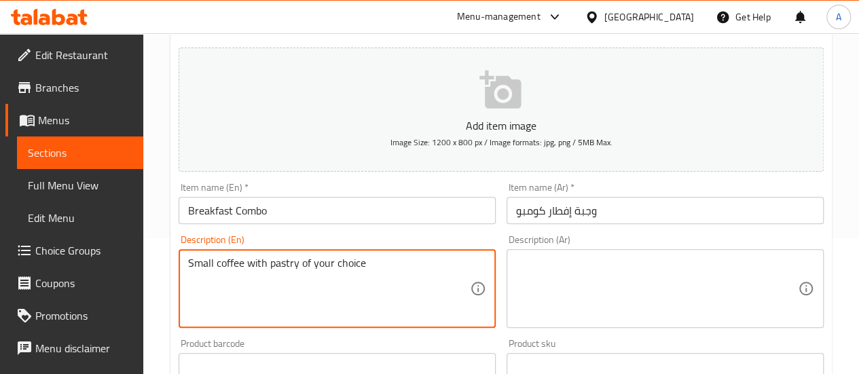
drag, startPoint x: 297, startPoint y: 262, endPoint x: 270, endPoint y: 269, distance: 28.0
click at [270, 269] on textarea "Small coffee with pastry of your choice" at bounding box center [329, 289] width 282 height 64
click at [315, 261] on textarea "Small coffee with croissant/muffin of your choice" at bounding box center [329, 289] width 282 height 64
drag, startPoint x: 444, startPoint y: 261, endPoint x: 109, endPoint y: 276, distance: 335.0
click at [109, 276] on div "Edit Restaurant Branches Menus Sections Full Menu View Edit Menu Choice Groups …" at bounding box center [429, 360] width 859 height 926
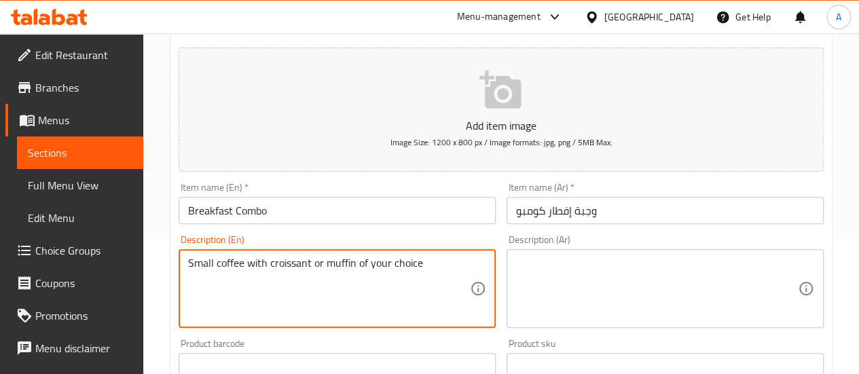
type textarea "Small coffee with croissant or muffin of your choice"
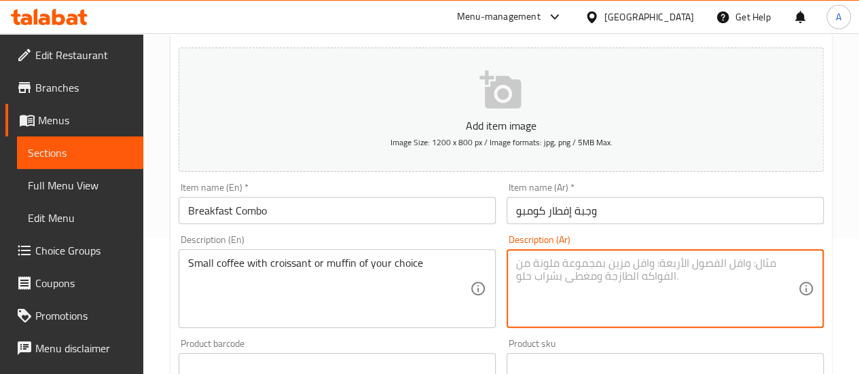
click at [578, 282] on textarea at bounding box center [657, 289] width 282 height 64
paste textarea "قهوة صغيرة مع كرواسون أو مافن من اختيارك"
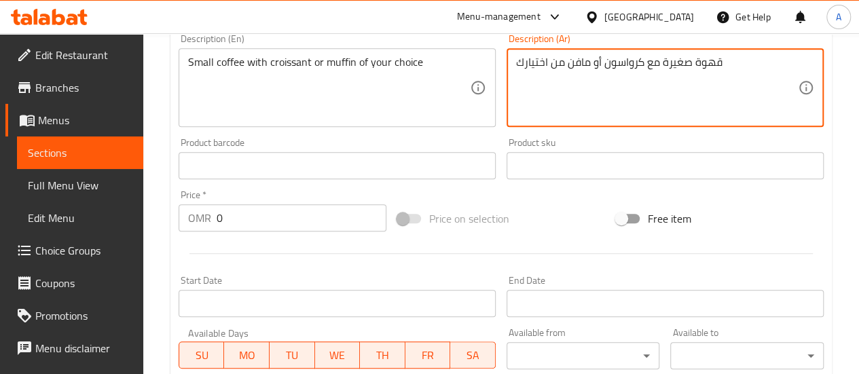
scroll to position [339, 0]
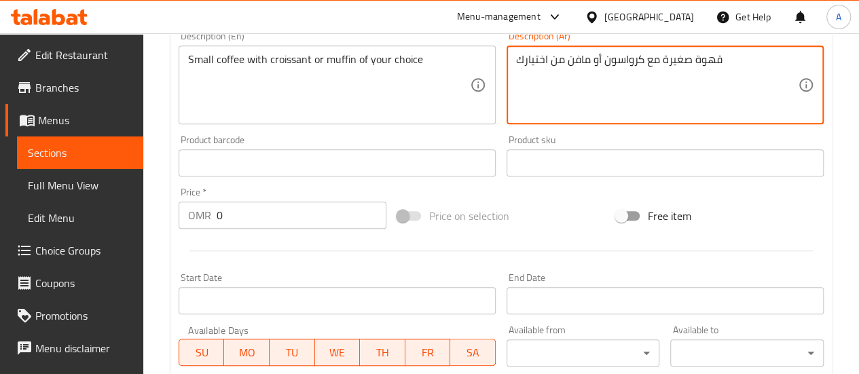
type textarea "قهوة صغيرة مع كرواسون أو مافن من اختيارك"
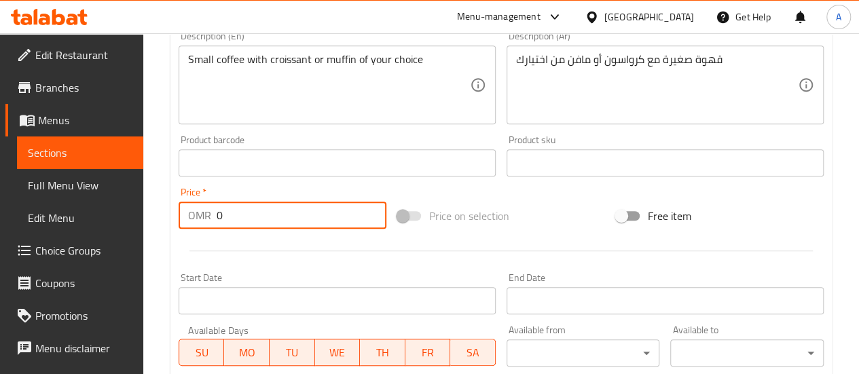
drag, startPoint x: 265, startPoint y: 221, endPoint x: 207, endPoint y: 219, distance: 57.7
click at [207, 219] on div "OMR 0 Price *" at bounding box center [283, 215] width 208 height 27
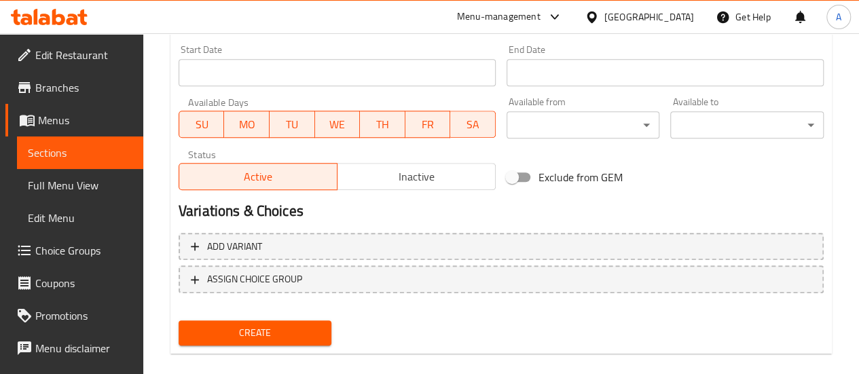
scroll to position [584, 0]
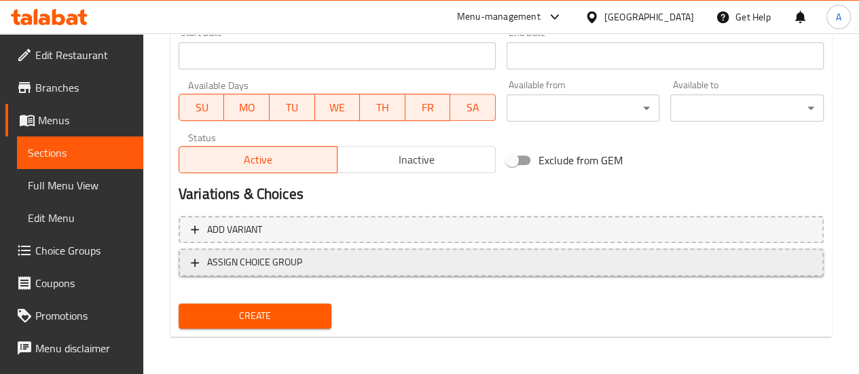
type input "4.23"
click at [388, 257] on span "ASSIGN CHOICE GROUP" at bounding box center [501, 262] width 620 height 17
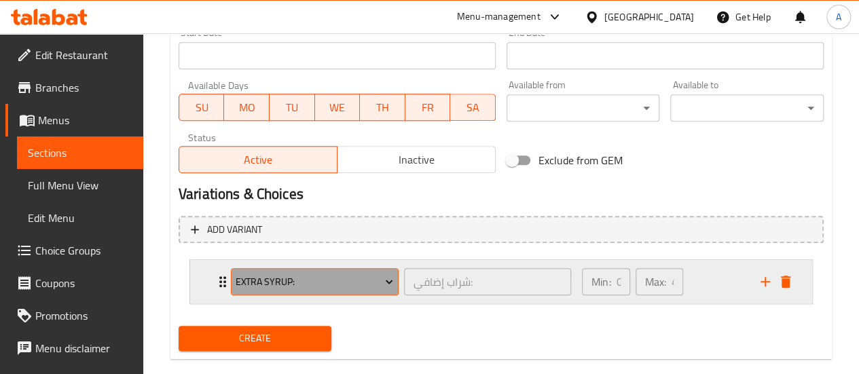
click at [342, 285] on span "Extra Syrup:" at bounding box center [314, 282] width 157 height 17
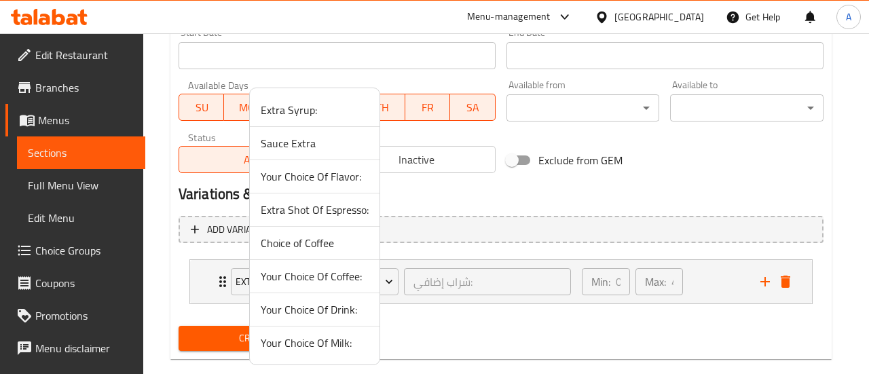
click at [333, 240] on span "Choice of Coffee" at bounding box center [315, 243] width 108 height 16
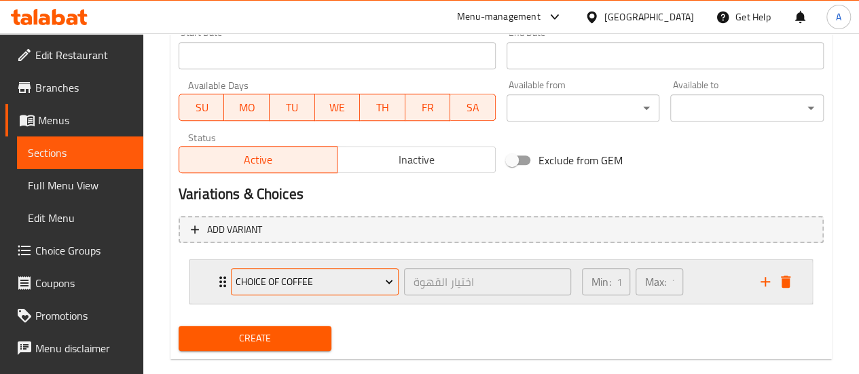
click at [343, 282] on span "Choice of Coffee" at bounding box center [314, 282] width 157 height 17
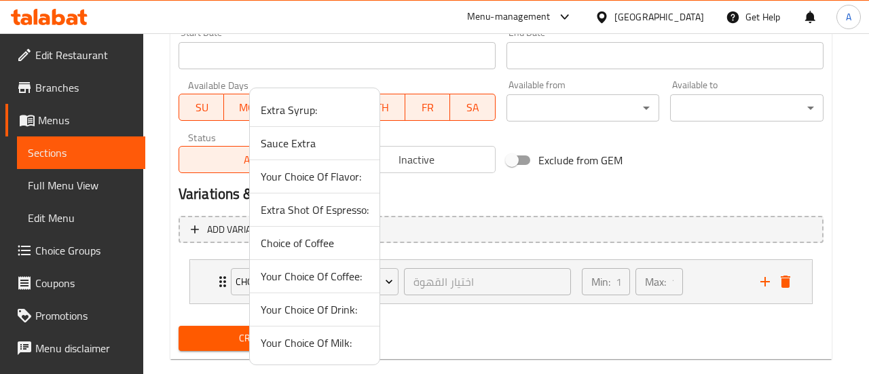
drag, startPoint x: 540, startPoint y: 335, endPoint x: 776, endPoint y: 290, distance: 239.8
click at [542, 335] on div at bounding box center [434, 187] width 869 height 374
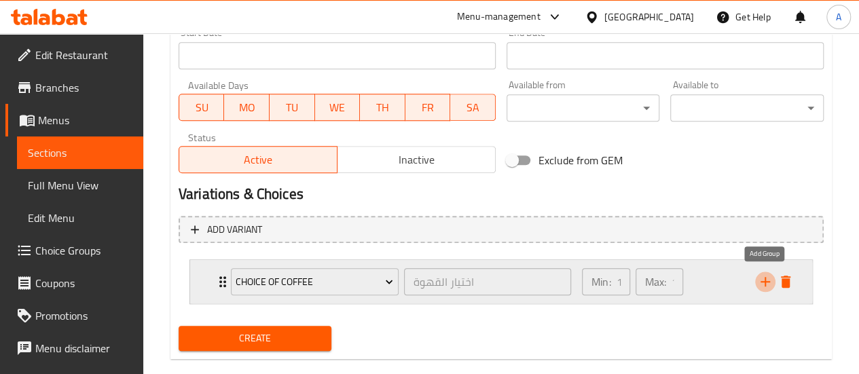
click at [766, 280] on icon "add" at bounding box center [765, 282] width 16 height 16
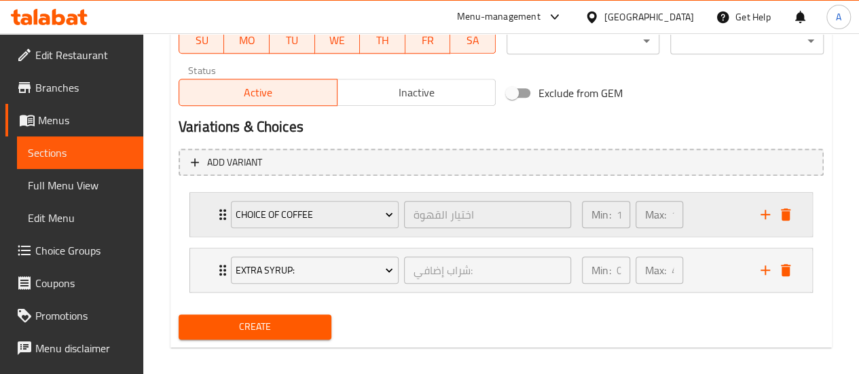
scroll to position [661, 0]
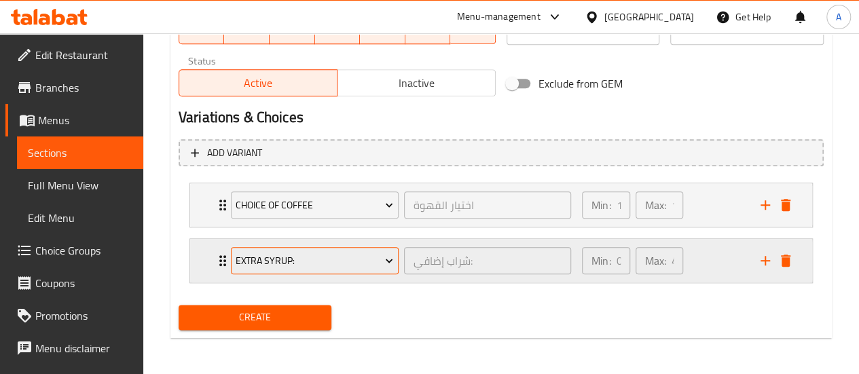
click at [310, 255] on span "Extra Syrup:" at bounding box center [314, 261] width 157 height 17
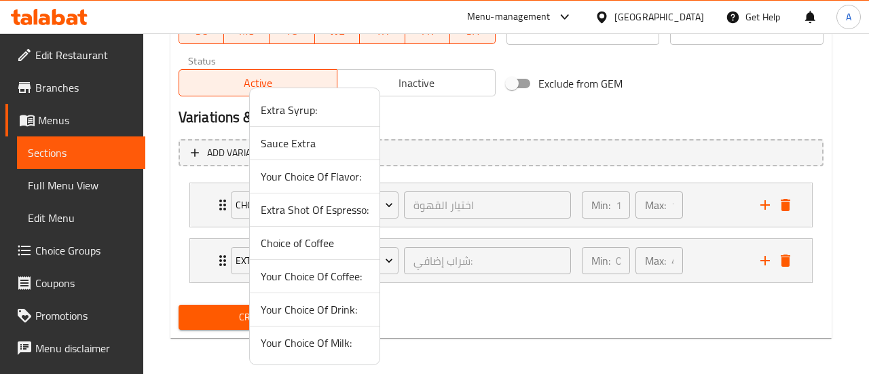
click at [303, 277] on span "Your Choice Of Coffee:" at bounding box center [315, 276] width 108 height 16
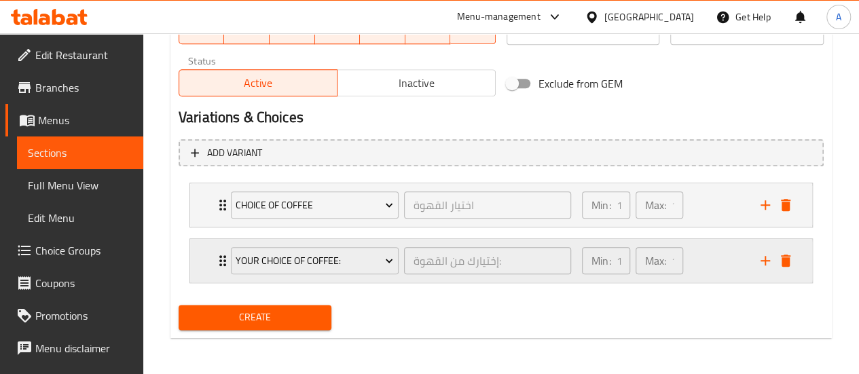
drag, startPoint x: 766, startPoint y: 255, endPoint x: 452, endPoint y: 240, distance: 314.0
click at [765, 255] on icon "add" at bounding box center [765, 261] width 16 height 16
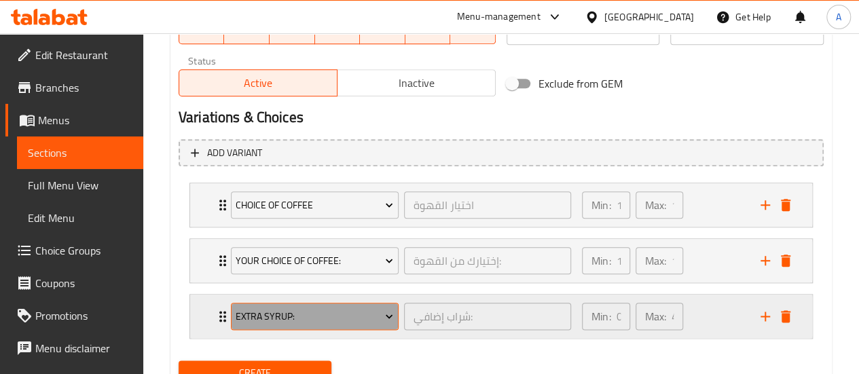
click at [294, 308] on span "Extra Syrup:" at bounding box center [314, 316] width 157 height 17
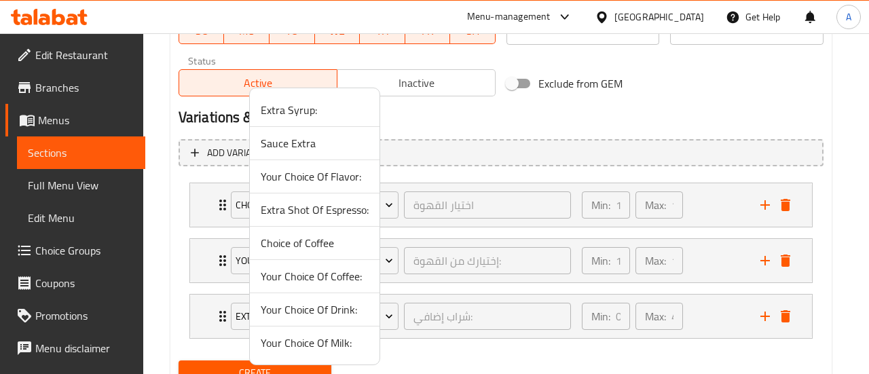
click at [311, 314] on span "Your Choice Of Drink:" at bounding box center [315, 309] width 108 height 16
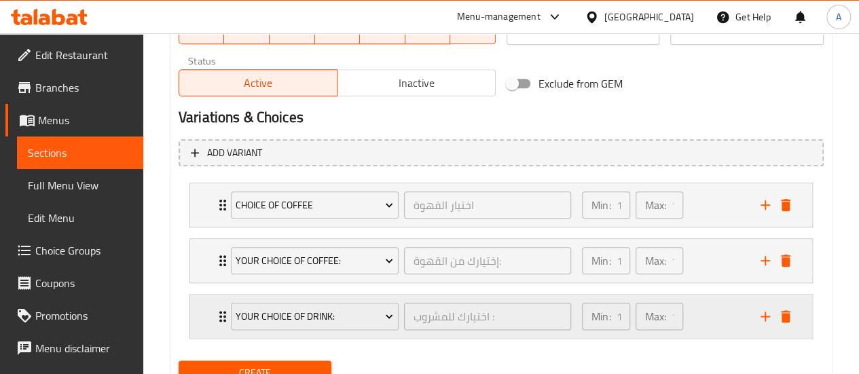
click at [764, 312] on icon "add" at bounding box center [765, 317] width 10 height 10
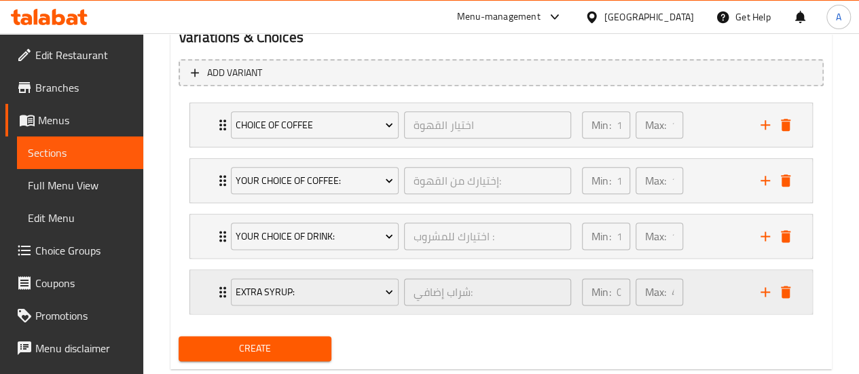
scroll to position [772, 0]
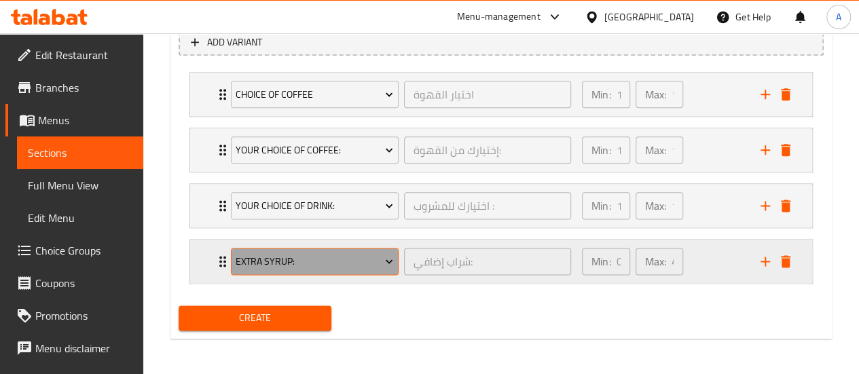
click at [359, 260] on span "Extra Syrup:" at bounding box center [314, 261] width 157 height 17
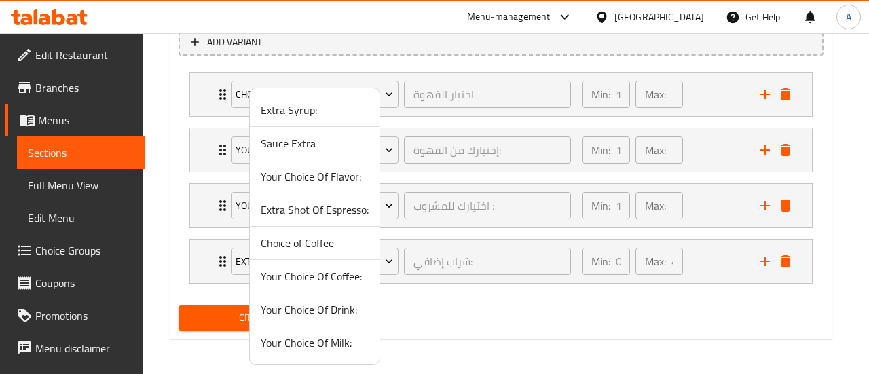
click at [315, 341] on span "Your Choice Of Milk:" at bounding box center [315, 343] width 108 height 16
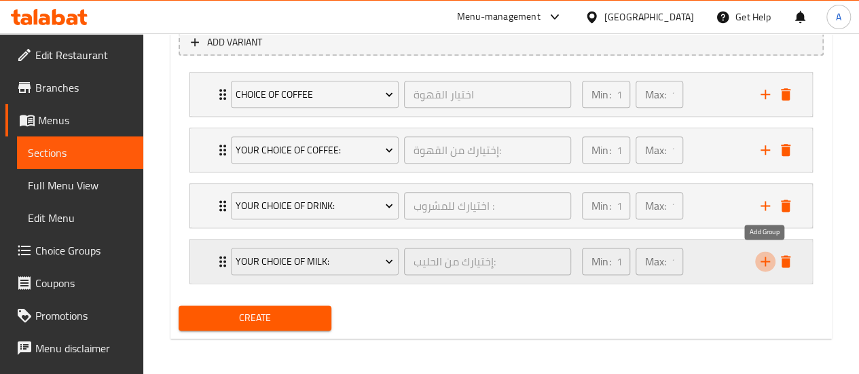
click at [765, 259] on icon "add" at bounding box center [765, 262] width 10 height 10
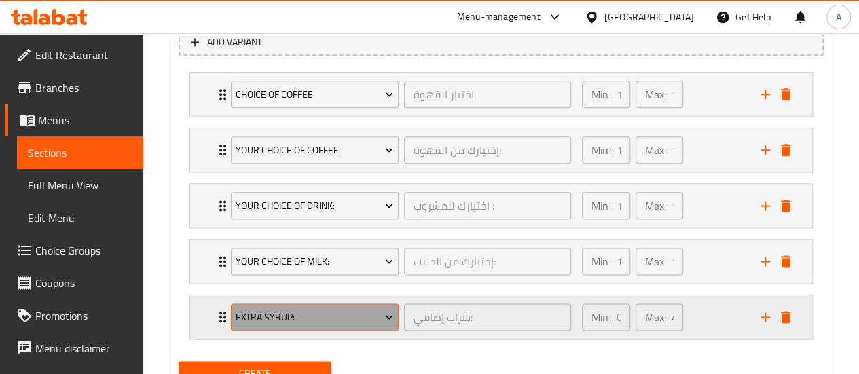
click at [354, 309] on span "Extra Syrup:" at bounding box center [314, 317] width 157 height 17
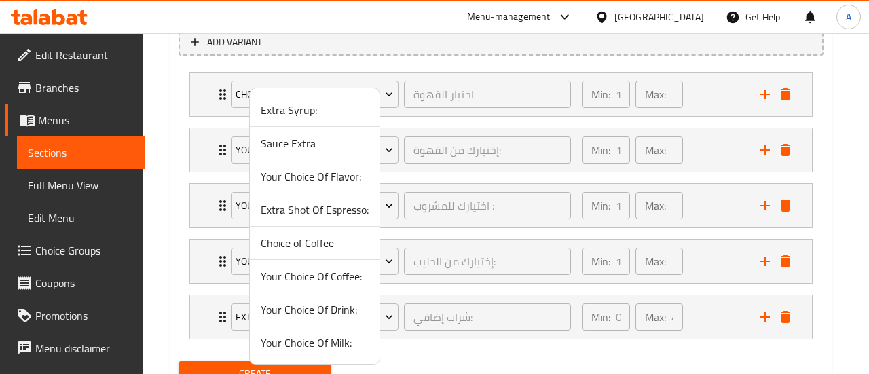
click at [486, 352] on div at bounding box center [434, 187] width 869 height 374
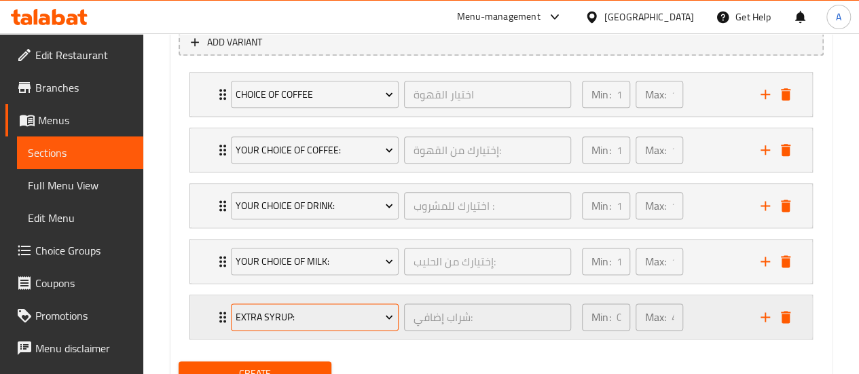
click at [346, 309] on span "Extra Syrup:" at bounding box center [314, 317] width 157 height 17
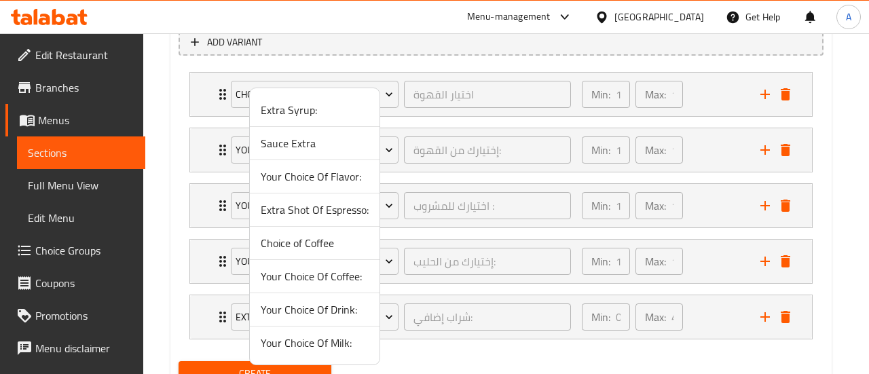
click at [846, 233] on div at bounding box center [434, 187] width 869 height 374
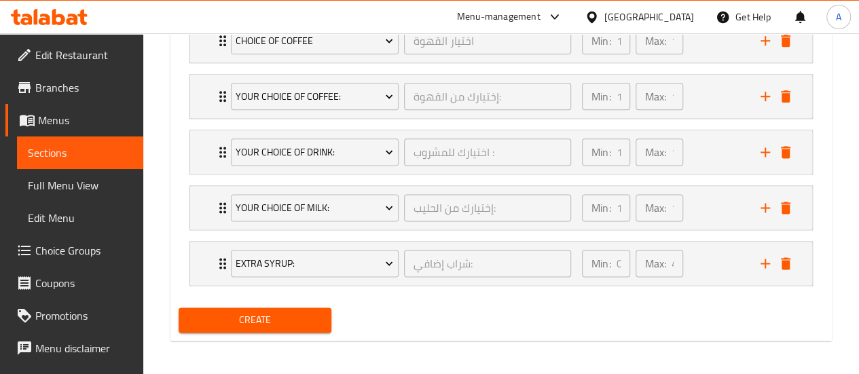
scroll to position [827, 0]
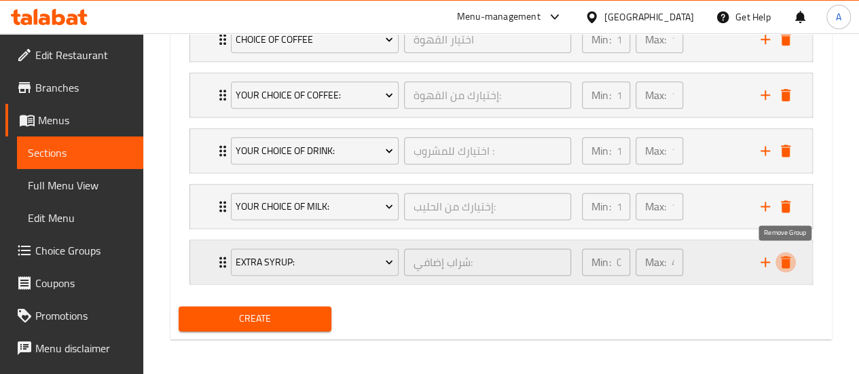
click at [788, 263] on icon "delete" at bounding box center [786, 262] width 10 height 12
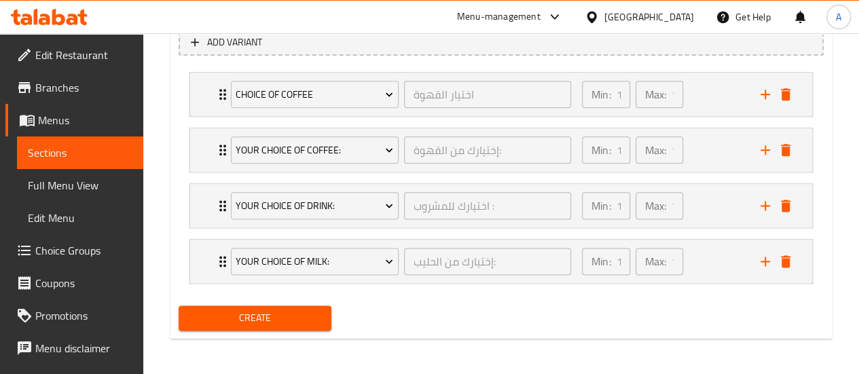
click at [293, 314] on span "Create" at bounding box center [255, 318] width 132 height 17
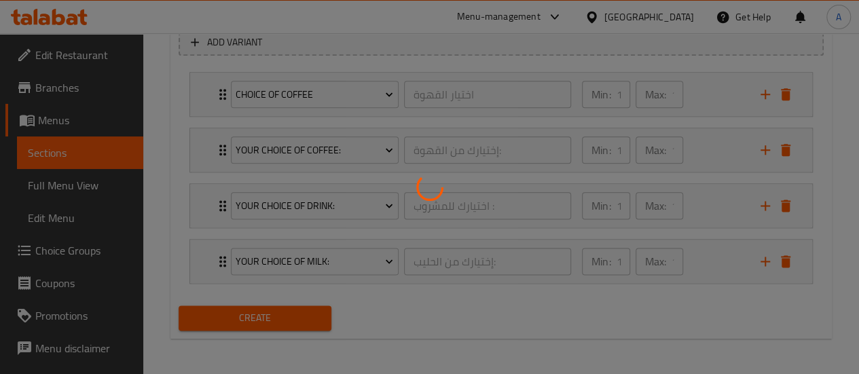
type input "0"
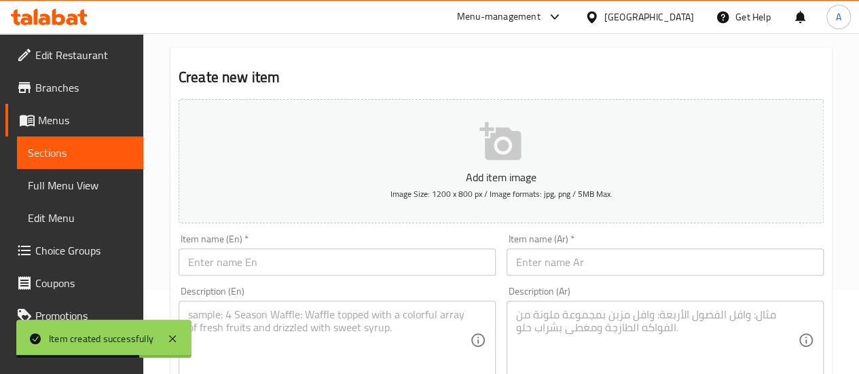
scroll to position [0, 0]
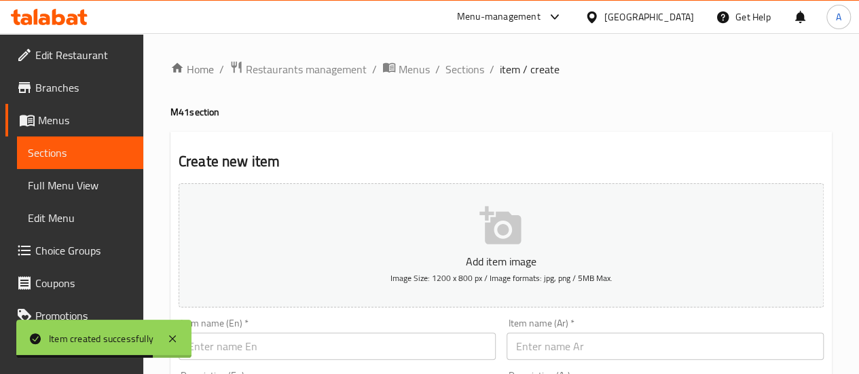
click at [58, 155] on span "Sections" at bounding box center [80, 153] width 105 height 16
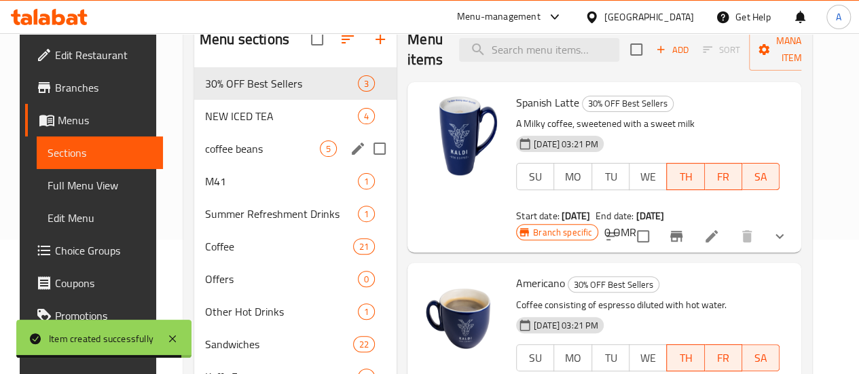
scroll to position [136, 0]
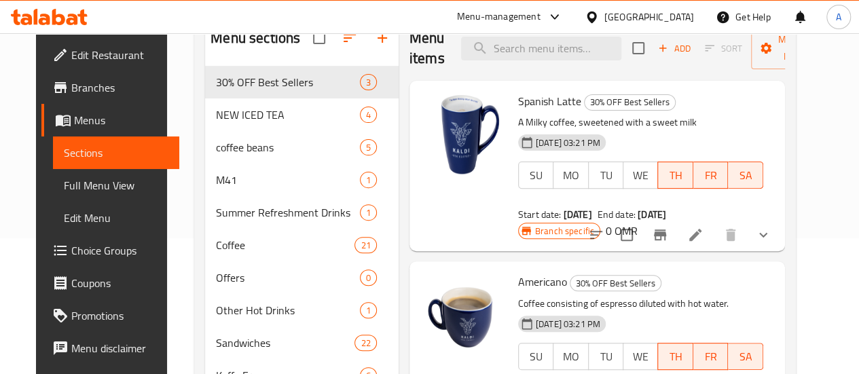
click at [77, 245] on span "Choice Groups" at bounding box center [119, 250] width 97 height 16
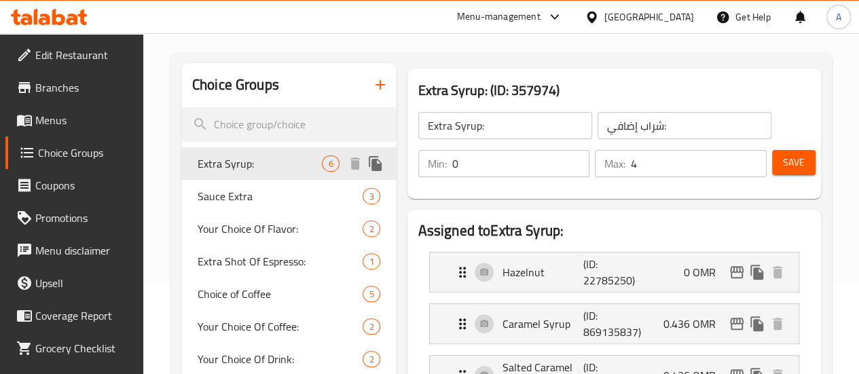
scroll to position [68, 0]
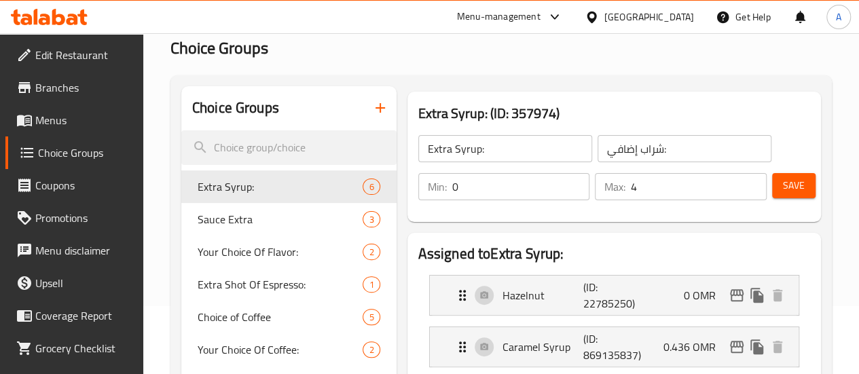
click at [375, 106] on icon "button" at bounding box center [380, 108] width 10 height 10
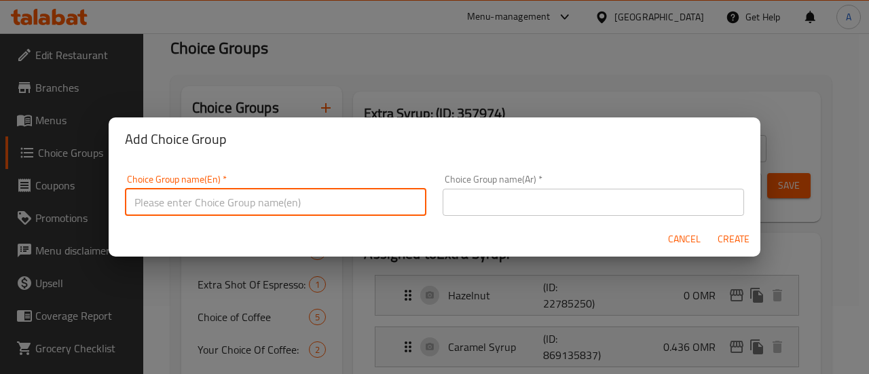
click at [343, 195] on input "text" at bounding box center [275, 202] width 301 height 27
type input "Choice of Pastry"
click at [565, 208] on input "text" at bounding box center [593, 202] width 301 height 27
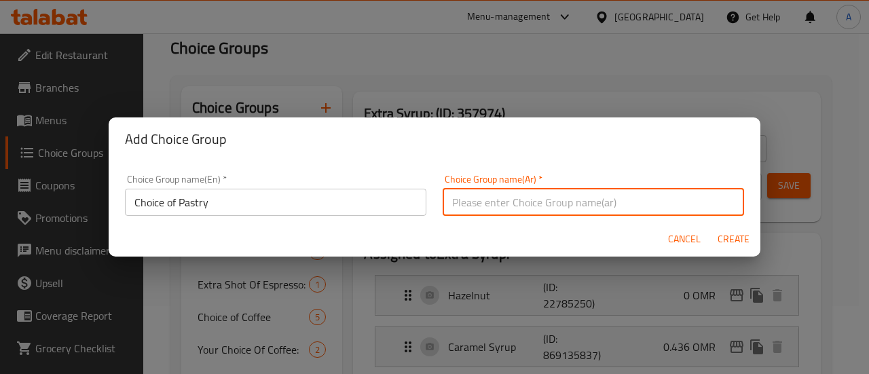
type input "اختيار المعجنات"
click at [732, 234] on span "Create" at bounding box center [733, 239] width 33 height 17
type input "Choice of Pastry"
type input "اختيار المعجنات"
type input "0"
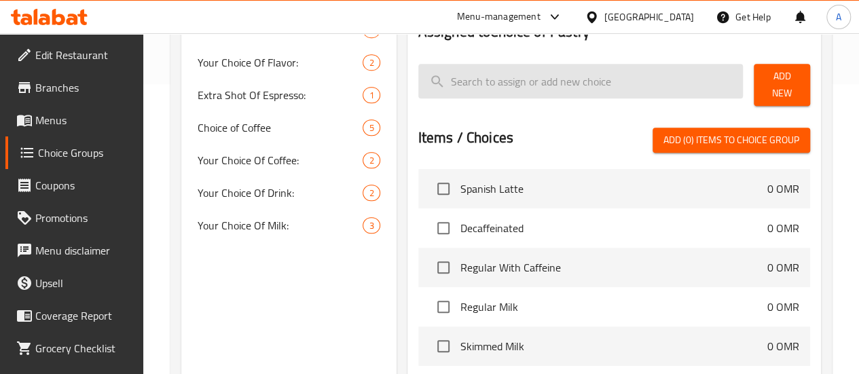
scroll to position [204, 0]
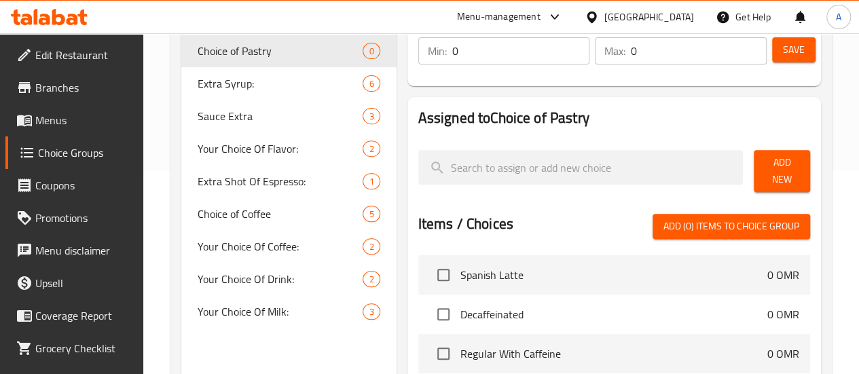
click at [580, 164] on input "search" at bounding box center [580, 167] width 325 height 35
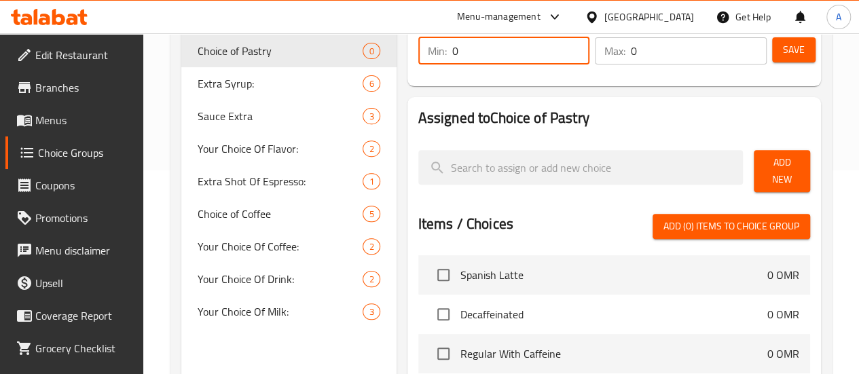
drag, startPoint x: 491, startPoint y: 58, endPoint x: 363, endPoint y: 60, distance: 128.3
click at [415, 60] on div "Min: 0 ​" at bounding box center [503, 51] width 177 height 33
type input "1"
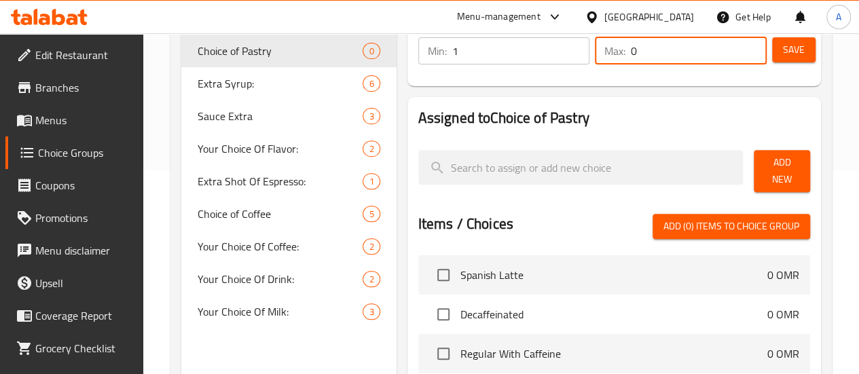
drag, startPoint x: 627, startPoint y: 54, endPoint x: 585, endPoint y: 58, distance: 41.7
click at [595, 58] on div "Max: 0 ​" at bounding box center [681, 50] width 172 height 27
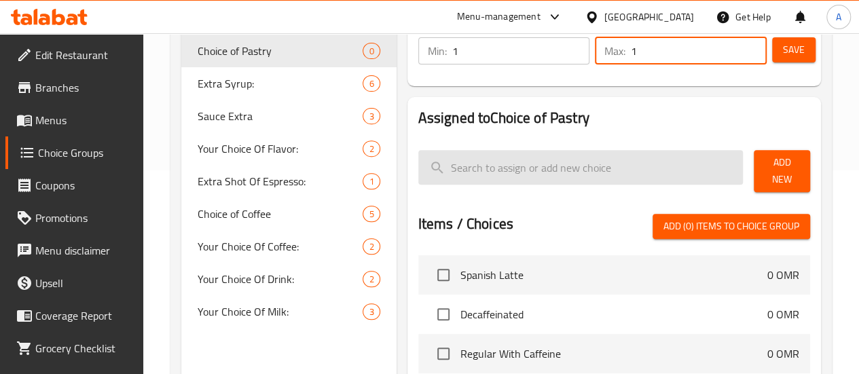
type input "1"
click at [556, 172] on input "search" at bounding box center [580, 167] width 325 height 35
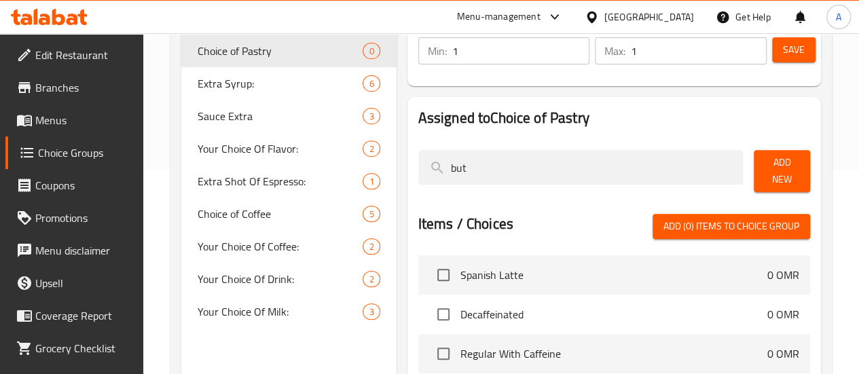
type input "butt"
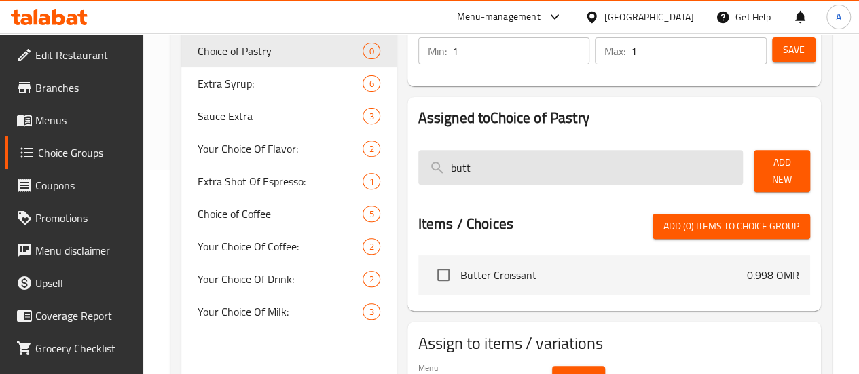
drag, startPoint x: 464, startPoint y: 177, endPoint x: 379, endPoint y: 171, distance: 85.7
click at [418, 171] on input "butt" at bounding box center [580, 167] width 325 height 35
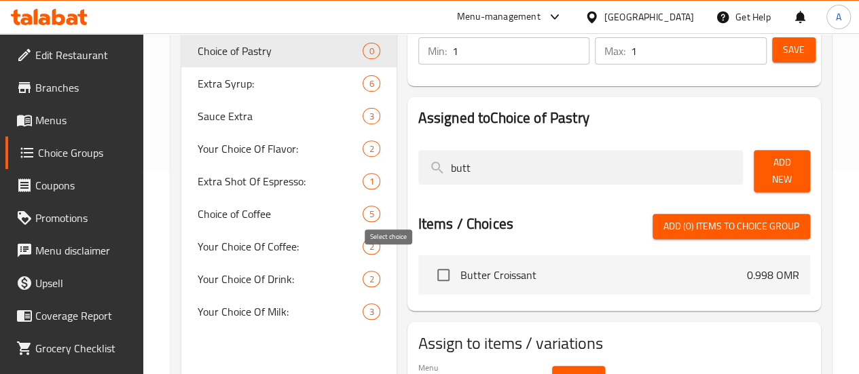
type input "butt"
click at [429, 265] on input "checkbox" at bounding box center [443, 275] width 29 height 29
checkbox input "true"
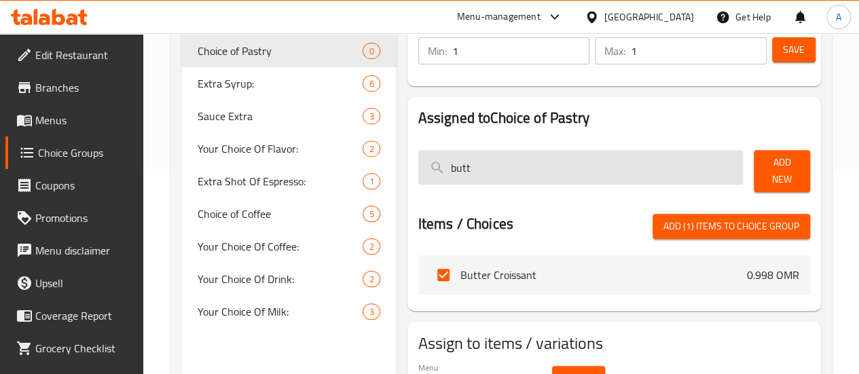
click at [546, 179] on input "butt" at bounding box center [580, 167] width 325 height 35
click at [546, 178] on input "butt" at bounding box center [580, 167] width 325 height 35
click at [546, 176] on input "butt" at bounding box center [580, 167] width 325 height 35
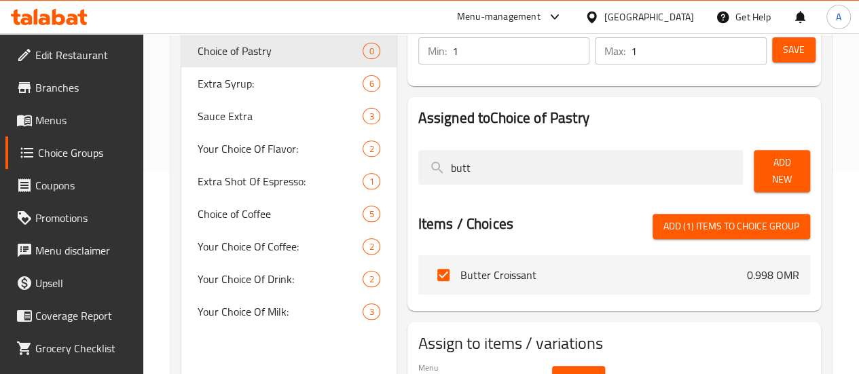
drag, startPoint x: 747, startPoint y: 223, endPoint x: 458, endPoint y: 209, distance: 289.5
click at [455, 219] on div "Items / Choices Add (1) items to choice group" at bounding box center [614, 226] width 392 height 25
type input "pain"
click at [429, 268] on input "checkbox" at bounding box center [443, 275] width 29 height 29
checkbox input "true"
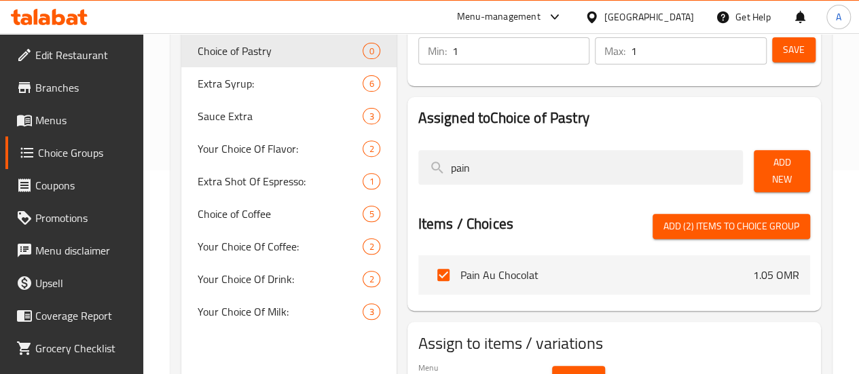
drag, startPoint x: 360, startPoint y: 176, endPoint x: 297, endPoint y: 174, distance: 62.5
click at [298, 174] on div "Choice Groups Choice of Pastry 0 Extra Syrup: 6 Sauce Extra 3 Your Choice Of Fl…" at bounding box center [503, 180] width 645 height 461
type input "rais"
click at [429, 270] on input "checkbox" at bounding box center [443, 275] width 29 height 29
click at [429, 273] on input "checkbox" at bounding box center [443, 275] width 29 height 29
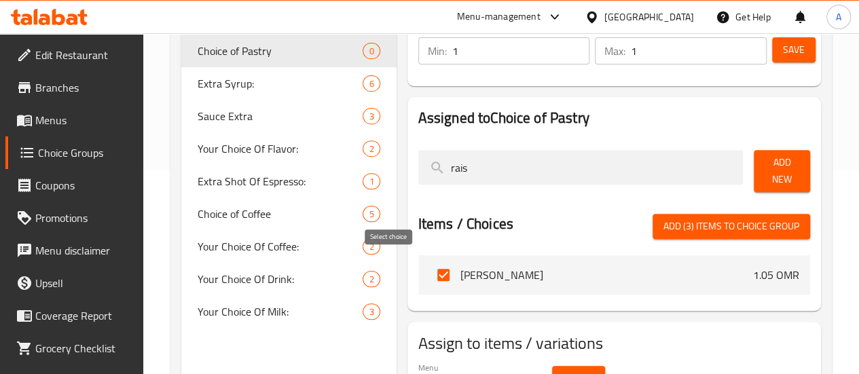
checkbox input "false"
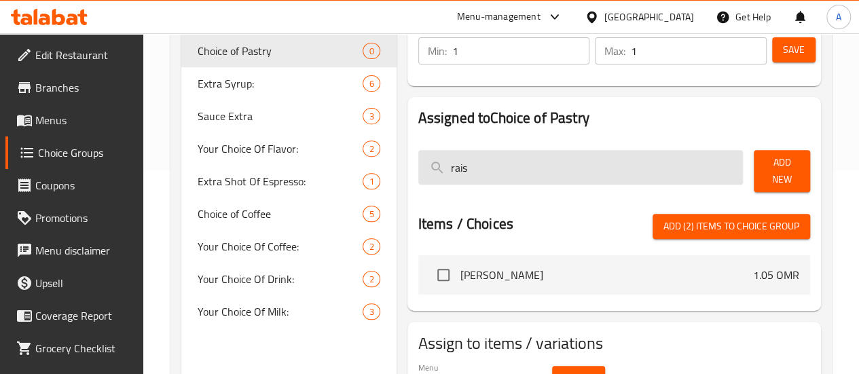
drag, startPoint x: 456, startPoint y: 168, endPoint x: 379, endPoint y: 158, distance: 78.0
click at [418, 158] on input "rais" at bounding box center [580, 167] width 325 height 35
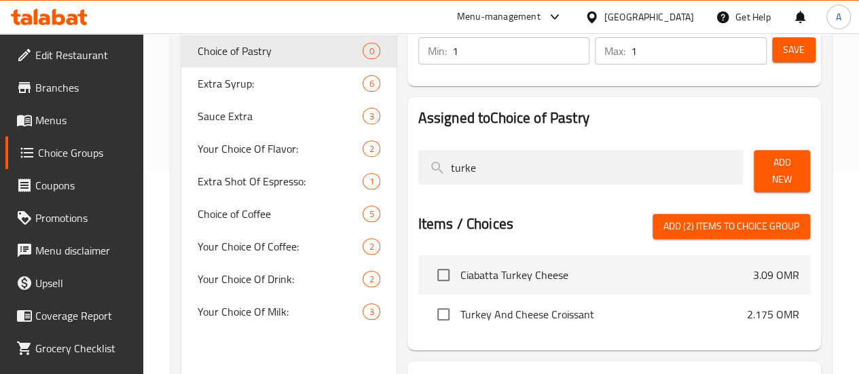
type input "turke"
click at [429, 313] on input "checkbox" at bounding box center [443, 314] width 29 height 29
checkbox input "true"
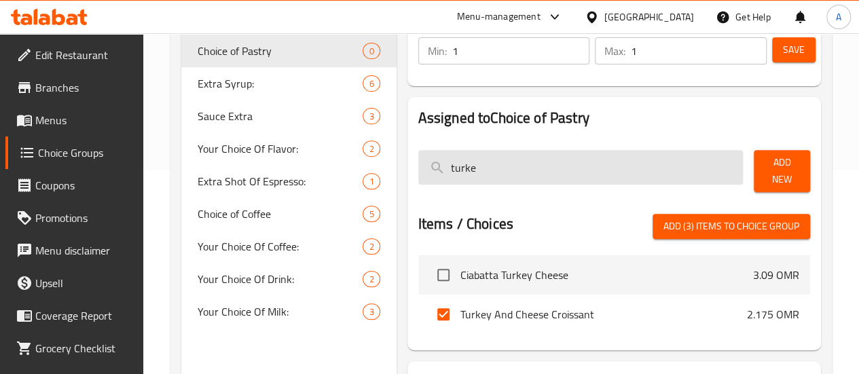
drag, startPoint x: 432, startPoint y: 180, endPoint x: 382, endPoint y: 172, distance: 50.2
click at [418, 172] on input "turke" at bounding box center [580, 167] width 325 height 35
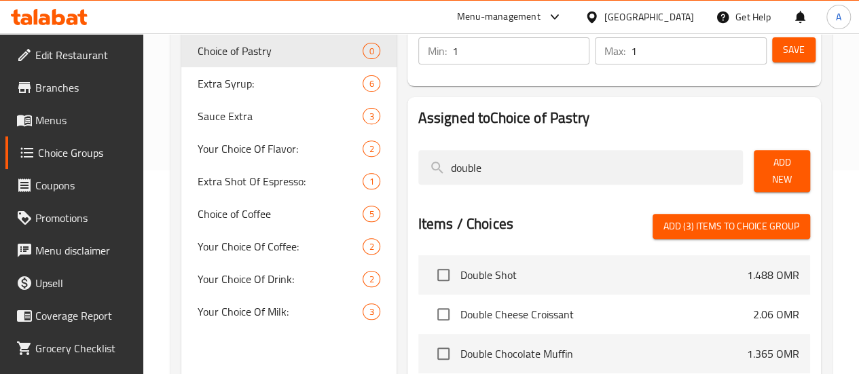
scroll to position [272, 0]
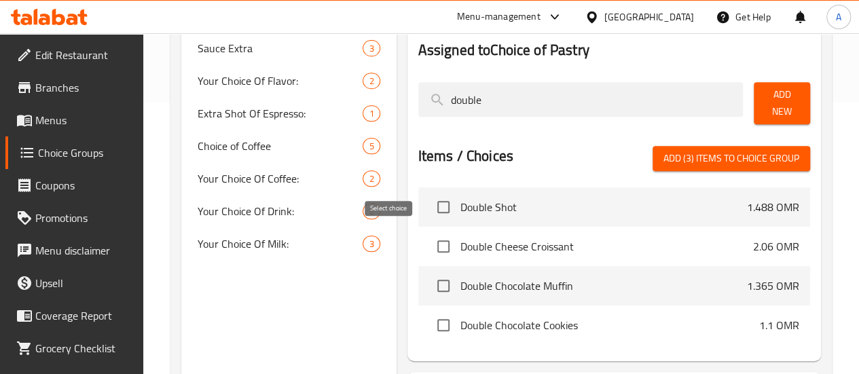
type input "double"
click at [429, 242] on input "checkbox" at bounding box center [443, 246] width 29 height 29
checkbox input "true"
drag, startPoint x: 460, startPoint y: 106, endPoint x: 348, endPoint y: 110, distance: 111.4
click at [402, 113] on div "Assigned to Choice of Pastry double Add New Items / Choices Add (4) items to ch…" at bounding box center [614, 195] width 424 height 343
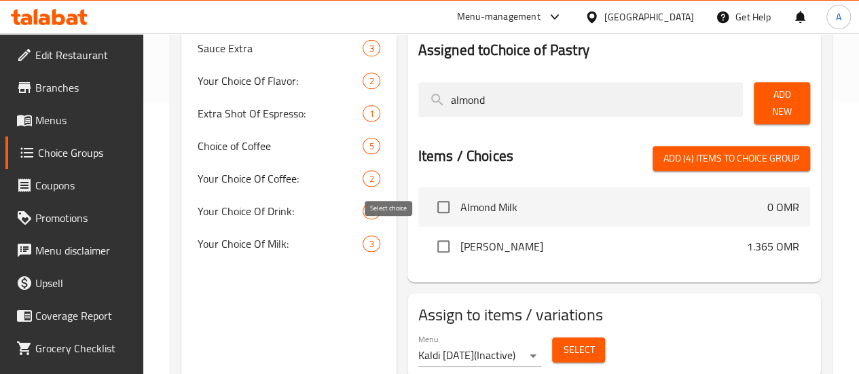
type input "almond"
click at [429, 244] on input "checkbox" at bounding box center [443, 246] width 29 height 29
checkbox input "true"
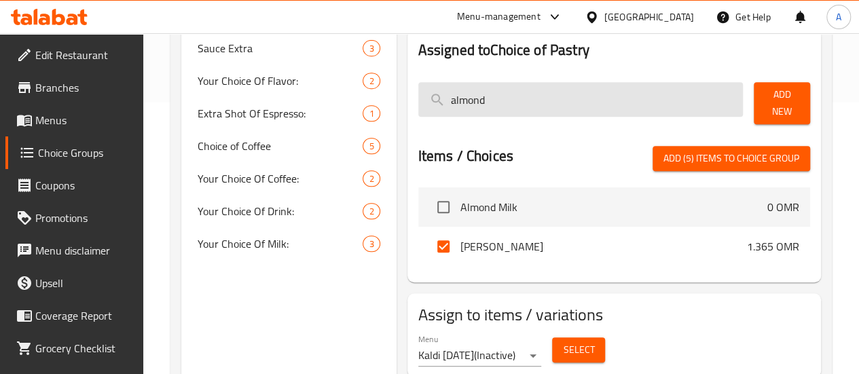
drag, startPoint x: 432, startPoint y: 110, endPoint x: 429, endPoint y: 100, distance: 10.5
click at [424, 104] on input "almond" at bounding box center [580, 99] width 325 height 35
click at [459, 100] on input "almond" at bounding box center [580, 99] width 325 height 35
click at [460, 100] on input "almond" at bounding box center [580, 99] width 325 height 35
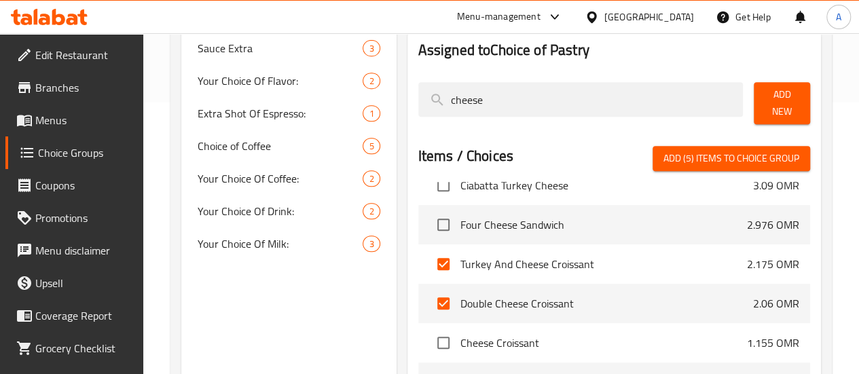
scroll to position [141, 0]
type input "cheese"
click at [418, 336] on li "Cheese Croissant 1.155 OMR" at bounding box center [614, 341] width 392 height 39
click at [429, 337] on input "checkbox" at bounding box center [443, 342] width 29 height 29
checkbox input "true"
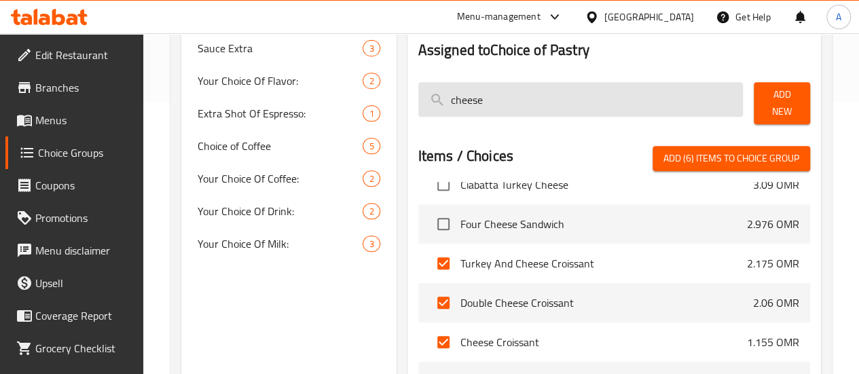
drag, startPoint x: 455, startPoint y: 103, endPoint x: 388, endPoint y: 114, distance: 68.9
click at [418, 114] on input "cheese" at bounding box center [580, 99] width 325 height 35
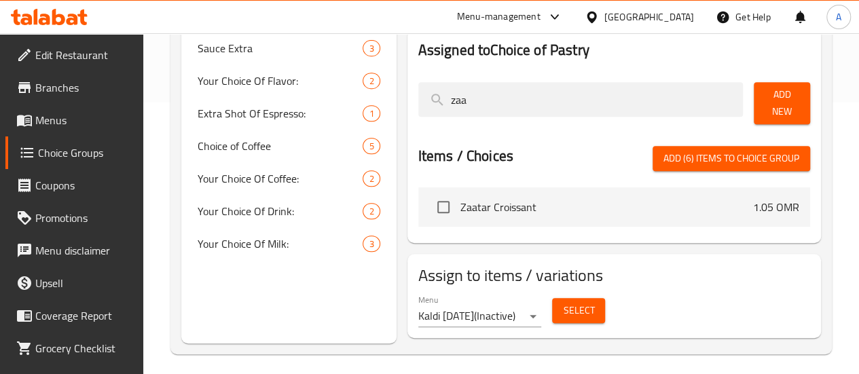
scroll to position [0, 0]
type input "zaa"
click at [429, 198] on input "checkbox" at bounding box center [443, 207] width 29 height 29
checkbox input "true"
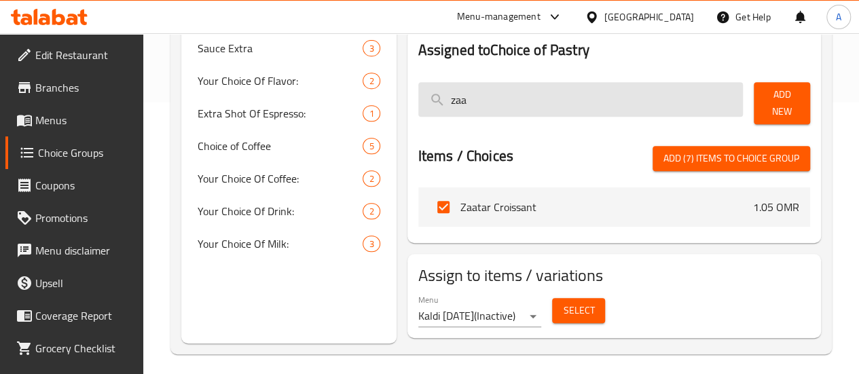
drag, startPoint x: 430, startPoint y: 102, endPoint x: 401, endPoint y: 103, distance: 29.2
click at [418, 101] on input "zaa" at bounding box center [580, 99] width 325 height 35
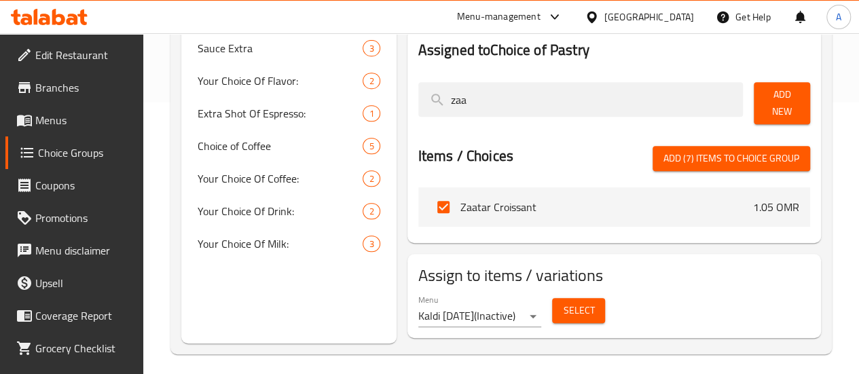
drag, startPoint x: 443, startPoint y: 104, endPoint x: 358, endPoint y: 101, distance: 84.2
click at [413, 101] on div "zaa" at bounding box center [581, 103] width 336 height 53
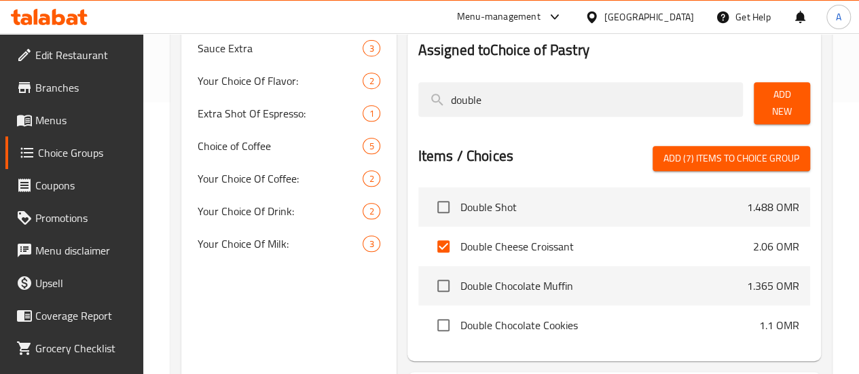
click at [320, 90] on div "Choice Groups Choice of Pastry 0 Extra Syrup: 6 Sauce Extra 3 Your Choice Of Fl…" at bounding box center [503, 172] width 645 height 579
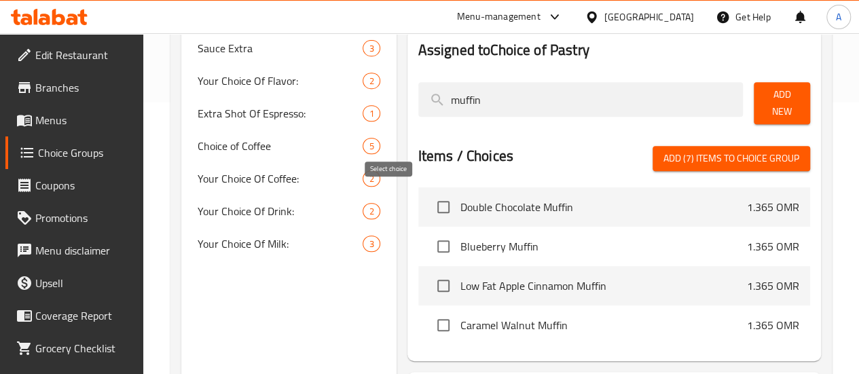
type input "muffin"
click at [429, 208] on input "checkbox" at bounding box center [443, 207] width 29 height 29
checkbox input "true"
click at [429, 240] on input "checkbox" at bounding box center [443, 246] width 29 height 29
checkbox input "true"
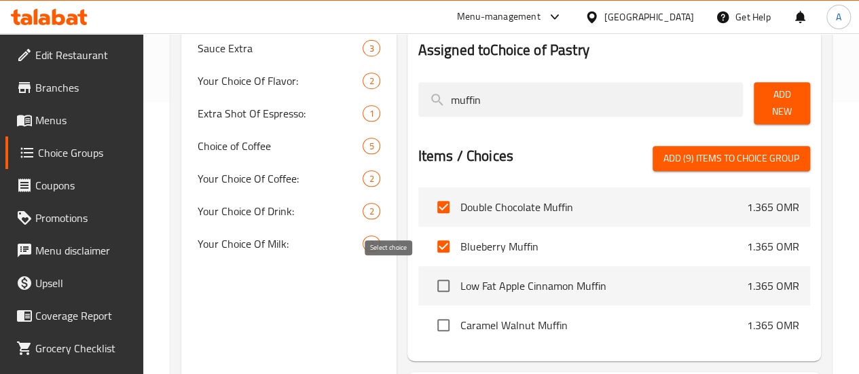
click at [429, 292] on input "checkbox" at bounding box center [443, 286] width 29 height 29
checkbox input "true"
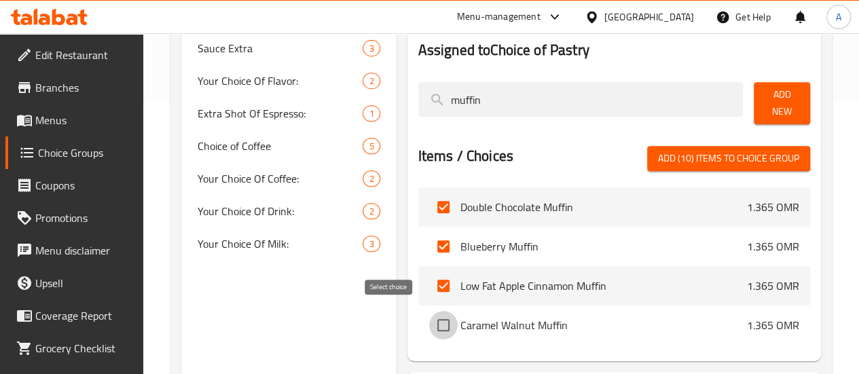
click at [429, 331] on input "checkbox" at bounding box center [443, 325] width 29 height 29
checkbox input "true"
click at [751, 150] on span "Add (11) items to choice group" at bounding box center [728, 158] width 141 height 17
checkbox input "false"
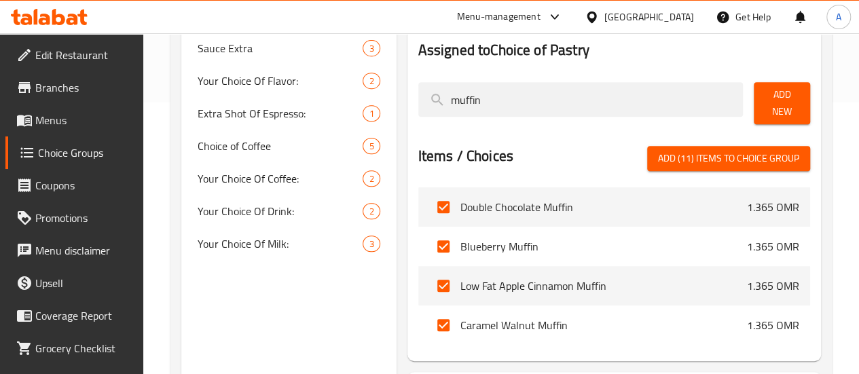
checkbox input "false"
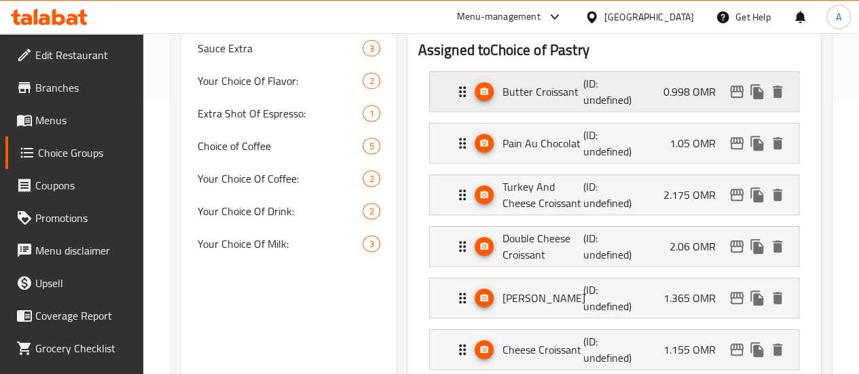
click at [583, 90] on p "(ID: undefined)" at bounding box center [610, 91] width 54 height 33
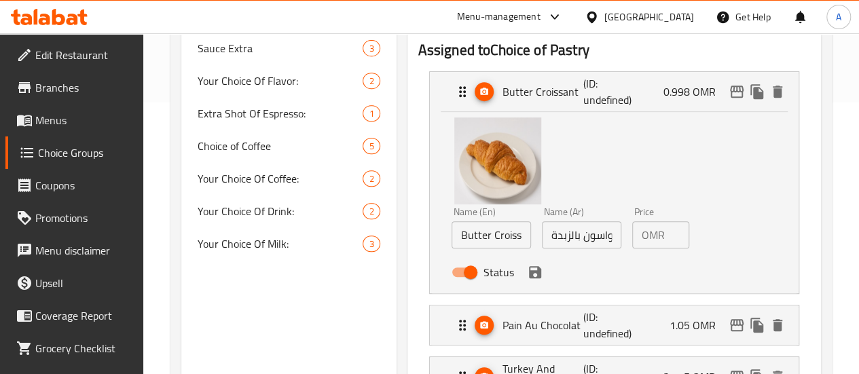
click at [670, 237] on input "0.998" at bounding box center [679, 234] width 19 height 27
click at [529, 278] on icon "save" at bounding box center [535, 272] width 12 height 12
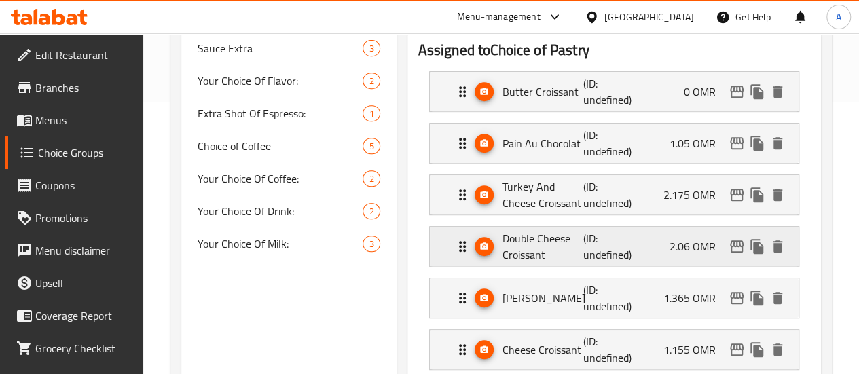
type input "0"
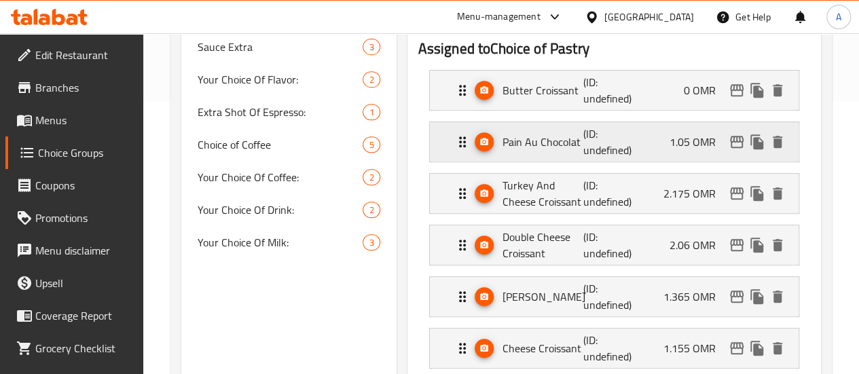
scroll to position [272, 0]
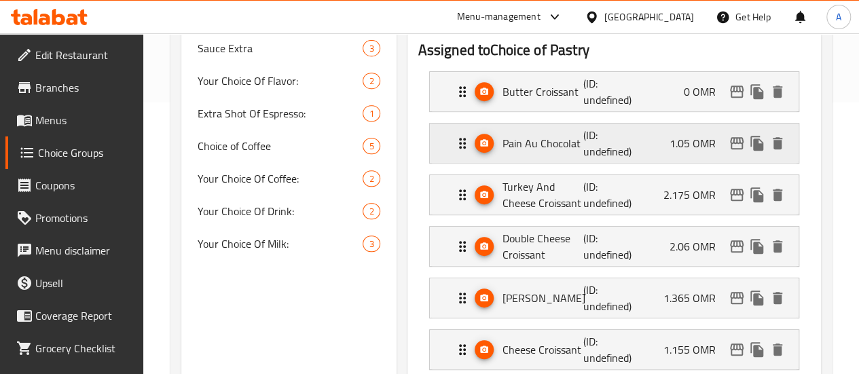
click at [631, 144] on div "Pain Au Chocolat (ID: undefined) 1.05 OMR" at bounding box center [618, 143] width 328 height 39
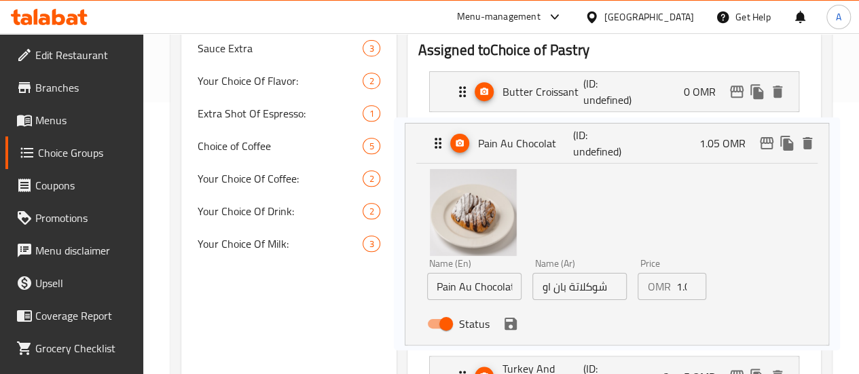
scroll to position [272, 0]
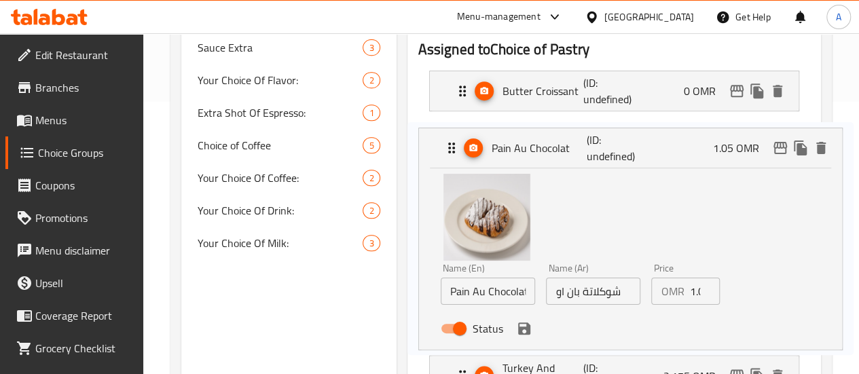
drag, startPoint x: 640, startPoint y: 293, endPoint x: 690, endPoint y: 293, distance: 49.6
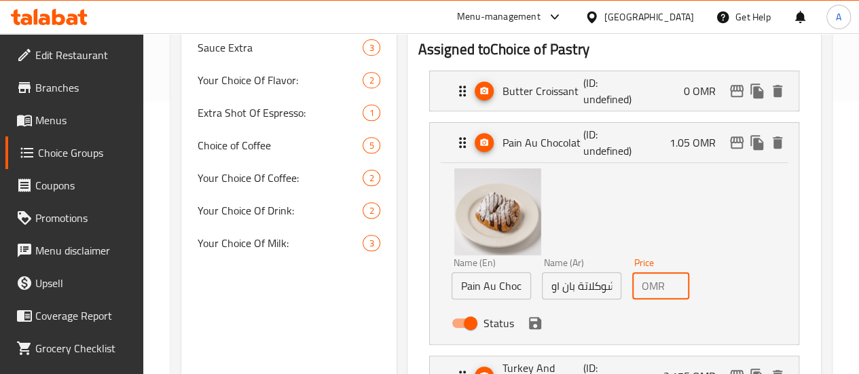
click at [670, 284] on input "1.05" at bounding box center [679, 285] width 19 height 27
click at [527, 331] on icon "save" at bounding box center [535, 323] width 16 height 16
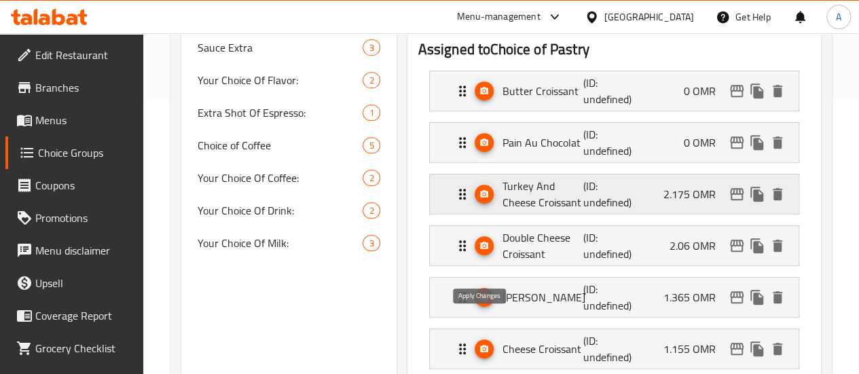
type input "0"
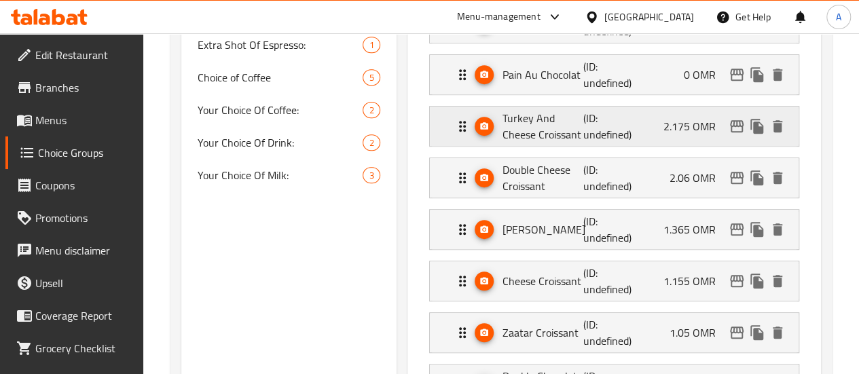
click at [644, 112] on div "Turkey And Cheese Croissant (ID: undefined) 2.175 OMR" at bounding box center [618, 126] width 328 height 39
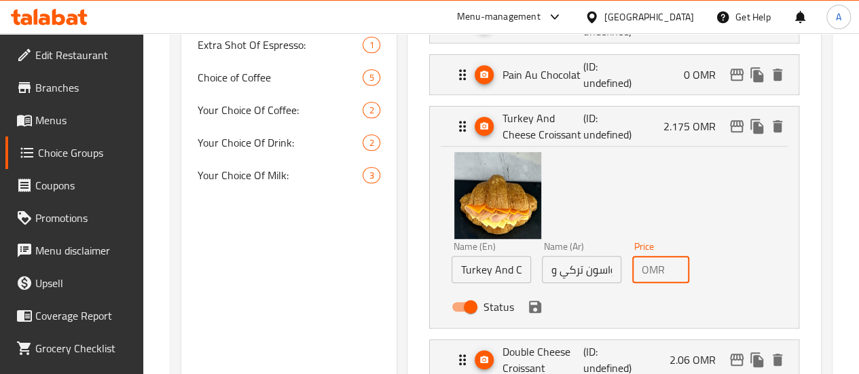
click at [670, 269] on input "2.175" at bounding box center [679, 269] width 19 height 27
type input "0"
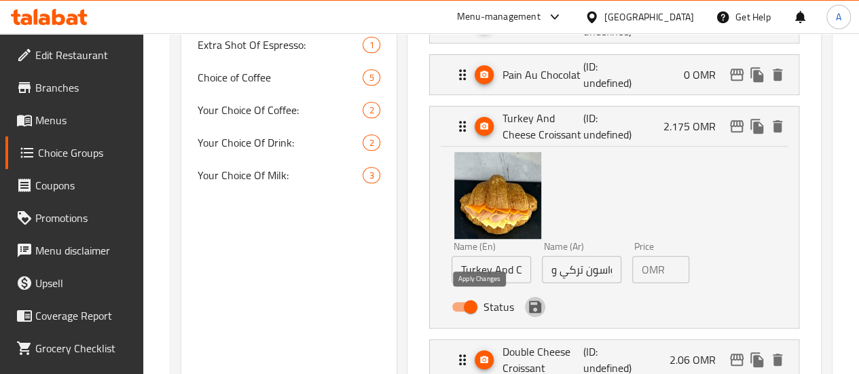
click at [525, 311] on button "save" at bounding box center [535, 307] width 20 height 20
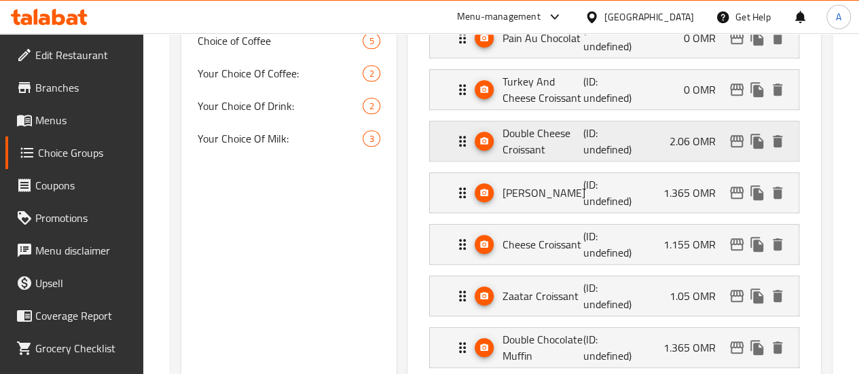
scroll to position [408, 0]
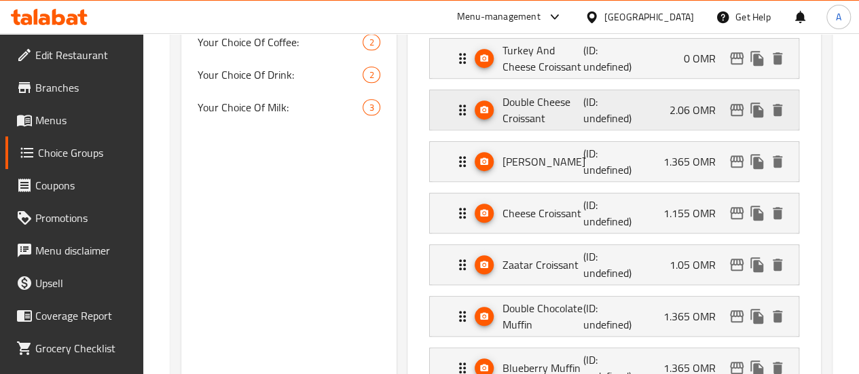
click at [595, 115] on p "(ID: undefined)" at bounding box center [610, 110] width 54 height 33
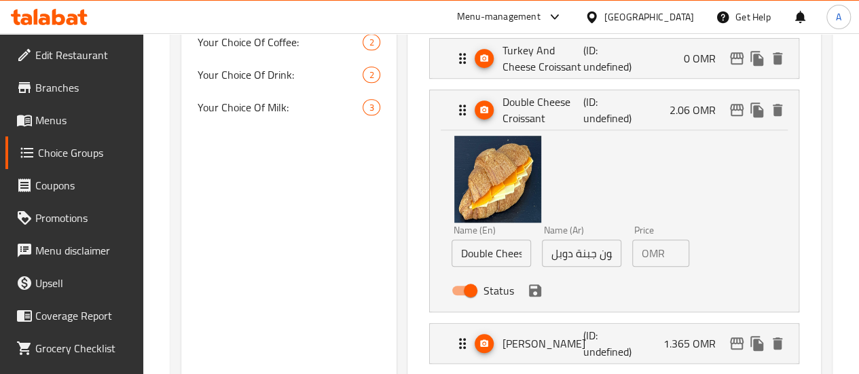
click at [670, 253] on input "2.06" at bounding box center [679, 253] width 19 height 27
click at [527, 291] on icon "save" at bounding box center [535, 290] width 16 height 16
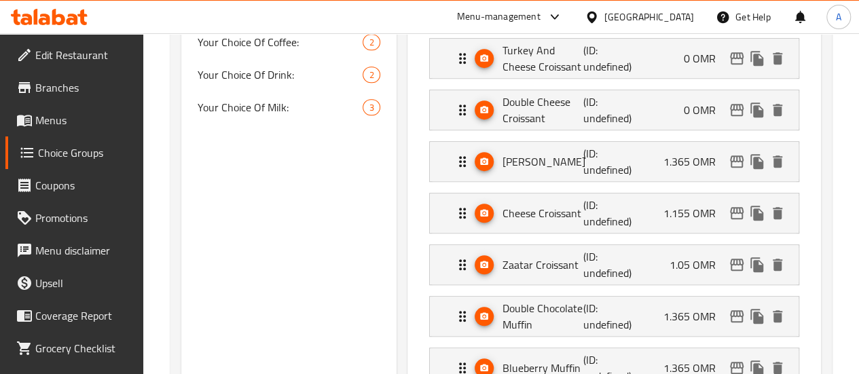
type input "0"
click at [583, 170] on p "(ID: undefined)" at bounding box center [610, 161] width 54 height 33
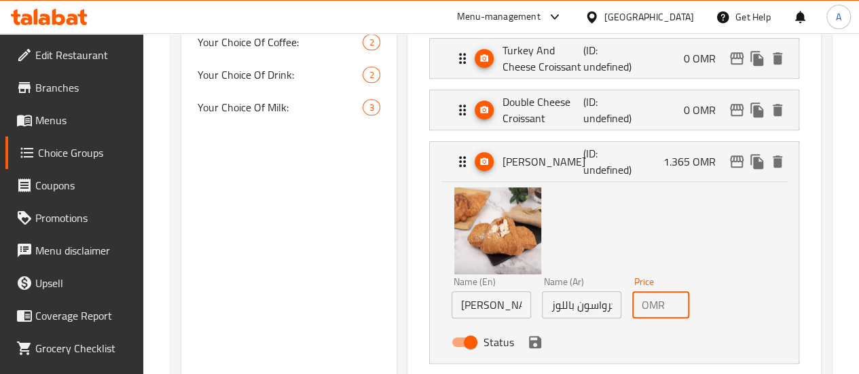
click at [670, 301] on input "1.365" at bounding box center [679, 304] width 19 height 27
click at [490, 343] on div "Status" at bounding box center [582, 342] width 272 height 37
click at [529, 341] on icon "save" at bounding box center [535, 342] width 12 height 12
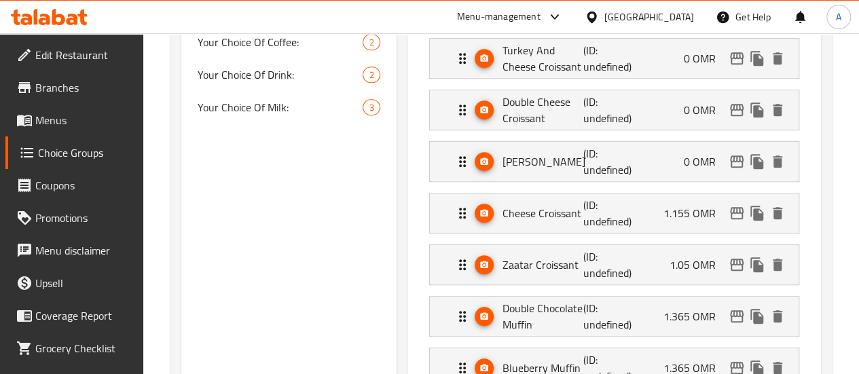
type input "0"
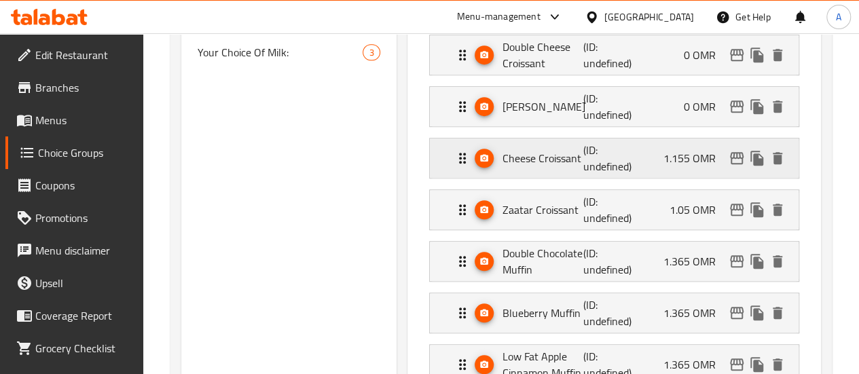
scroll to position [476, 0]
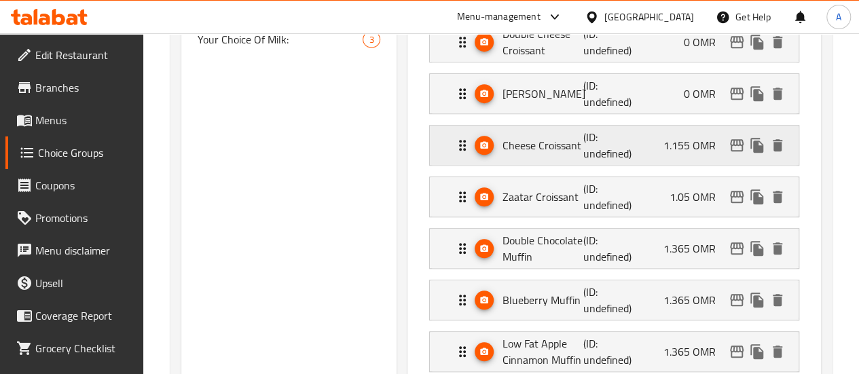
click at [629, 142] on div "Cheese Croissant (ID: undefined) 1.155 OMR" at bounding box center [618, 145] width 328 height 39
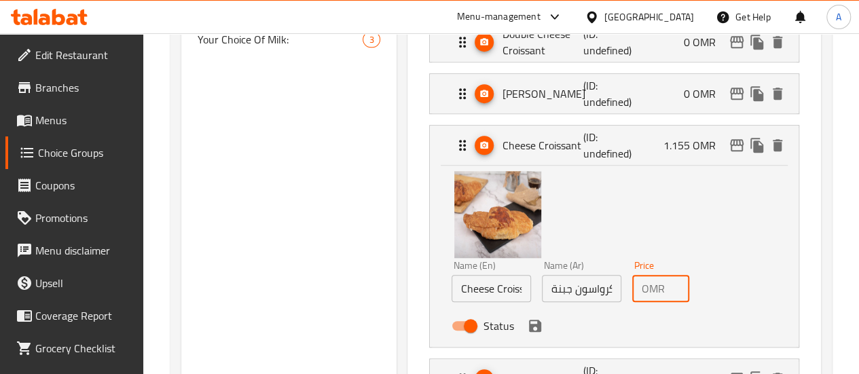
click at [670, 286] on input "1.155" at bounding box center [679, 288] width 19 height 27
click at [527, 327] on icon "save" at bounding box center [535, 326] width 16 height 16
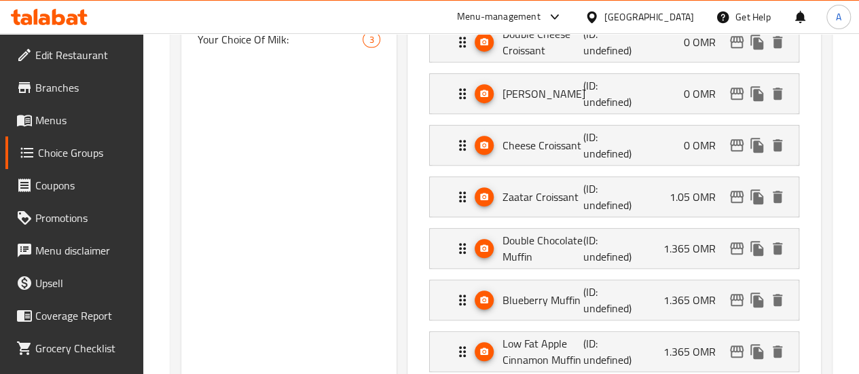
type input "0"
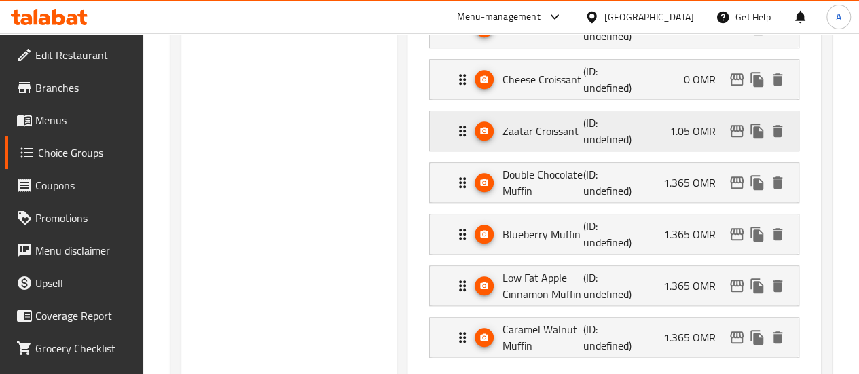
scroll to position [544, 0]
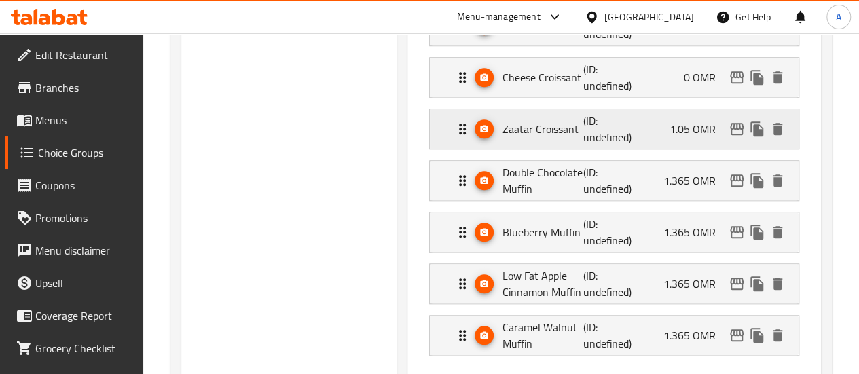
click at [679, 122] on p "1.05 OMR" at bounding box center [697, 129] width 57 height 16
click at [631, 130] on div "Zaatar Croissant (ID: undefined) 1.05 OMR" at bounding box center [618, 128] width 328 height 39
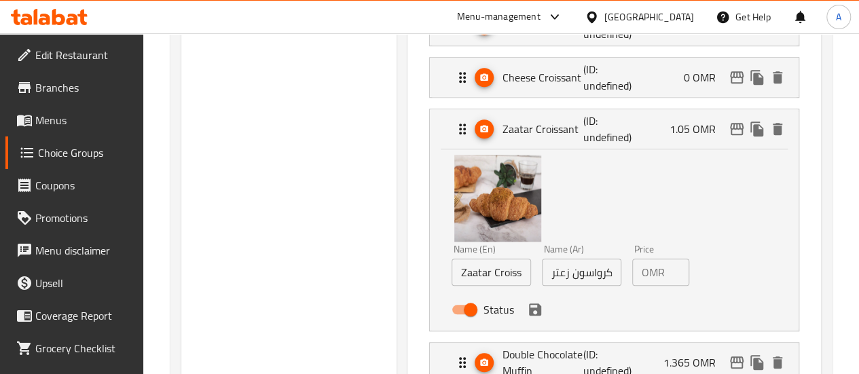
click at [670, 268] on input "1.05" at bounding box center [679, 272] width 19 height 27
drag, startPoint x: 479, startPoint y: 310, endPoint x: 488, endPoint y: 310, distance: 8.9
click at [527, 310] on icon "save" at bounding box center [535, 309] width 16 height 16
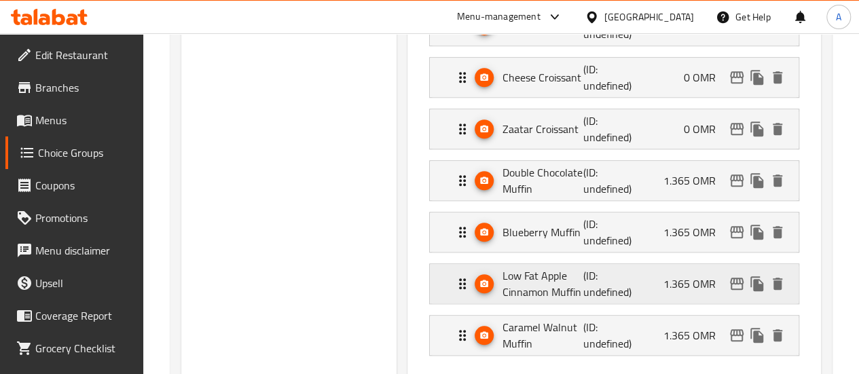
type input "0"
click at [649, 183] on div "Double Chocolate Muffin (ID: undefined) 1.365 OMR" at bounding box center [618, 180] width 328 height 39
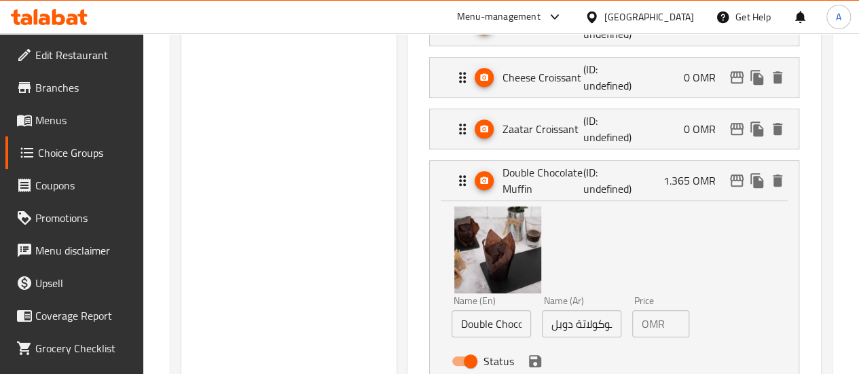
click at [670, 324] on input "1.365" at bounding box center [679, 323] width 19 height 27
click at [527, 361] on icon "save" at bounding box center [535, 361] width 16 height 16
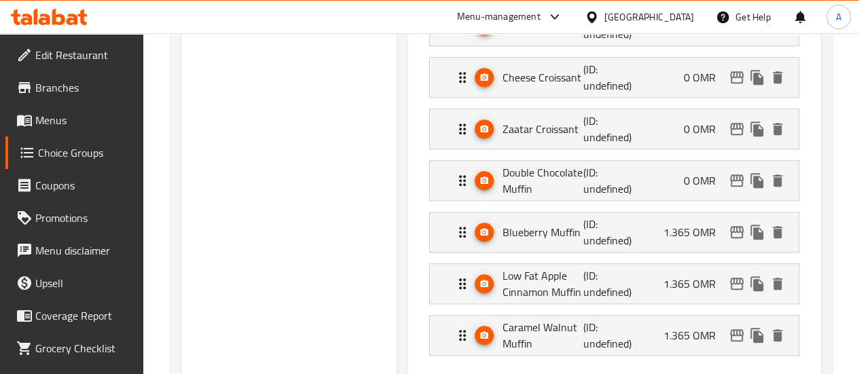
type input "0"
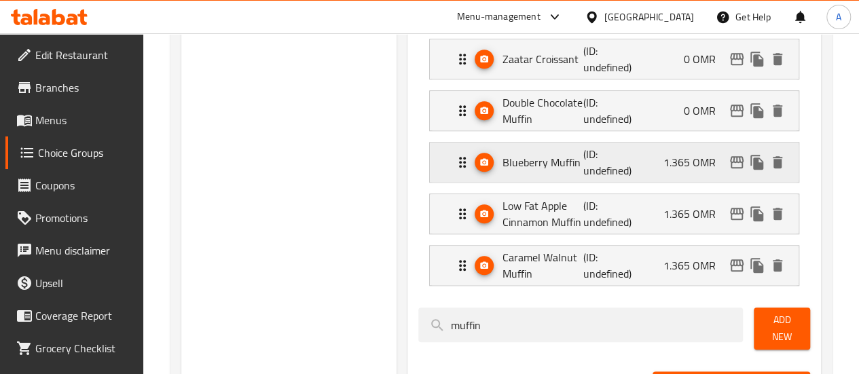
scroll to position [612, 0]
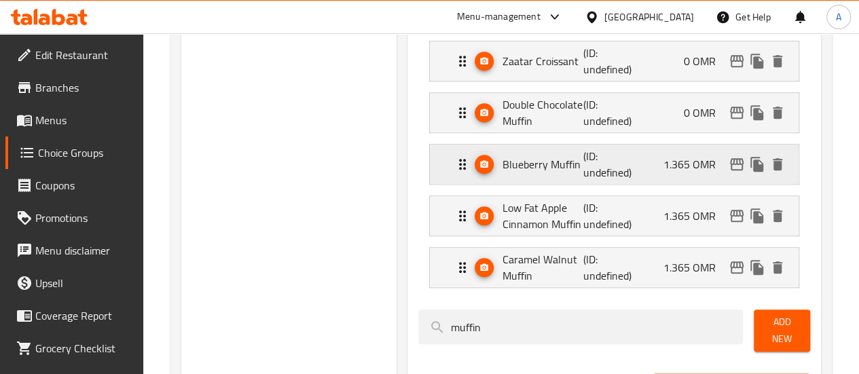
click at [632, 176] on div "Blueberry Muffin (ID: undefined) 1.365 OMR" at bounding box center [618, 164] width 328 height 39
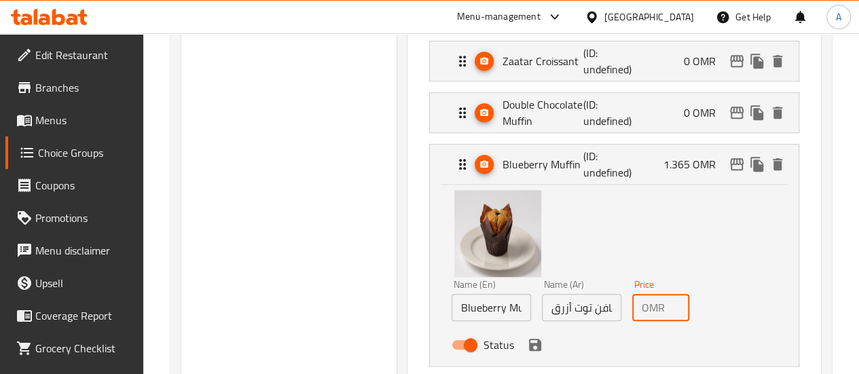
click at [670, 307] on input "1.365" at bounding box center [679, 307] width 19 height 27
click at [529, 340] on icon "save" at bounding box center [535, 345] width 12 height 12
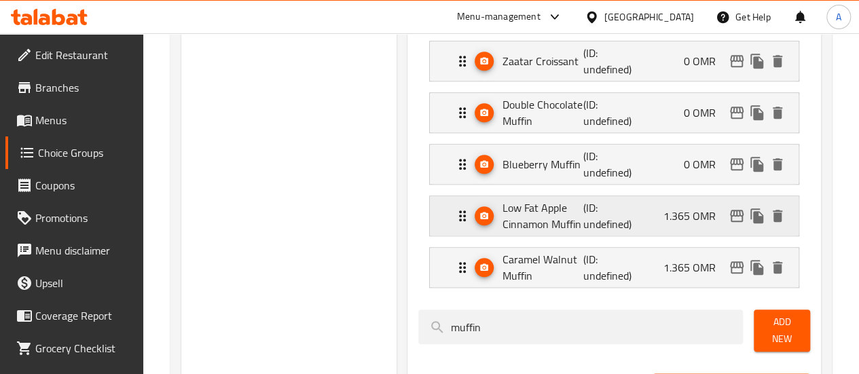
type input "0"
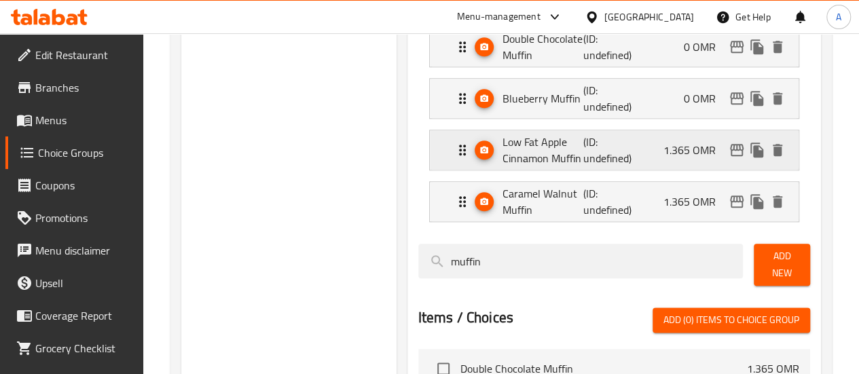
scroll to position [680, 0]
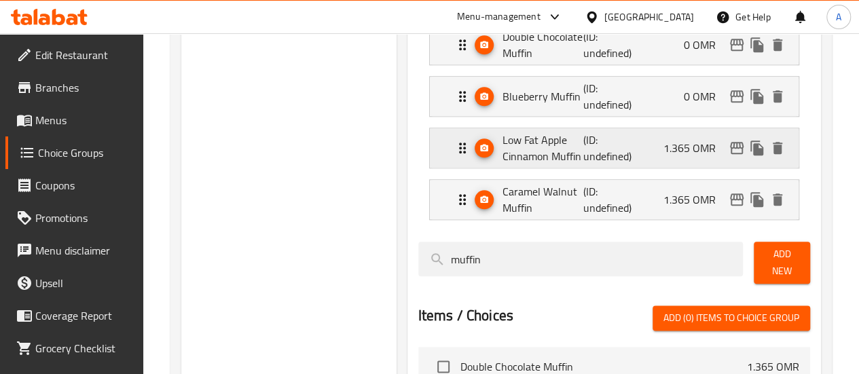
click at [595, 134] on p "(ID: undefined)" at bounding box center [610, 148] width 54 height 33
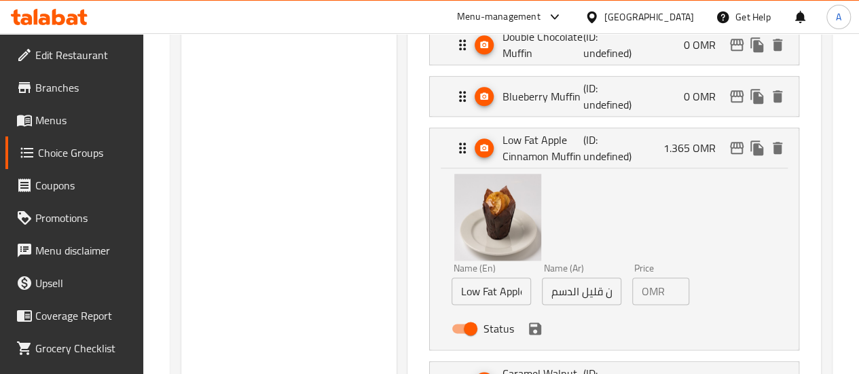
click at [646, 287] on div "OMR 1.365 Price" at bounding box center [660, 291] width 57 height 27
click at [670, 287] on input "1.365" at bounding box center [679, 291] width 19 height 27
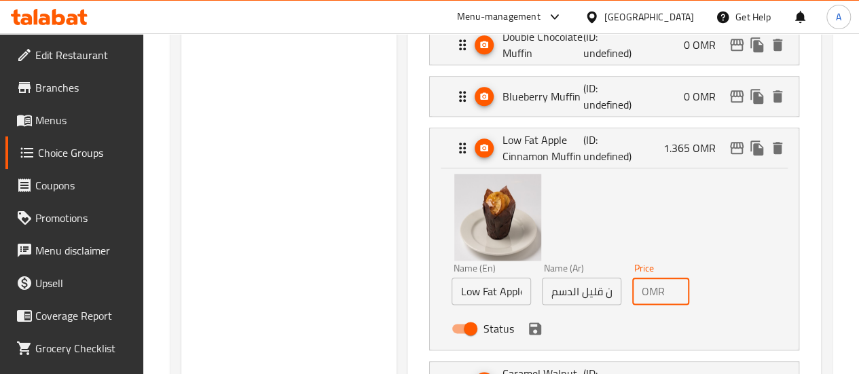
click at [527, 322] on icon "save" at bounding box center [535, 328] width 16 height 16
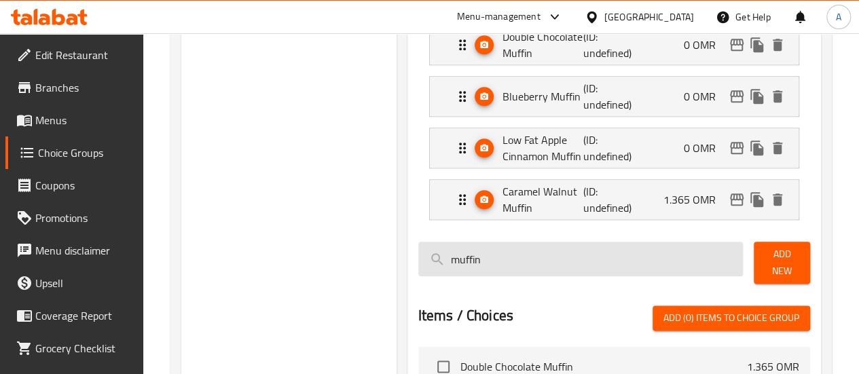
type input "0"
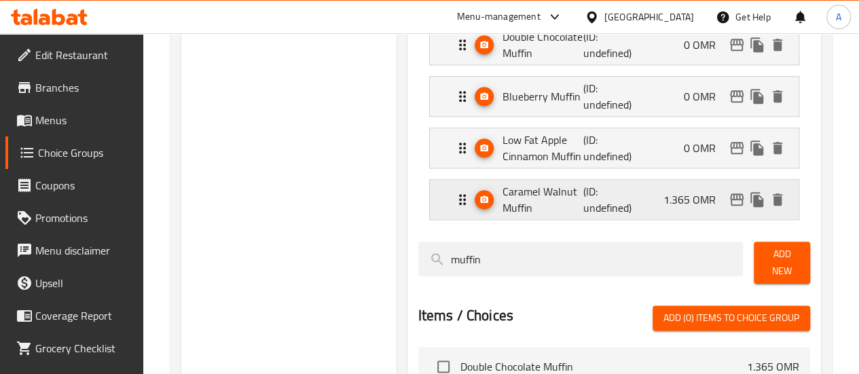
click at [595, 200] on p "(ID: undefined)" at bounding box center [610, 199] width 54 height 33
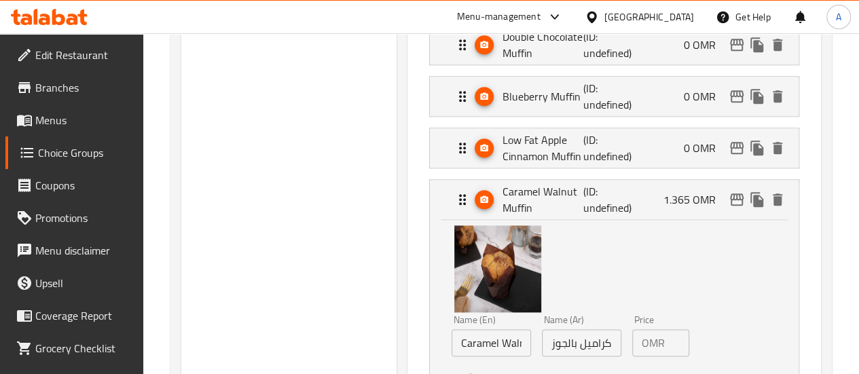
click at [641, 340] on p "OMR" at bounding box center [652, 343] width 23 height 16
click at [642, 340] on div "OMR 1.365 Price" at bounding box center [660, 342] width 57 height 27
click at [643, 340] on div "OMR 1.365 Price" at bounding box center [660, 342] width 57 height 27
click at [670, 337] on input "1.365" at bounding box center [679, 342] width 19 height 27
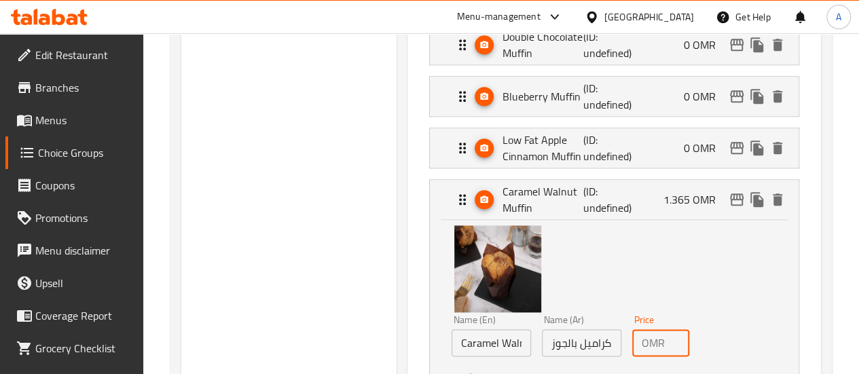
click at [670, 337] on input "1.365" at bounding box center [679, 342] width 19 height 27
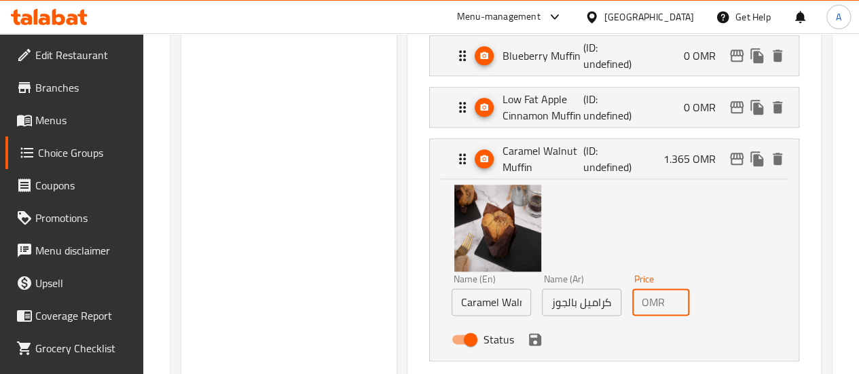
scroll to position [815, 0]
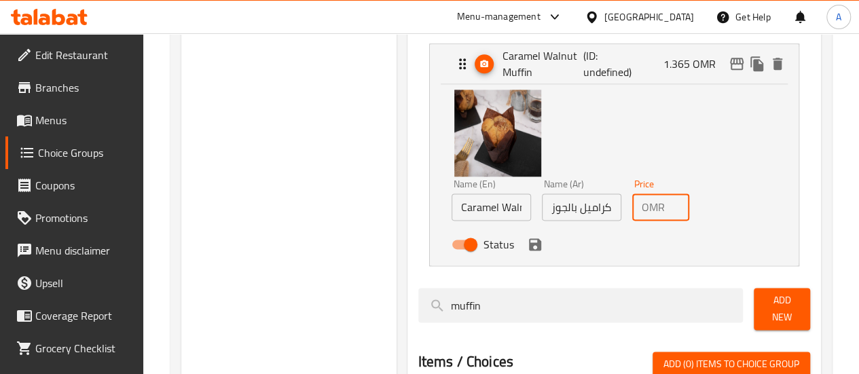
click at [529, 244] on icon "save" at bounding box center [535, 244] width 12 height 12
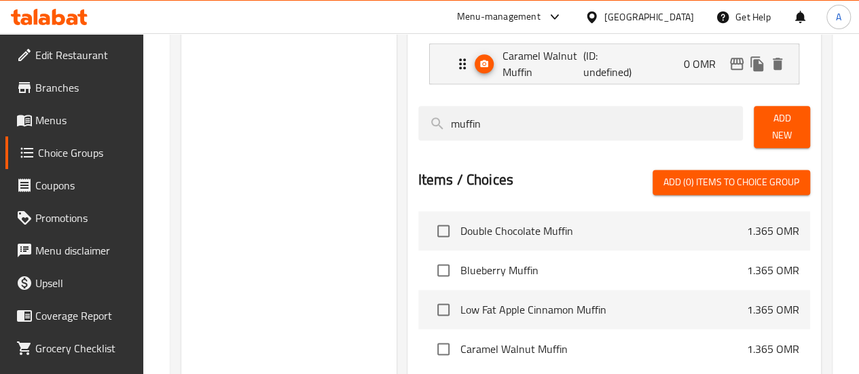
type input "0"
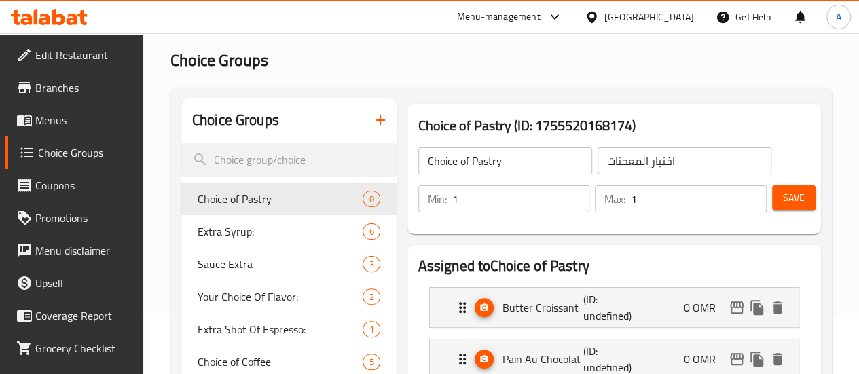
scroll to position [68, 0]
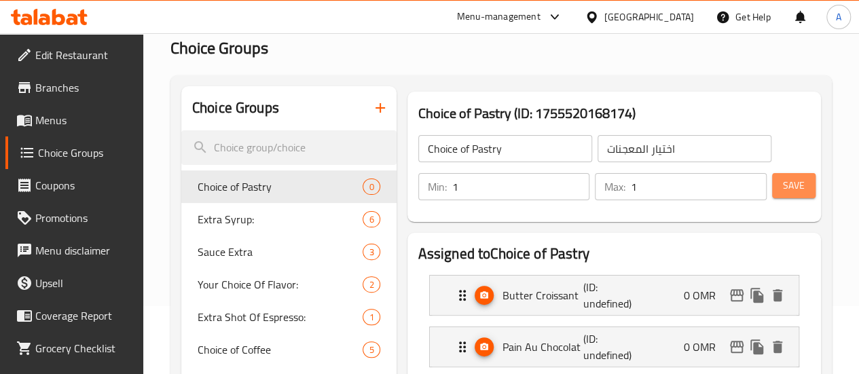
click at [777, 183] on button "Save" at bounding box center [793, 185] width 43 height 25
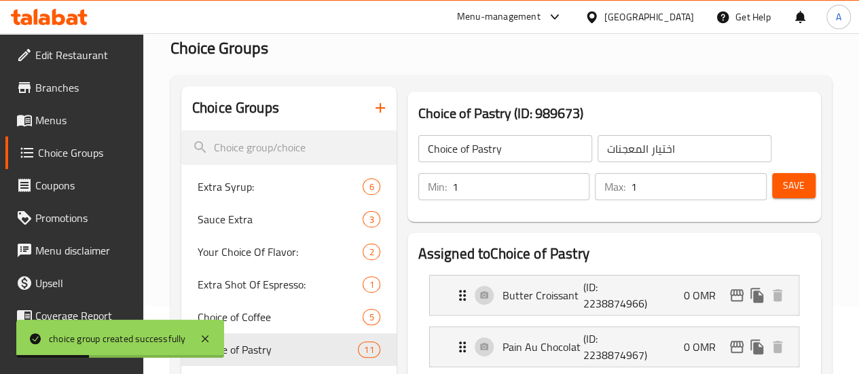
click at [62, 117] on span "Menus" at bounding box center [83, 120] width 97 height 16
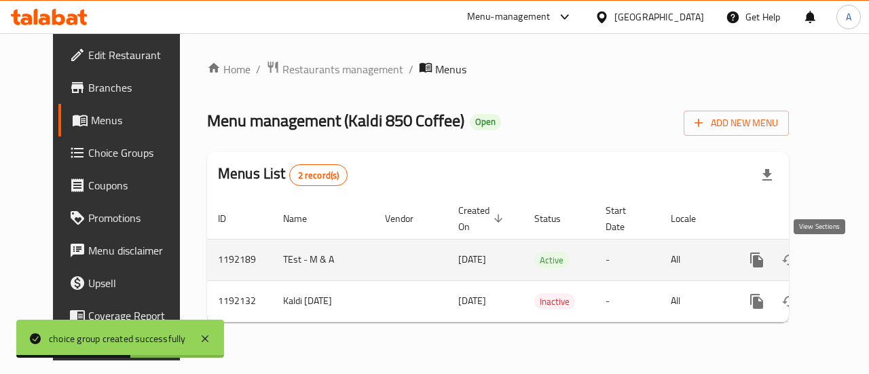
click at [846, 265] on icon "enhanced table" at bounding box center [854, 260] width 16 height 16
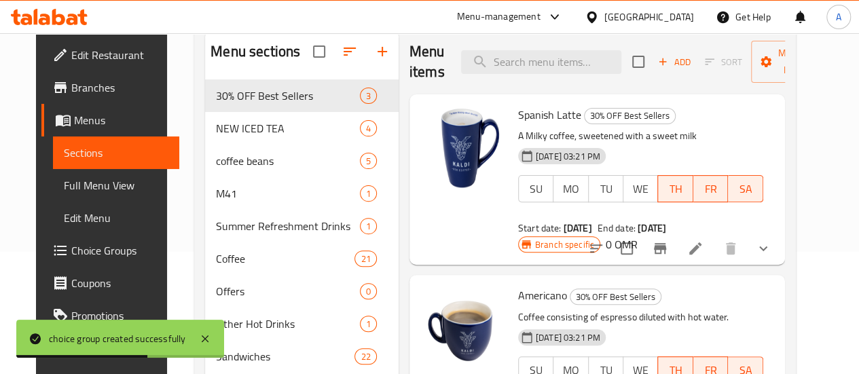
scroll to position [136, 0]
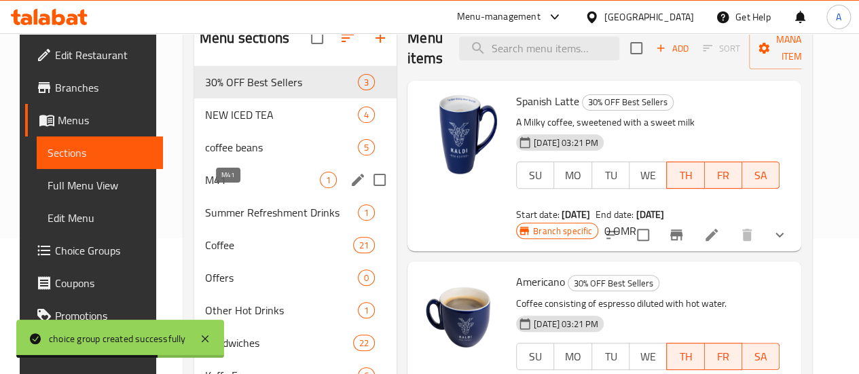
click at [208, 188] on span "M41" at bounding box center [262, 180] width 115 height 16
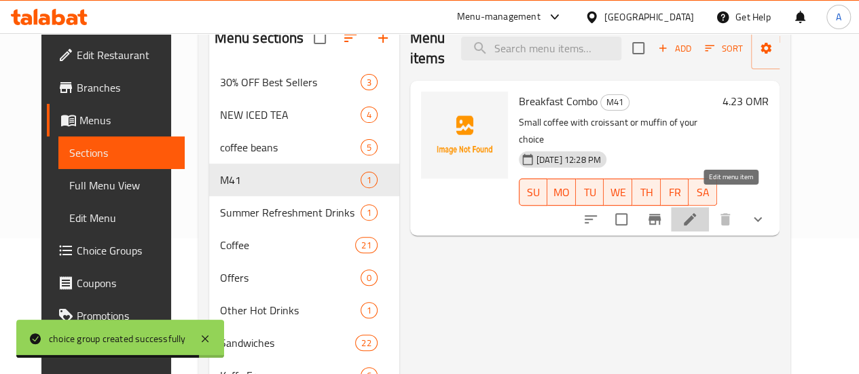
click at [698, 211] on icon at bounding box center [690, 219] width 16 height 16
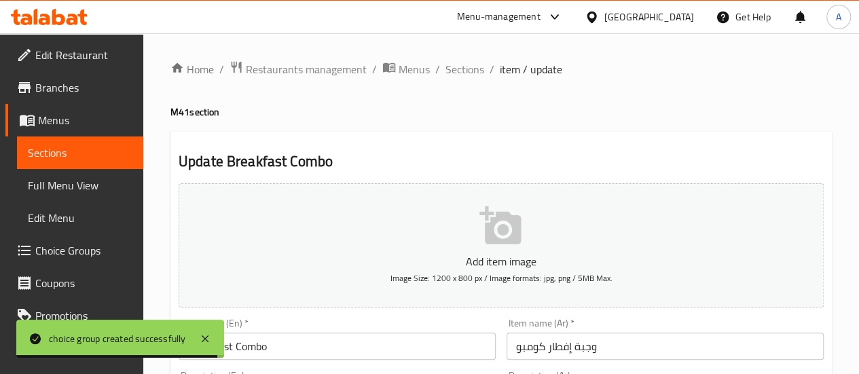
scroll to position [772, 0]
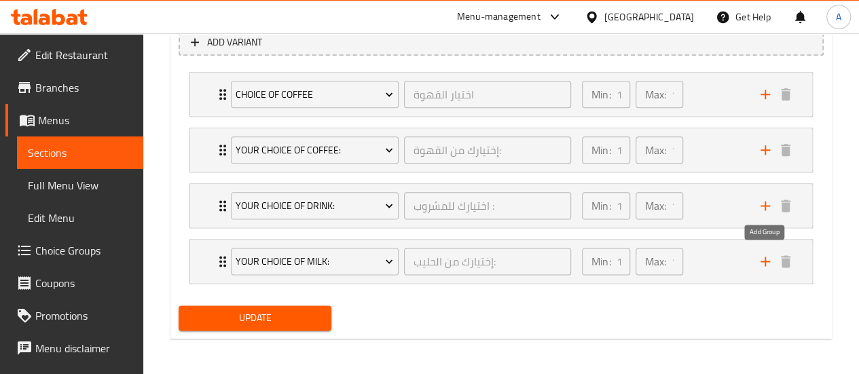
click at [760, 260] on icon "add" at bounding box center [765, 261] width 16 height 16
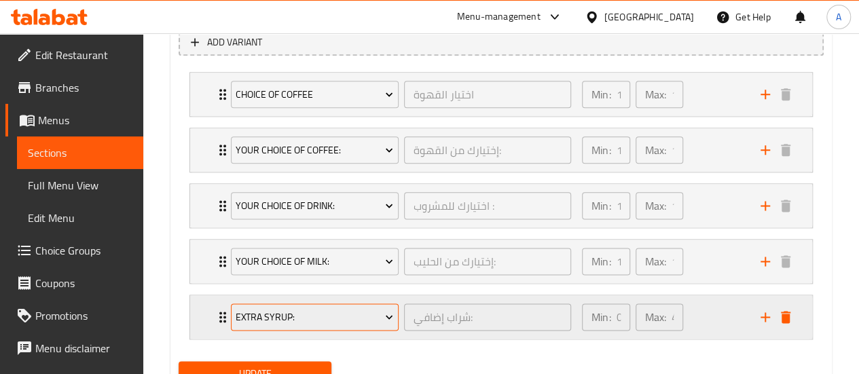
click at [330, 309] on span "Extra Syrup:" at bounding box center [314, 317] width 157 height 17
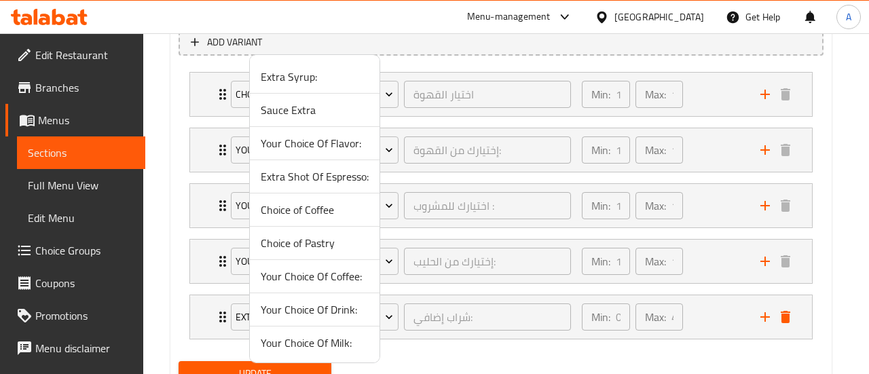
click at [320, 244] on span "Choice of Pastry" at bounding box center [315, 243] width 108 height 16
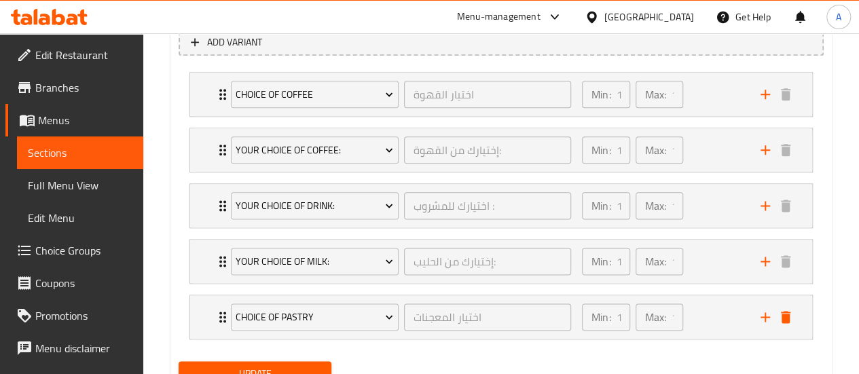
scroll to position [827, 0]
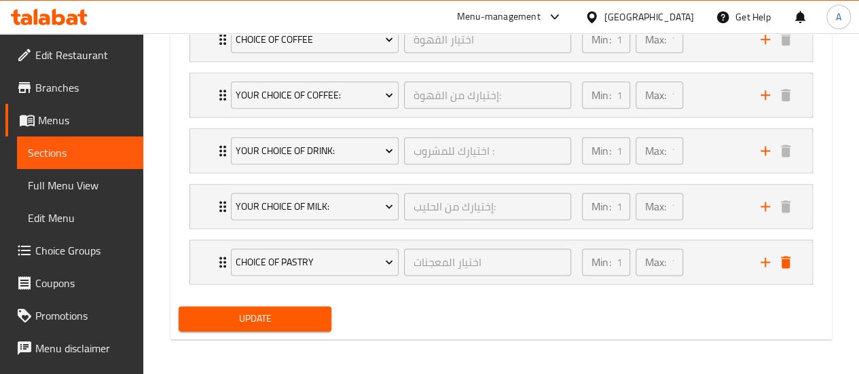
drag, startPoint x: 285, startPoint y: 317, endPoint x: 319, endPoint y: 304, distance: 36.3
click at [283, 316] on span "Update" at bounding box center [255, 318] width 132 height 17
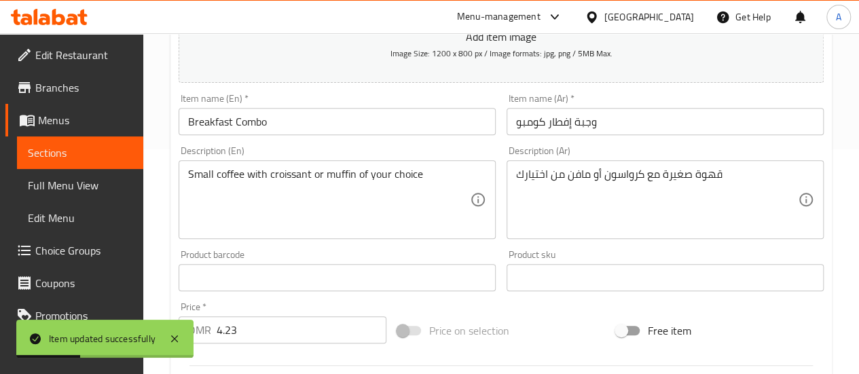
scroll to position [204, 0]
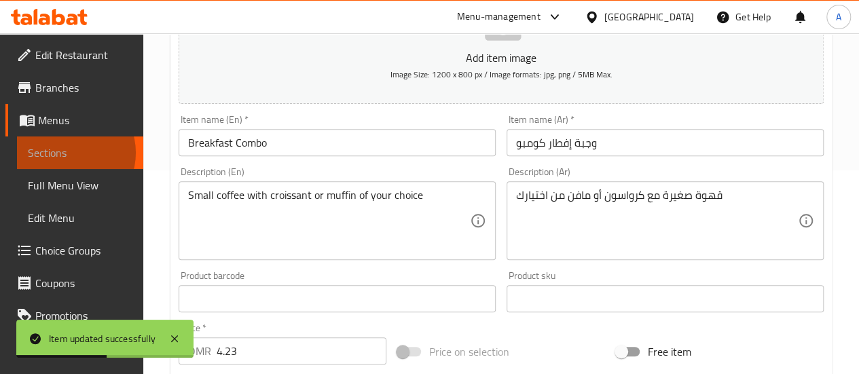
click at [67, 153] on span "Sections" at bounding box center [80, 153] width 105 height 16
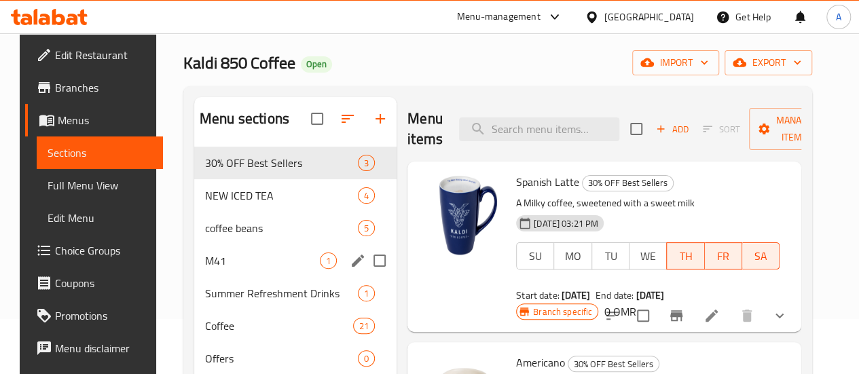
scroll to position [68, 0]
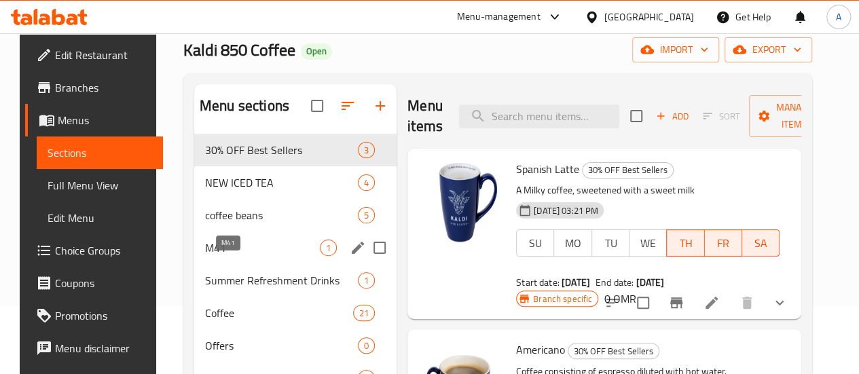
click at [227, 256] on span "M41" at bounding box center [262, 248] width 115 height 16
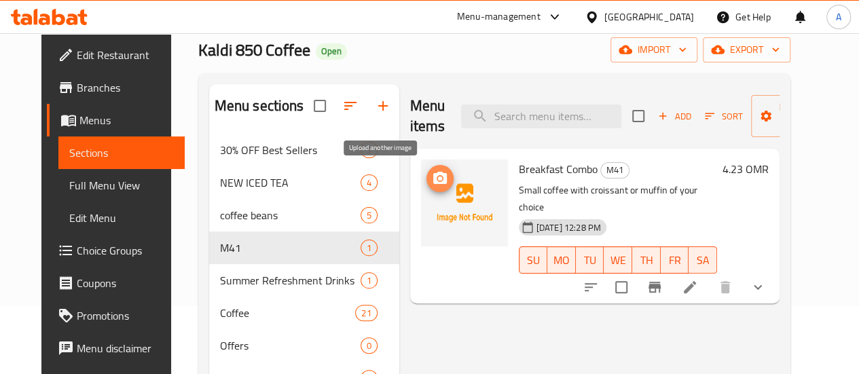
click at [433, 180] on icon "upload picture" at bounding box center [440, 178] width 14 height 12
